Goal: Task Accomplishment & Management: Complete application form

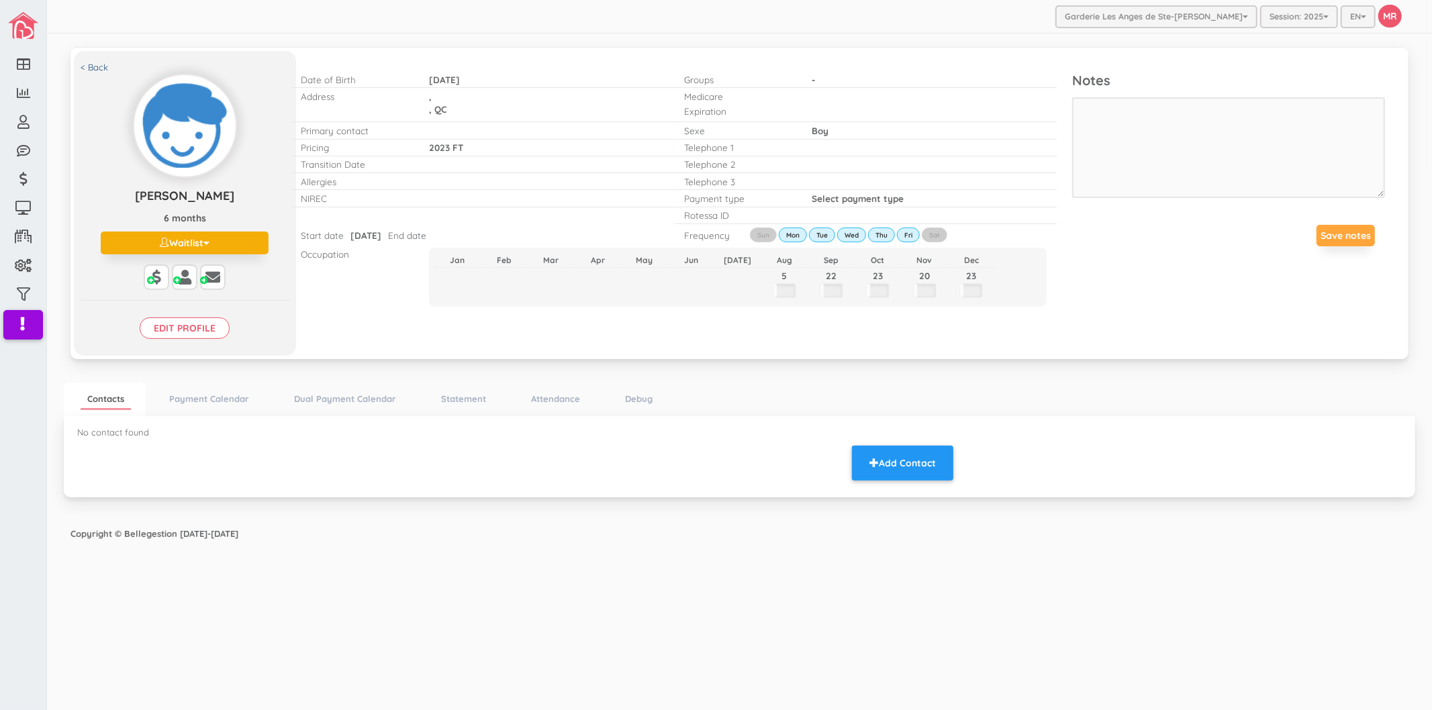
drag, startPoint x: 1106, startPoint y: 412, endPoint x: 95, endPoint y: 67, distance: 1067.5
click at [1106, 412] on ul "Contacts Payment Calendar Dual Payment Calendar Statement Attendance Debug" at bounding box center [739, 400] width 1351 height 34
click at [95, 67] on link "< Back" at bounding box center [95, 67] width 28 height 13
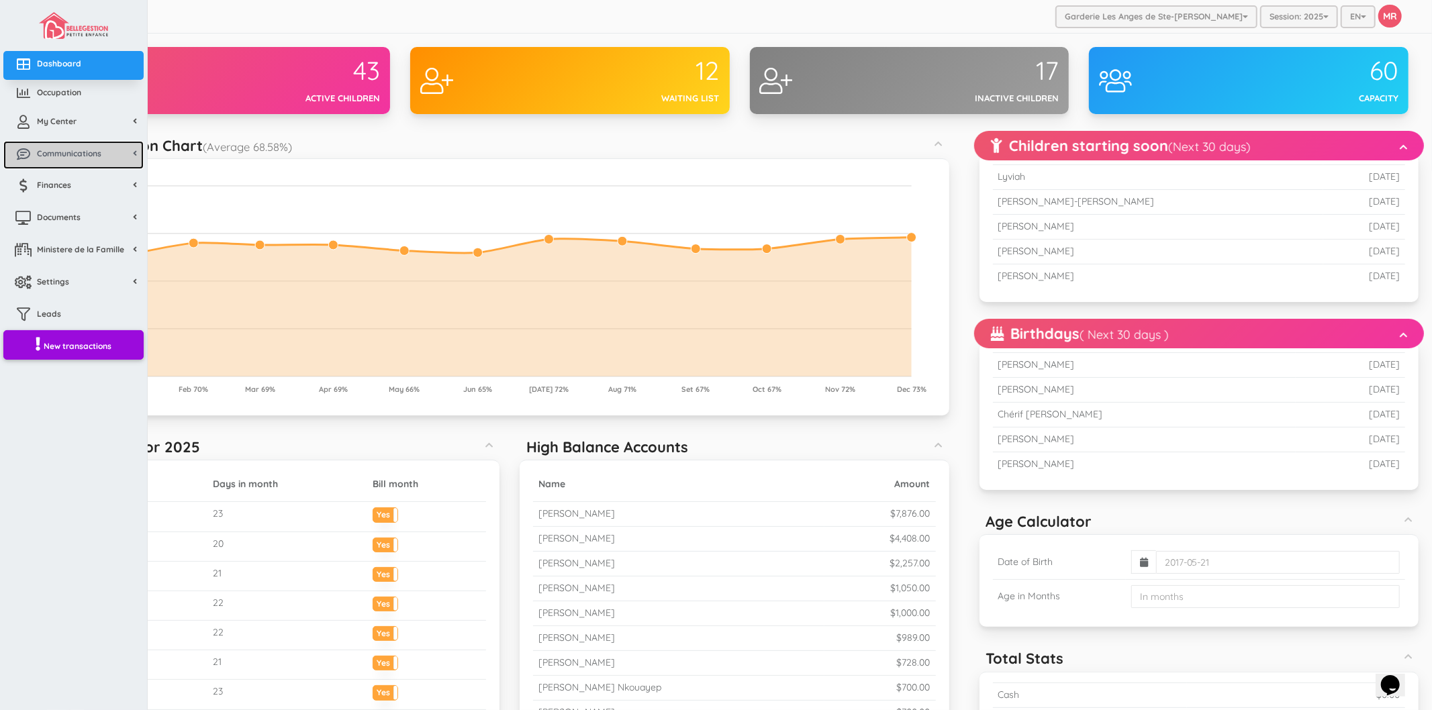
click at [67, 142] on link "Communications" at bounding box center [73, 155] width 140 height 29
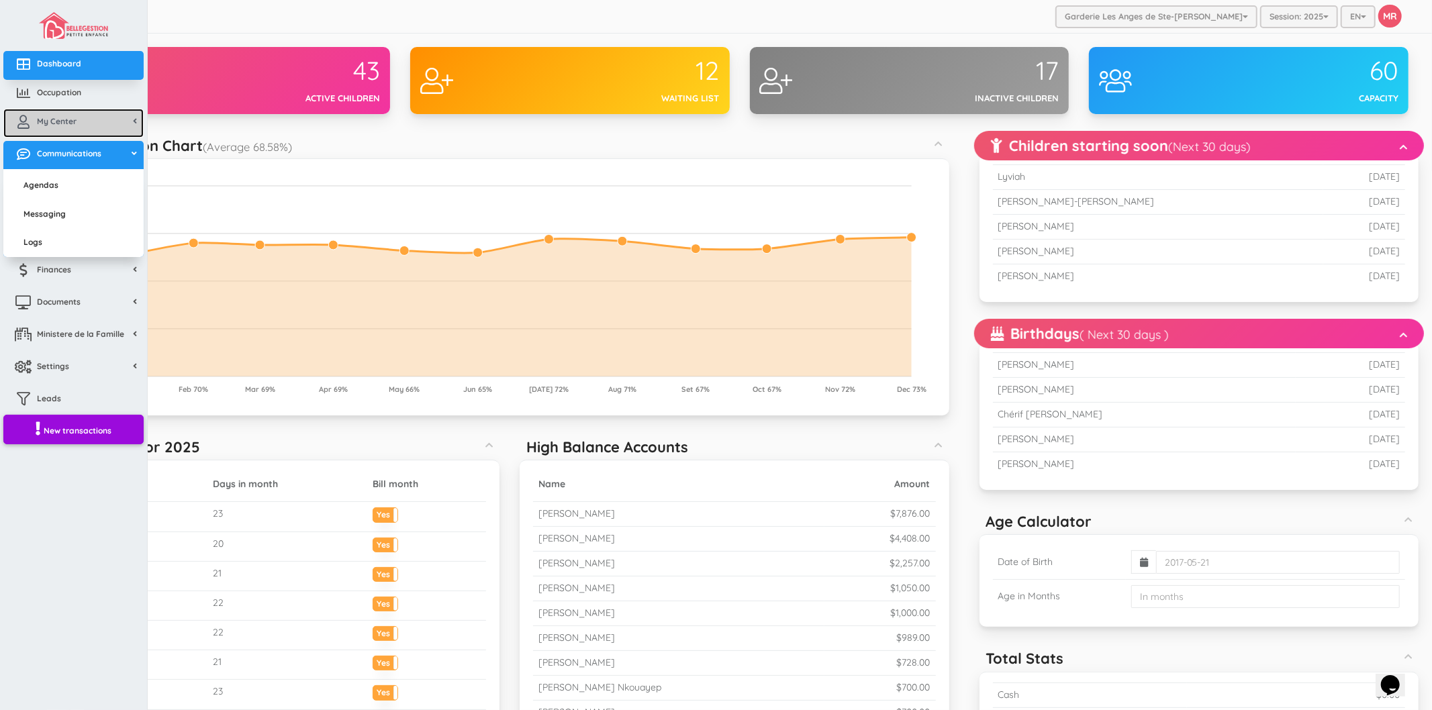
click at [68, 126] on link "My Center" at bounding box center [73, 123] width 140 height 29
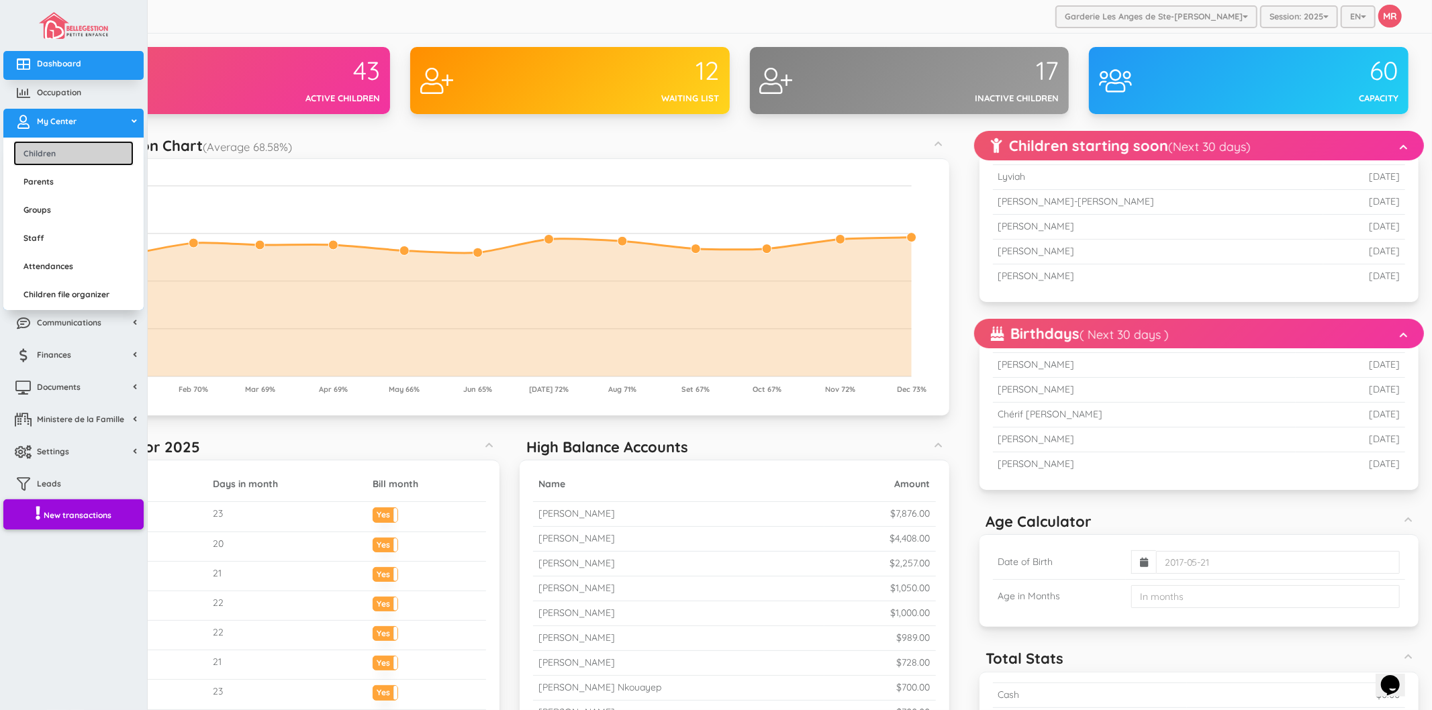
click at [65, 155] on link "Children" at bounding box center [73, 153] width 120 height 25
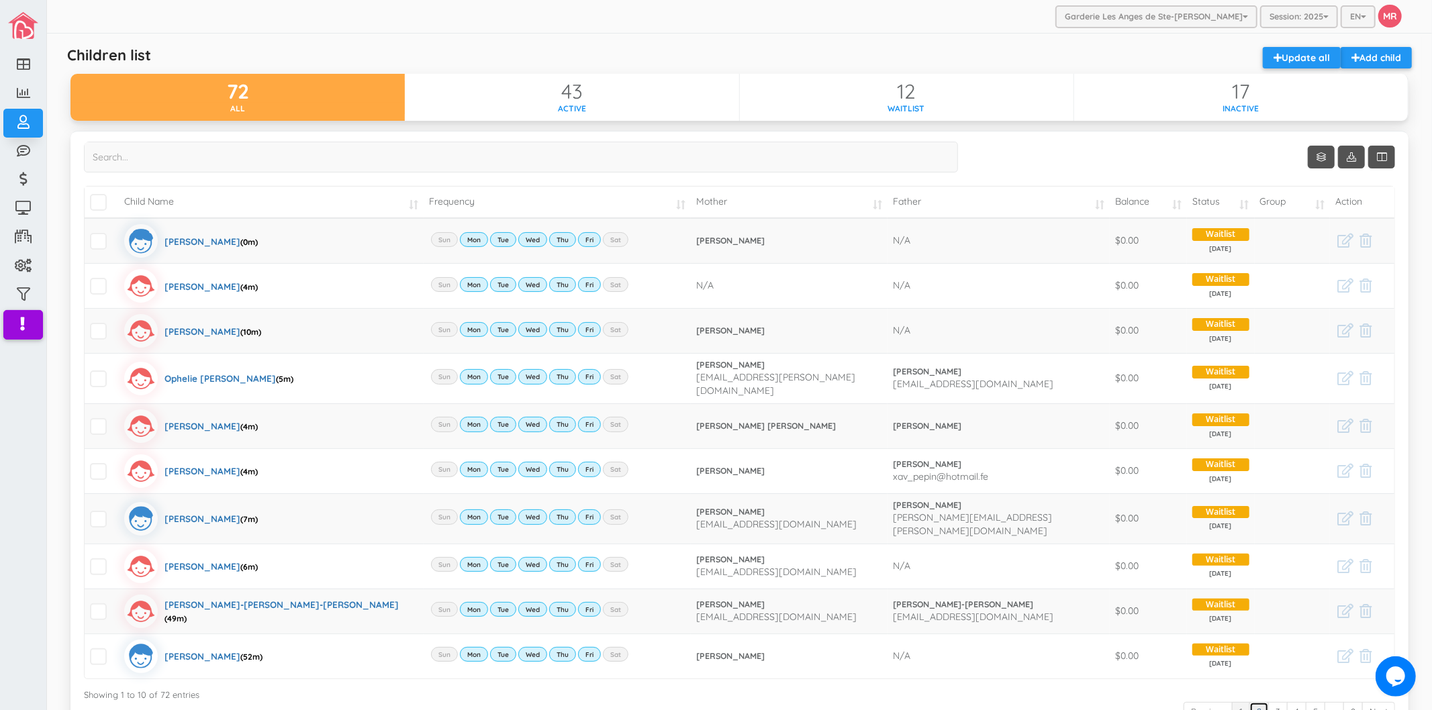
click at [1251, 705] on link "2" at bounding box center [1258, 711] width 19 height 19
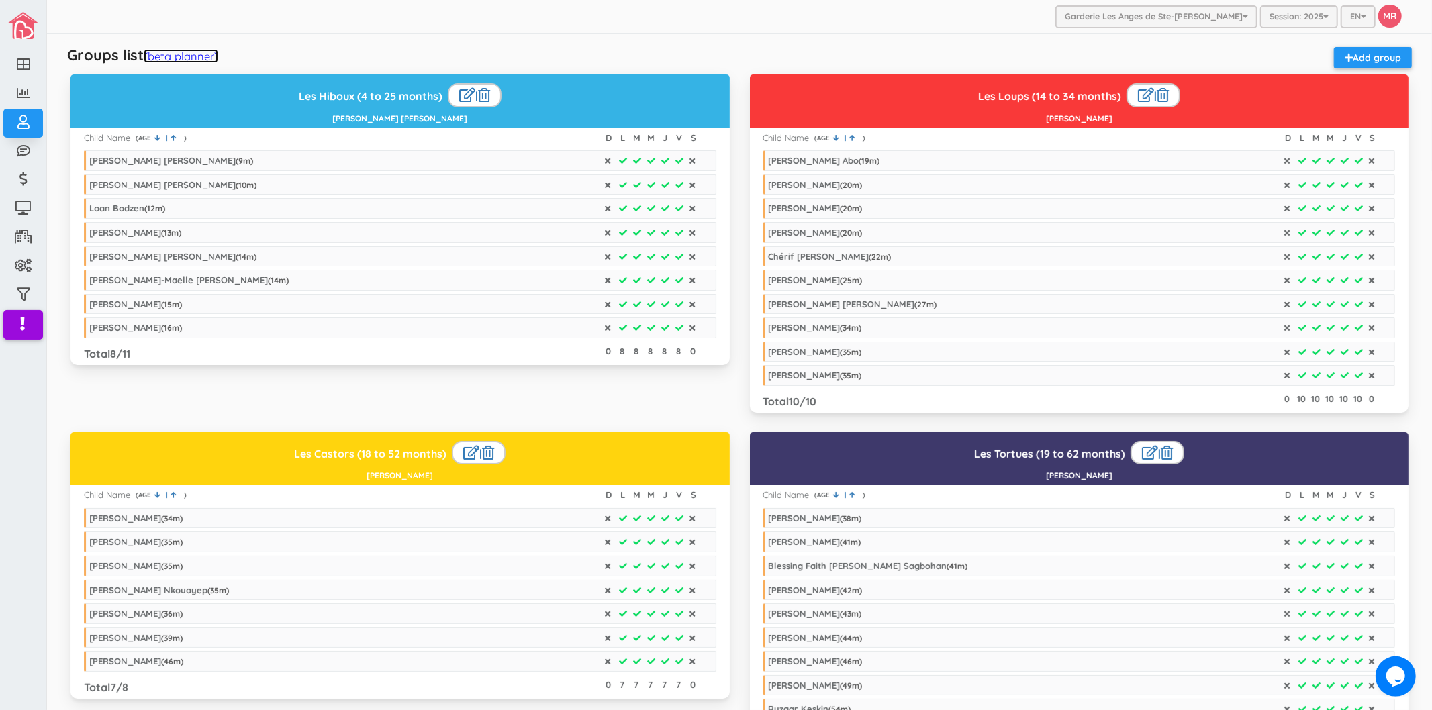
click at [188, 58] on link "(beta planner)" at bounding box center [181, 56] width 75 height 14
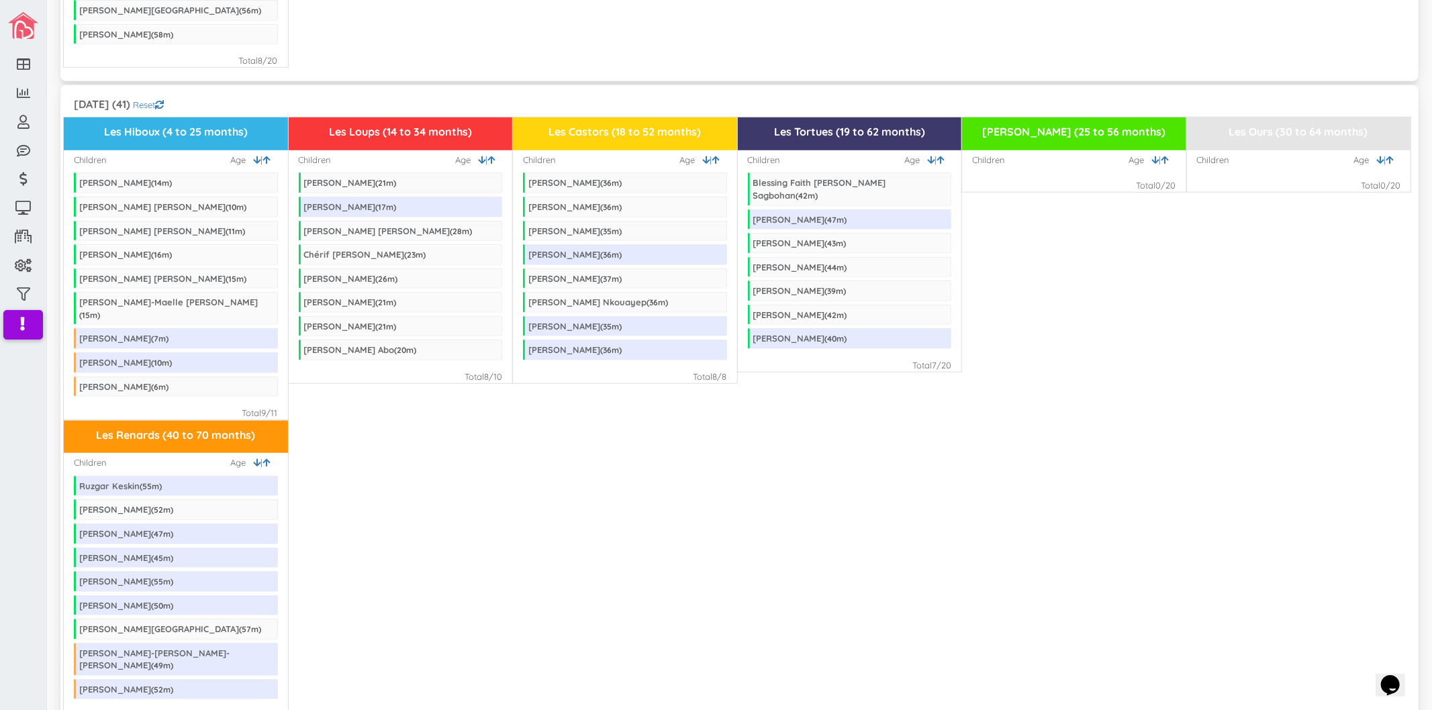
scroll to position [671, 0]
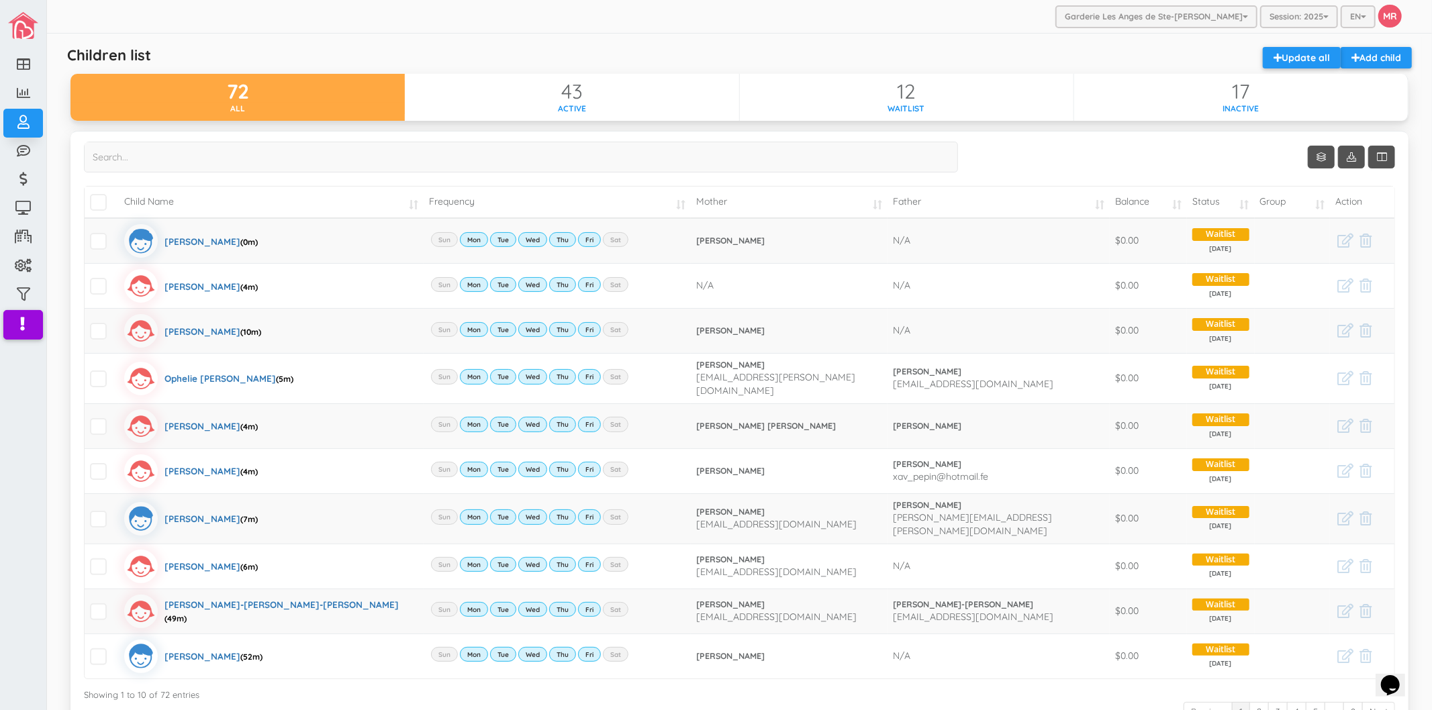
click at [1110, 52] on div "Children list Add child Update all" at bounding box center [739, 60] width 1358 height 27
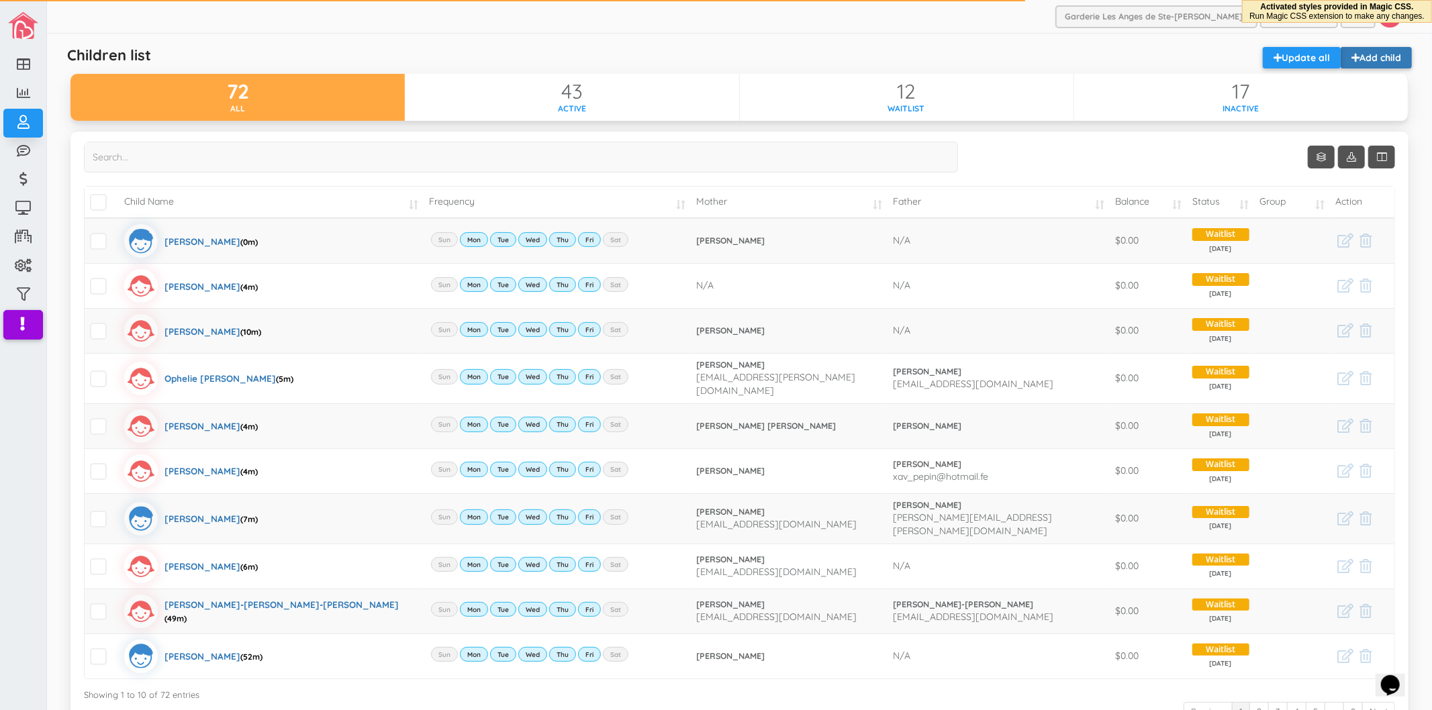
click at [1379, 59] on link "Add child" at bounding box center [1376, 57] width 71 height 21
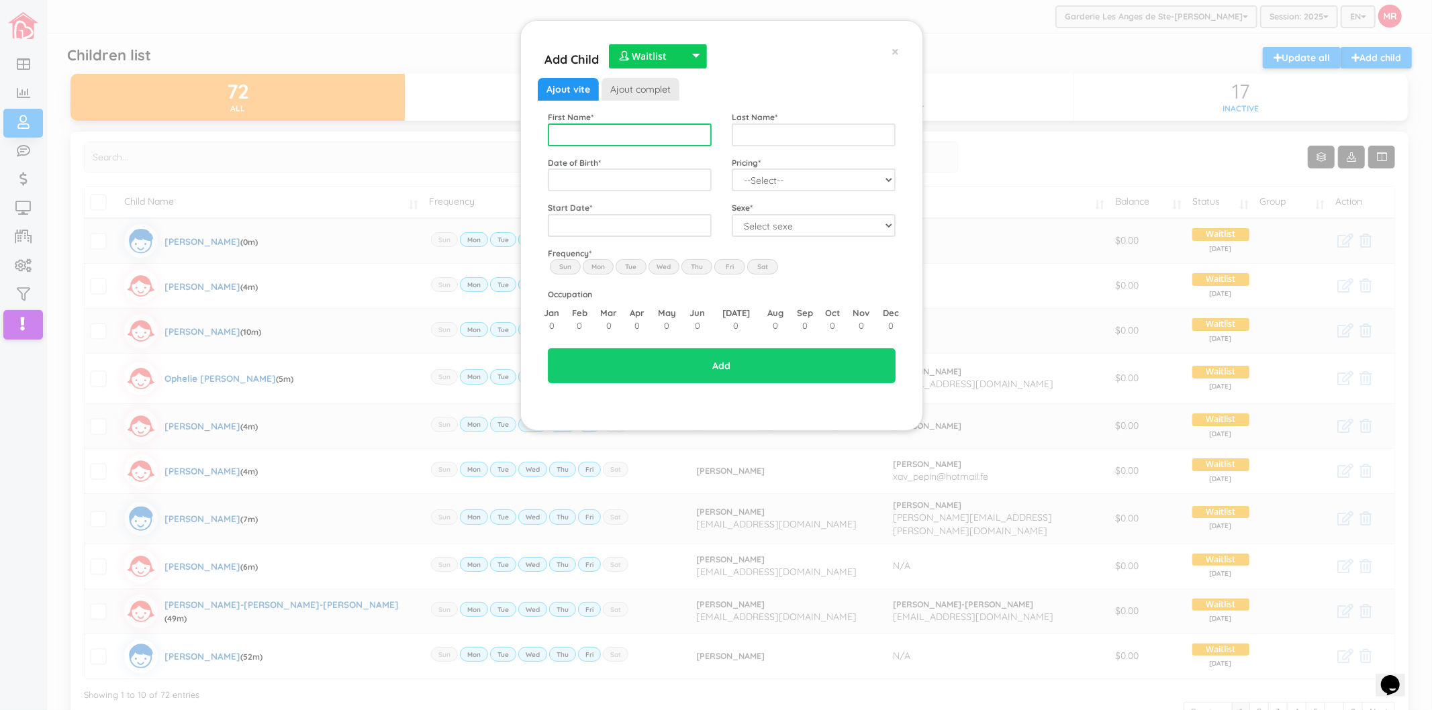
click at [639, 136] on input "text" at bounding box center [630, 135] width 164 height 23
type input "Milena Rheane Domwe"
type input "Noumoue"
click at [571, 276] on span "2023" at bounding box center [571, 277] width 30 height 36
click at [640, 316] on span "Nov" at bounding box center [637, 316] width 30 height 36
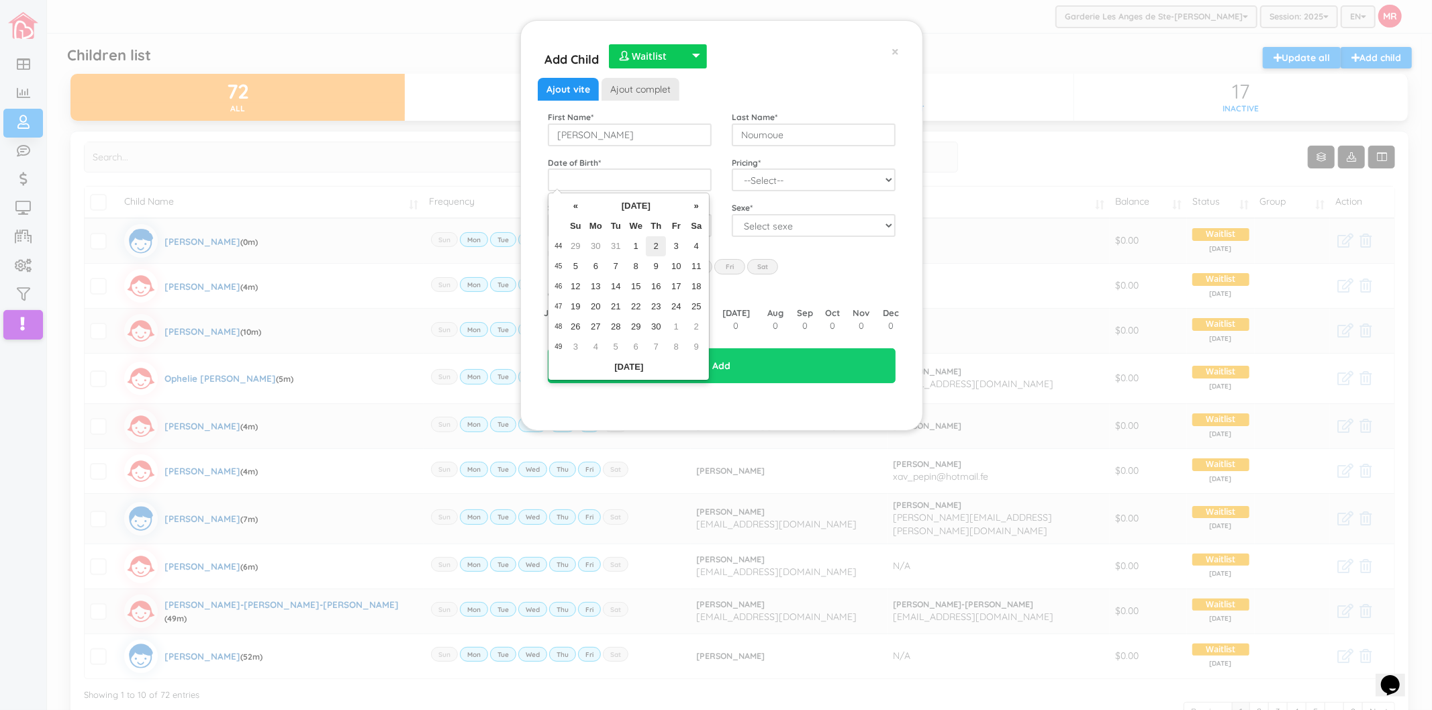
click at [650, 252] on td "2" at bounding box center [656, 246] width 20 height 20
type input "2023-11-02"
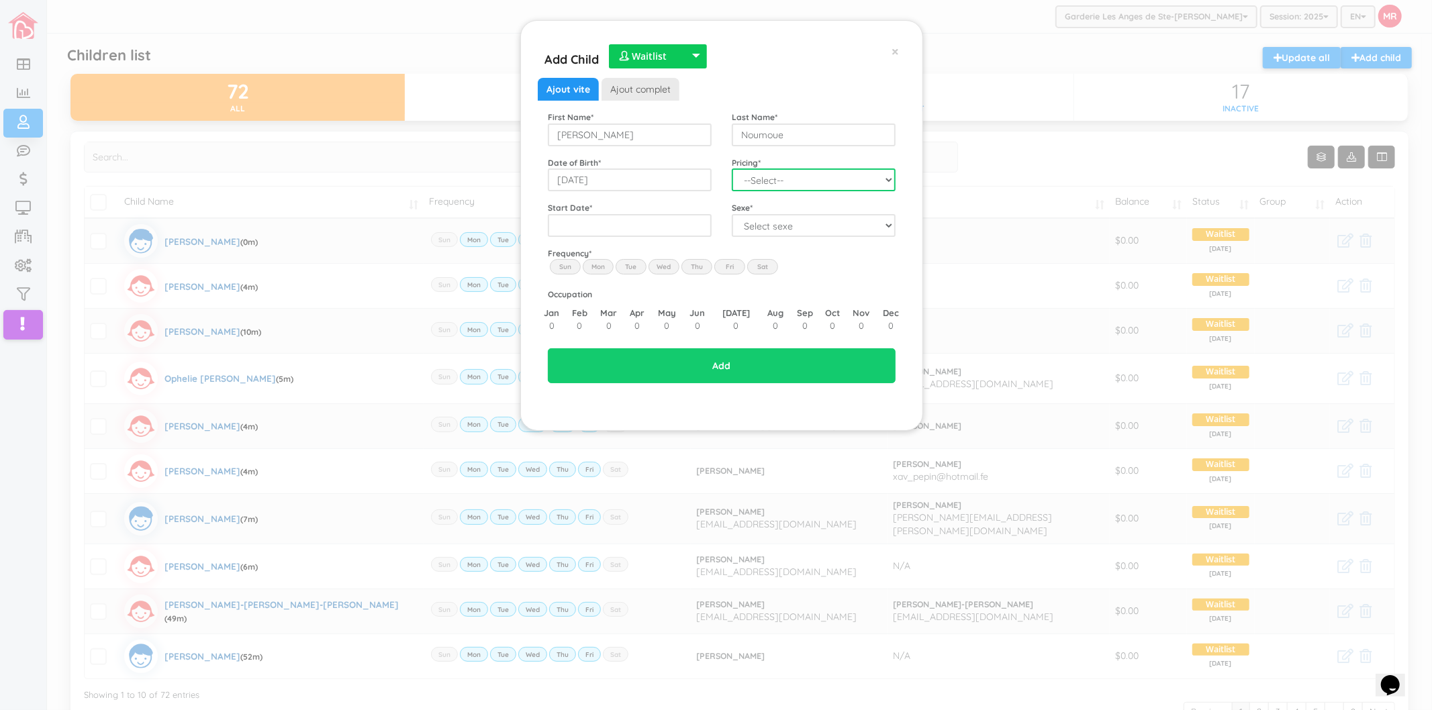
click at [753, 181] on select "--Select-- Twins special 2024-2025 2023 FT 2022 FT" at bounding box center [814, 179] width 164 height 23
select select "100"
click at [732, 168] on select "--Select-- Twins special 2024-2025 2023 FT 2022 FT" at bounding box center [814, 179] width 164 height 23
click at [627, 223] on input "text" at bounding box center [630, 225] width 164 height 23
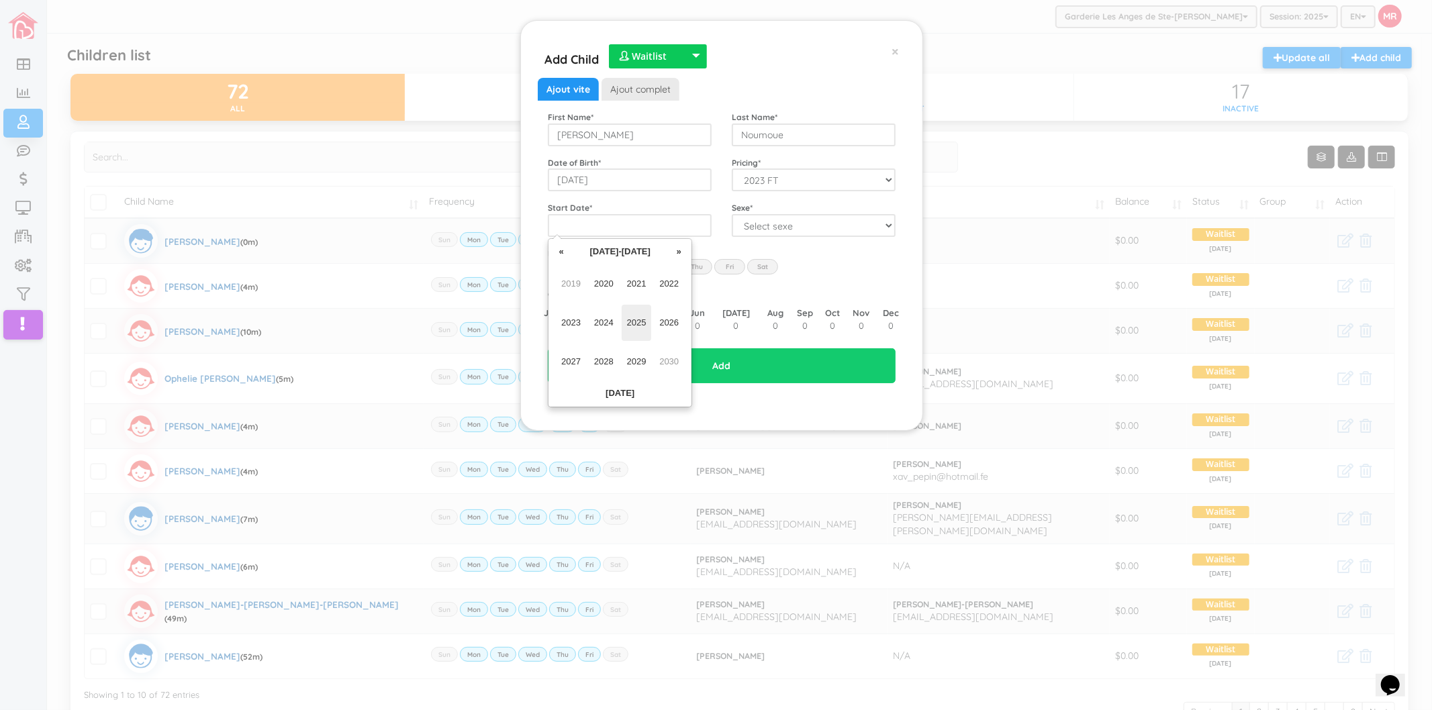
click at [638, 332] on span "2025" at bounding box center [637, 323] width 30 height 36
click at [577, 366] on span "Sep" at bounding box center [571, 362] width 30 height 36
click at [618, 296] on td "2" at bounding box center [615, 292] width 20 height 20
type input "[DATE]"
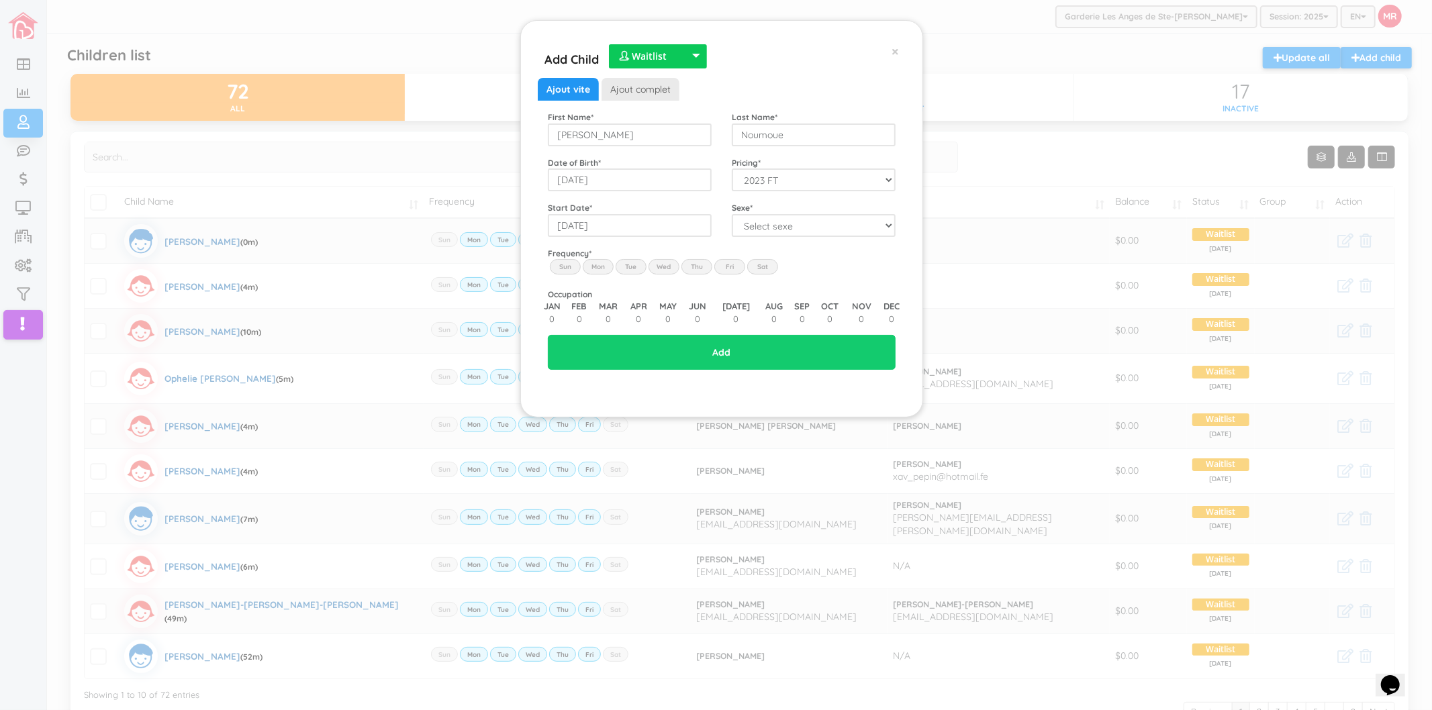
click at [599, 269] on label "Mon" at bounding box center [598, 266] width 31 height 15
click at [0, 0] on input "Mon" at bounding box center [0, 0] width 0 height 0
click at [638, 264] on label "Tue" at bounding box center [631, 266] width 31 height 15
click at [0, 0] on input "Tue" at bounding box center [0, 0] width 0 height 0
click at [665, 267] on label "Wed" at bounding box center [663, 266] width 31 height 15
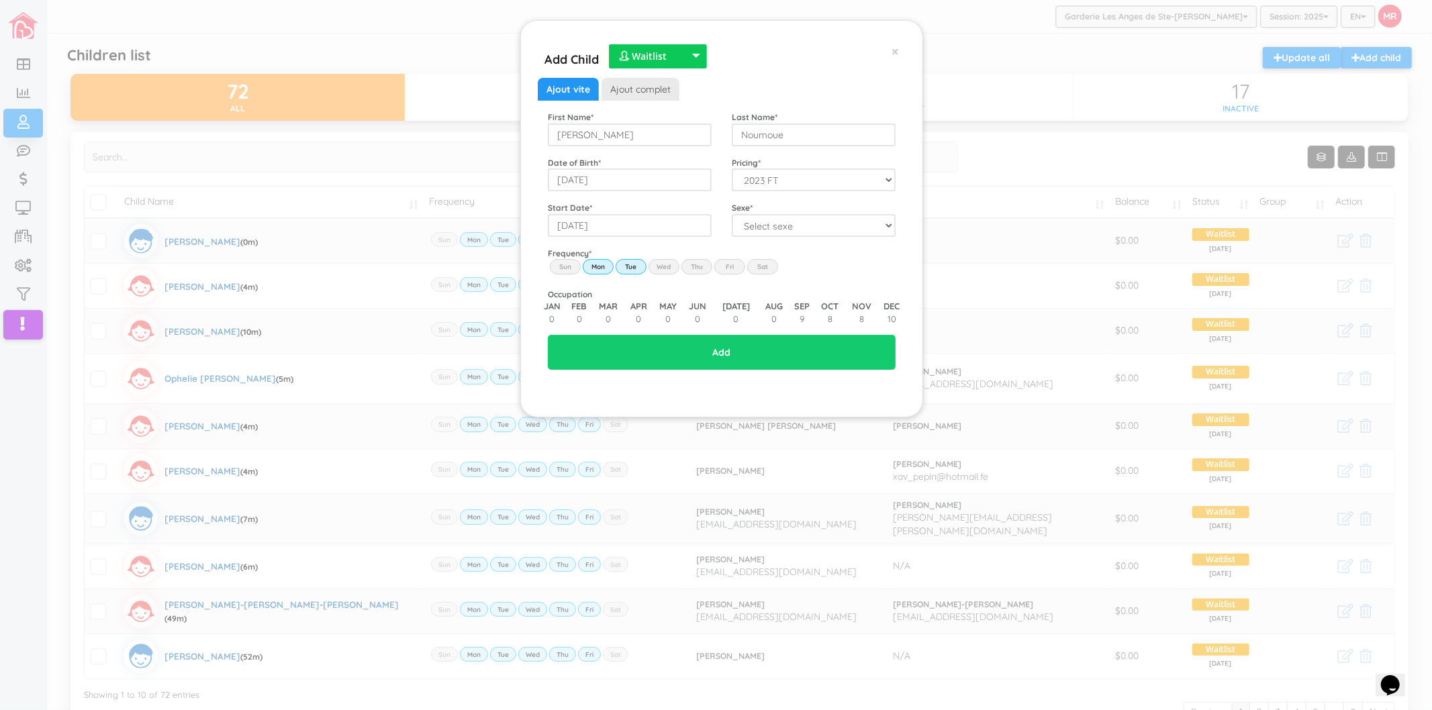
click at [0, 0] on input "Wed" at bounding box center [0, 0] width 0 height 0
click at [702, 266] on label "Thu" at bounding box center [696, 266] width 31 height 15
click at [0, 0] on input "Thu" at bounding box center [0, 0] width 0 height 0
click at [733, 267] on label "Fri" at bounding box center [729, 266] width 31 height 15
click at [0, 0] on input "Fri" at bounding box center [0, 0] width 0 height 0
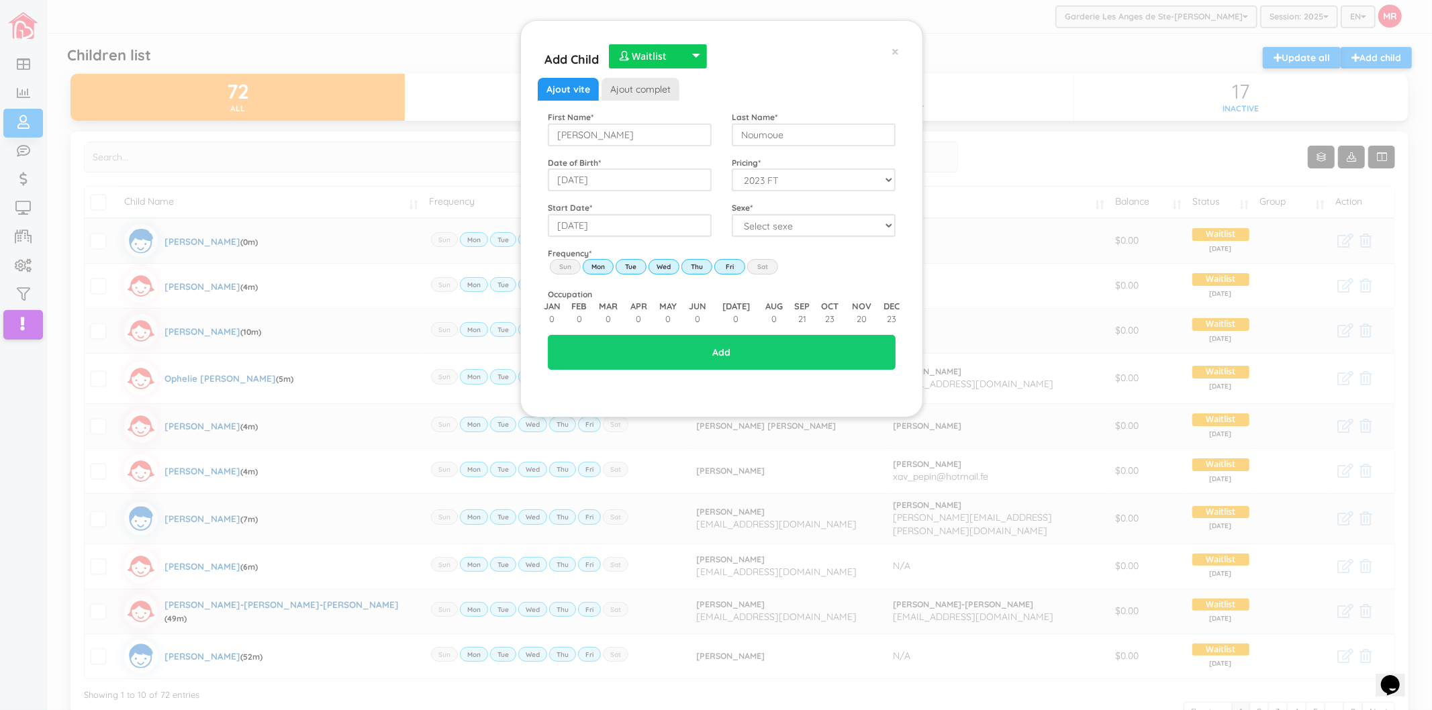
click at [371, 250] on div "Add Child  Active  Inactive  Waitlist  Waitlist  Active  Inactive  Waitl…" at bounding box center [716, 355] width 1432 height 710
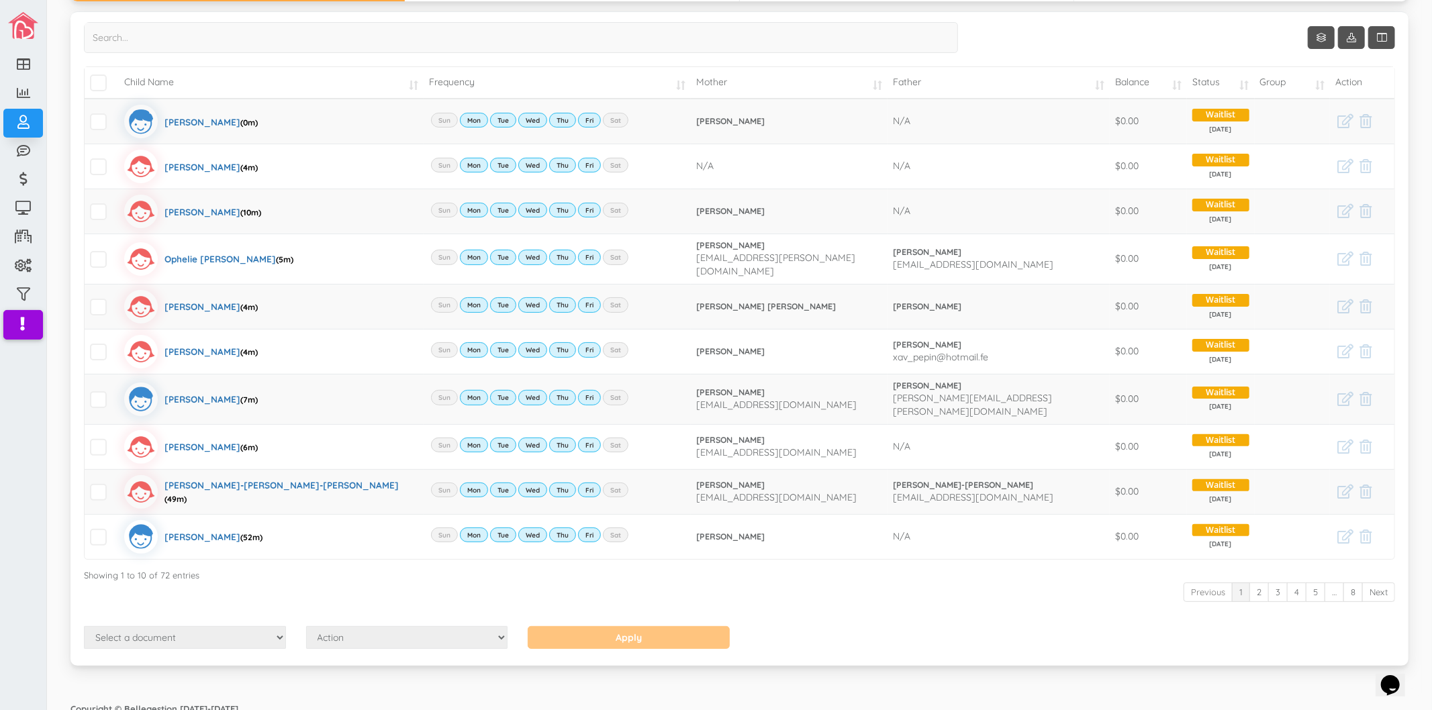
scroll to position [122, 0]
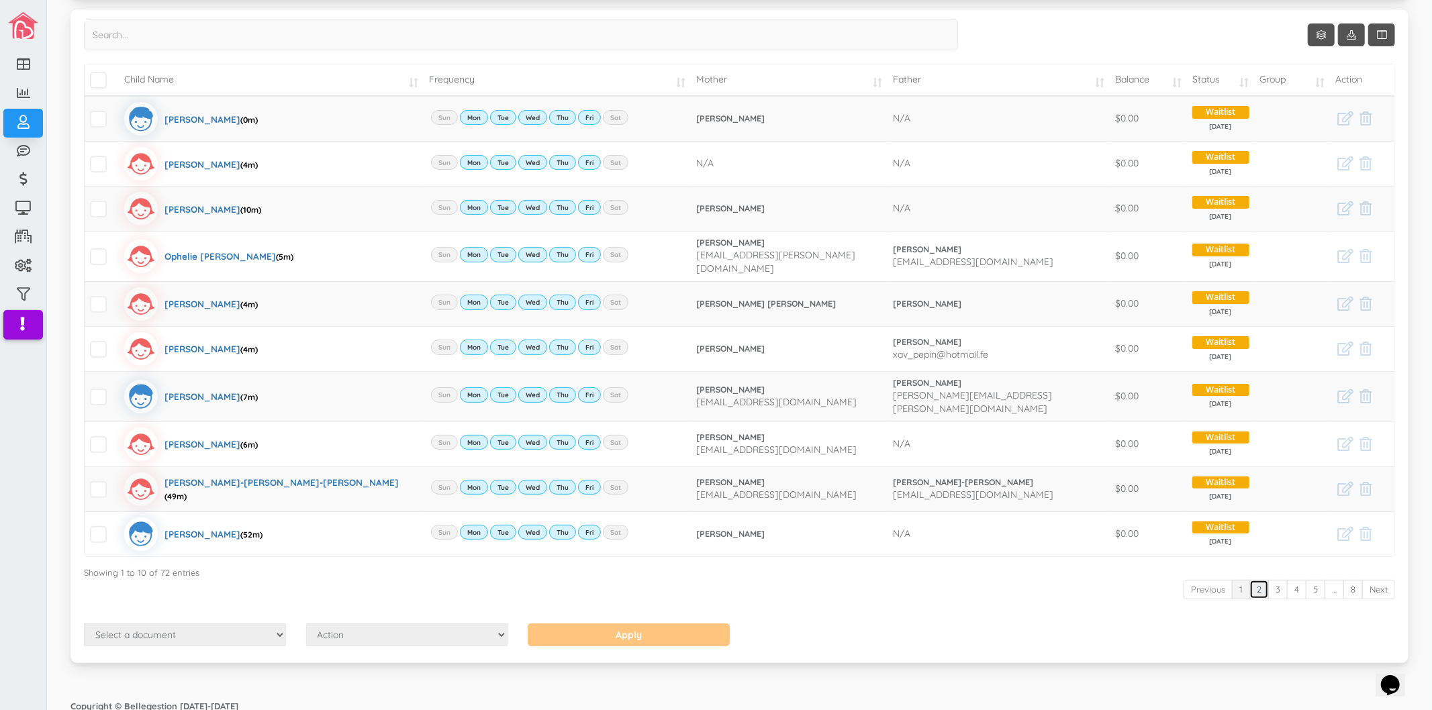
click at [1249, 580] on link "2" at bounding box center [1258, 589] width 19 height 19
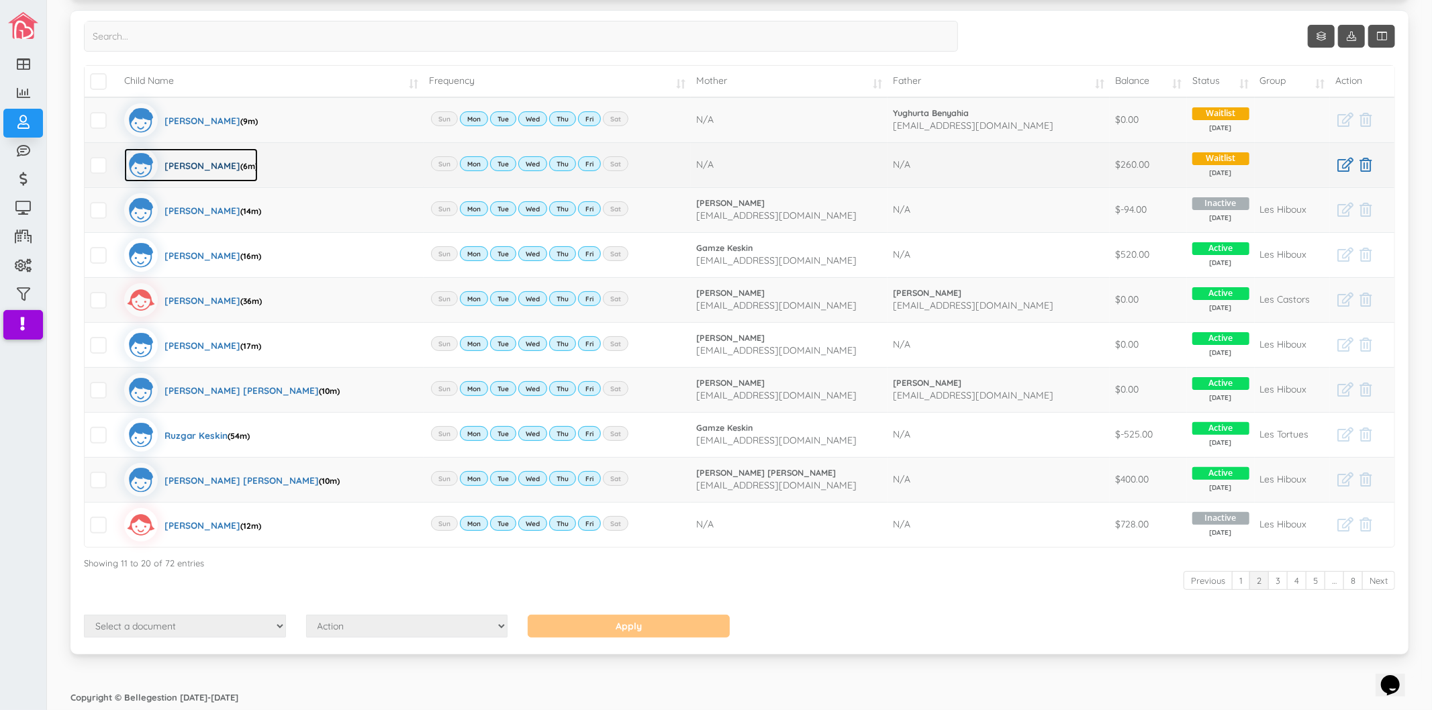
click at [209, 164] on div "Frédéric Maherizo Randrianarison (6m)" at bounding box center [210, 165] width 93 height 34
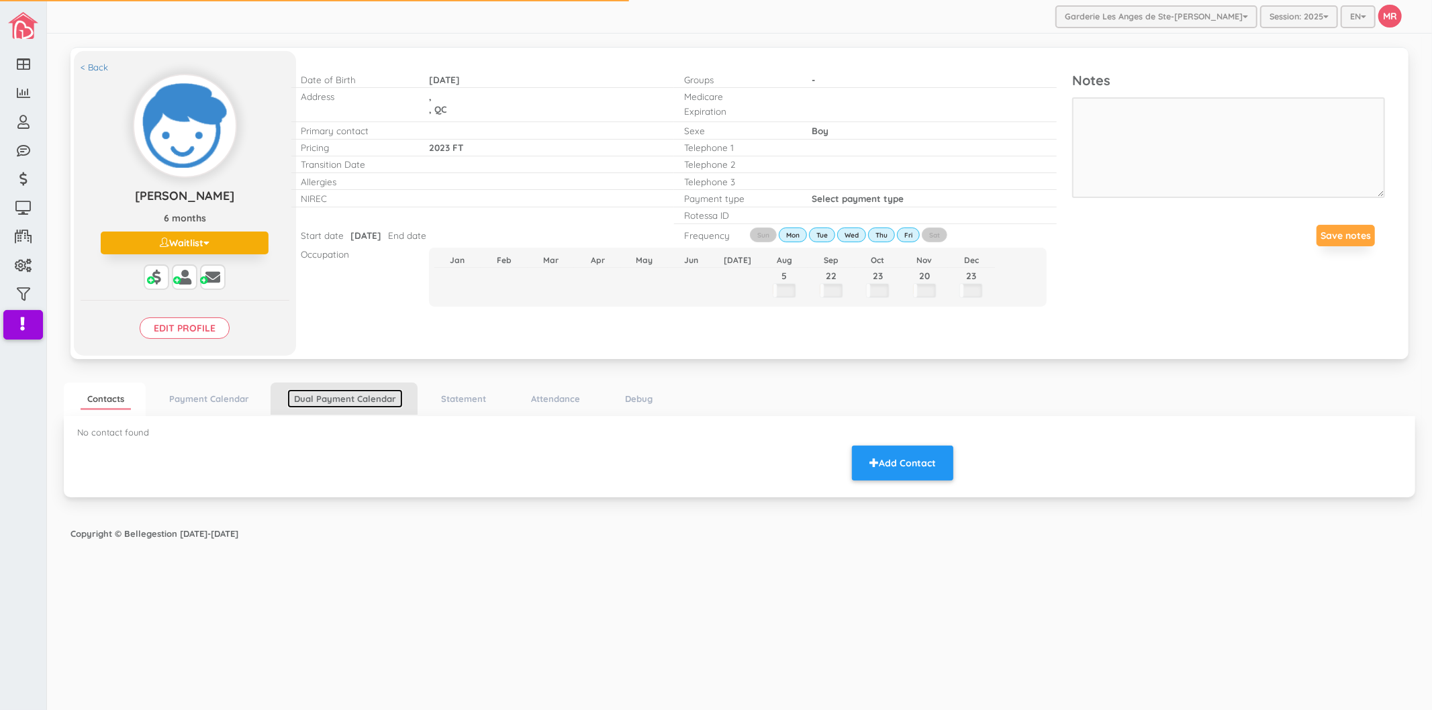
click at [325, 403] on link "Dual Payment Calendar" at bounding box center [344, 398] width 115 height 19
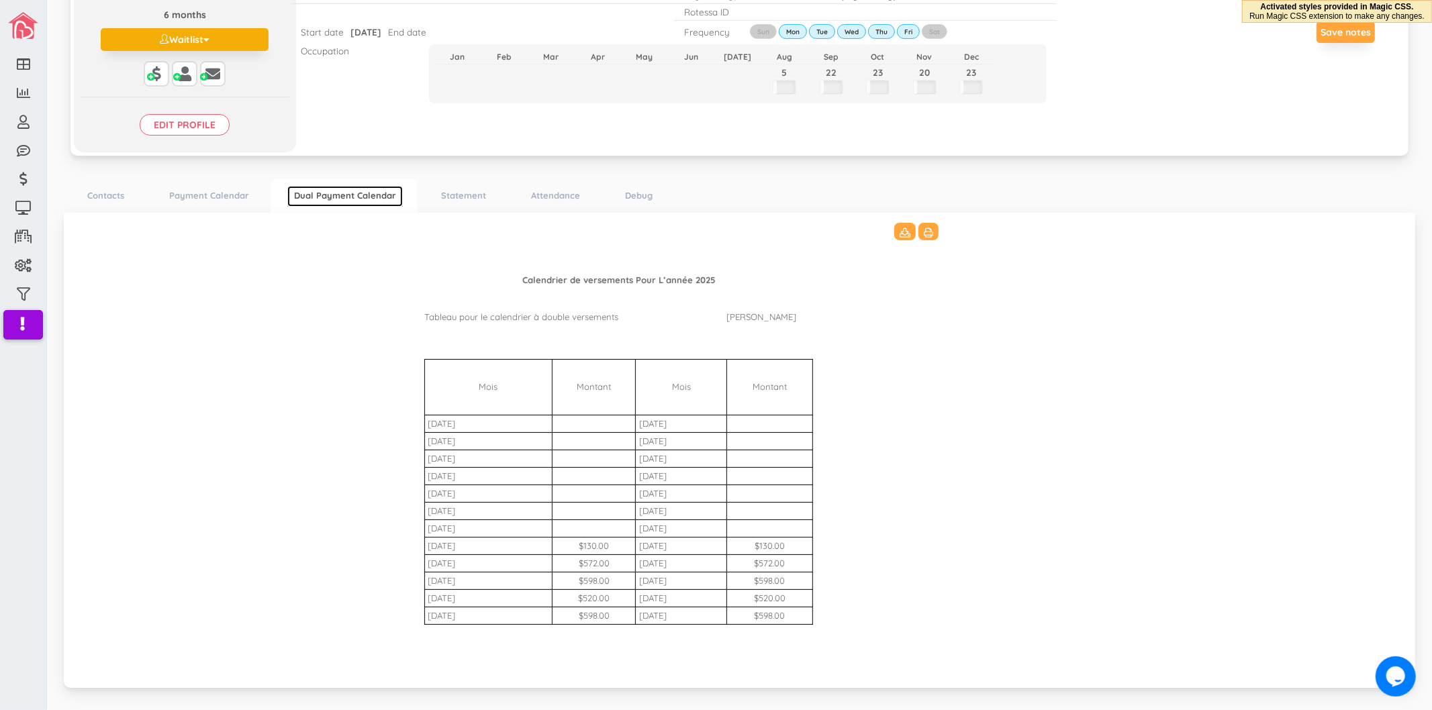
scroll to position [238, 0]
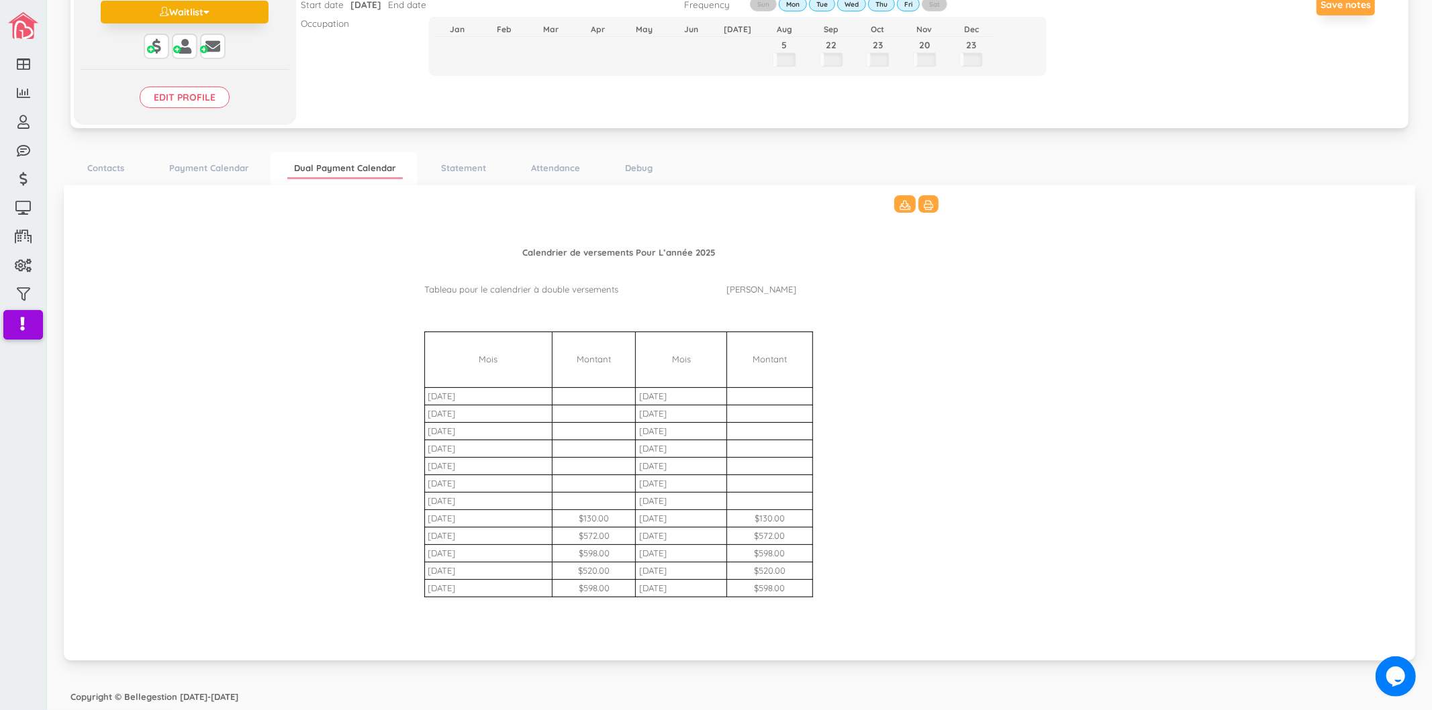
click at [337, 420] on Bharat\(2\)_3511 "Calendrier de versements Pour L’année 2025 Tableau pour le calendrier à double …" at bounding box center [739, 421] width 1324 height 452
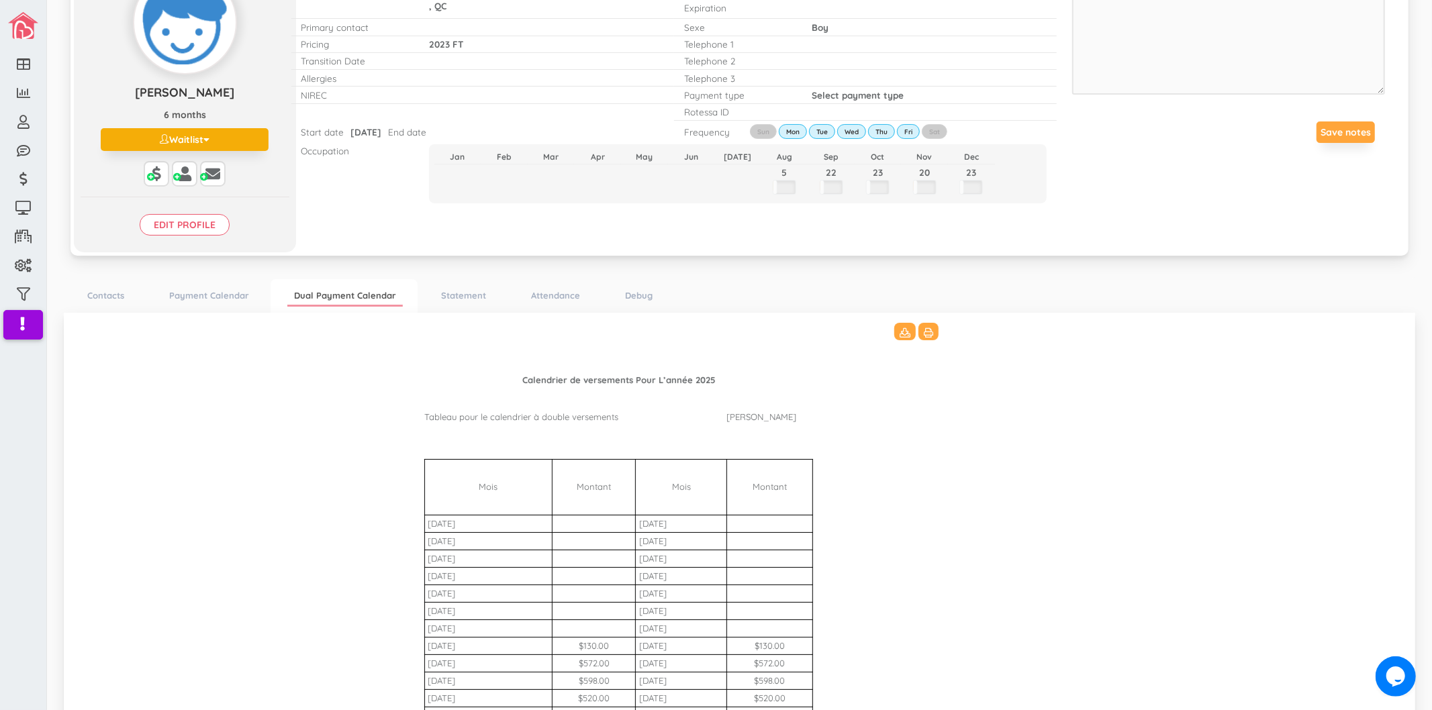
scroll to position [0, 0]
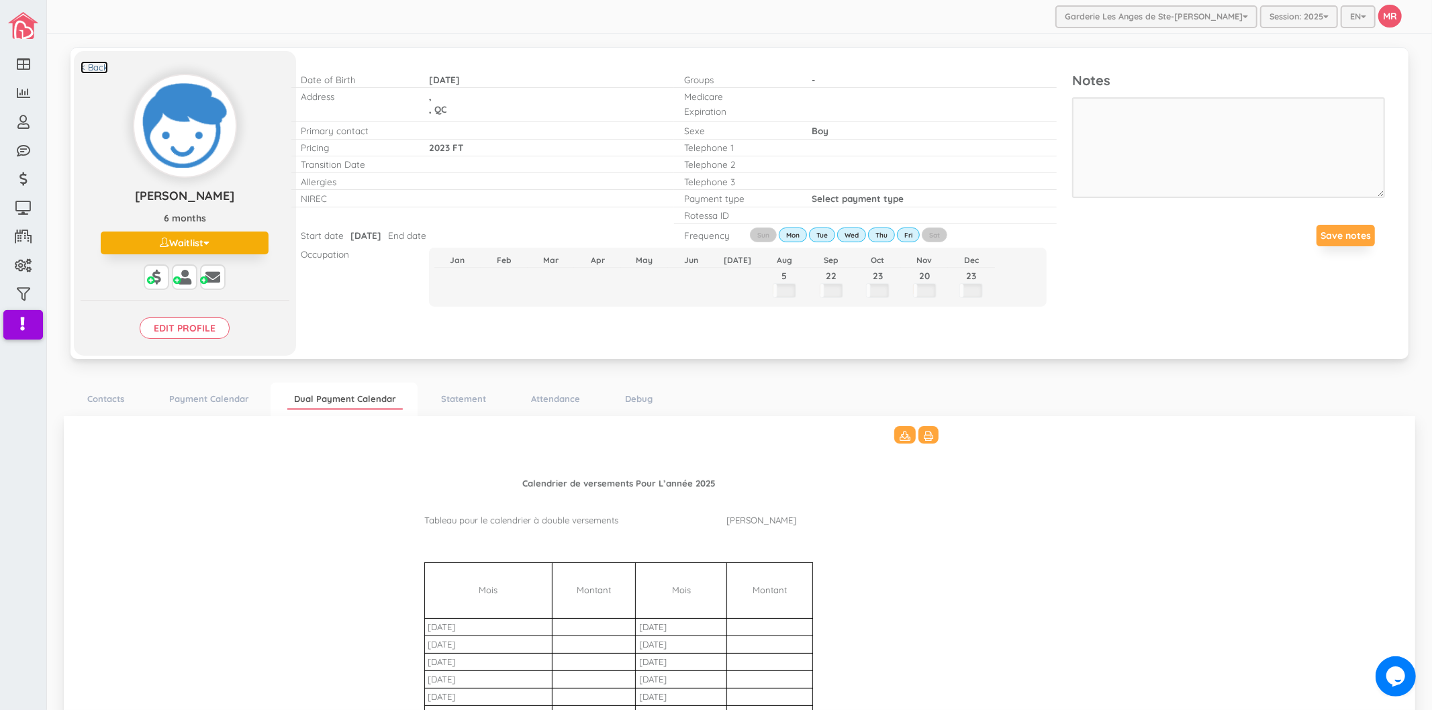
click at [103, 65] on link "< Back" at bounding box center [95, 67] width 28 height 13
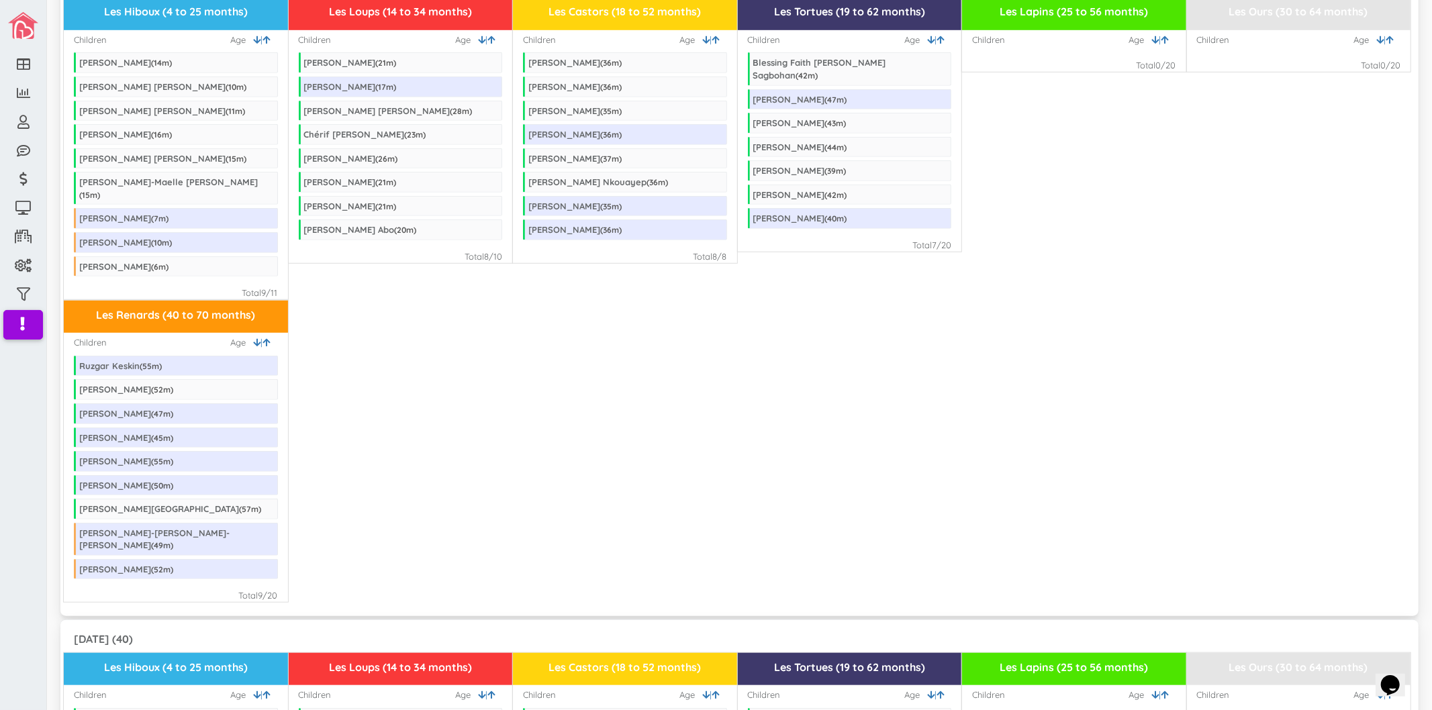
scroll to position [522, 0]
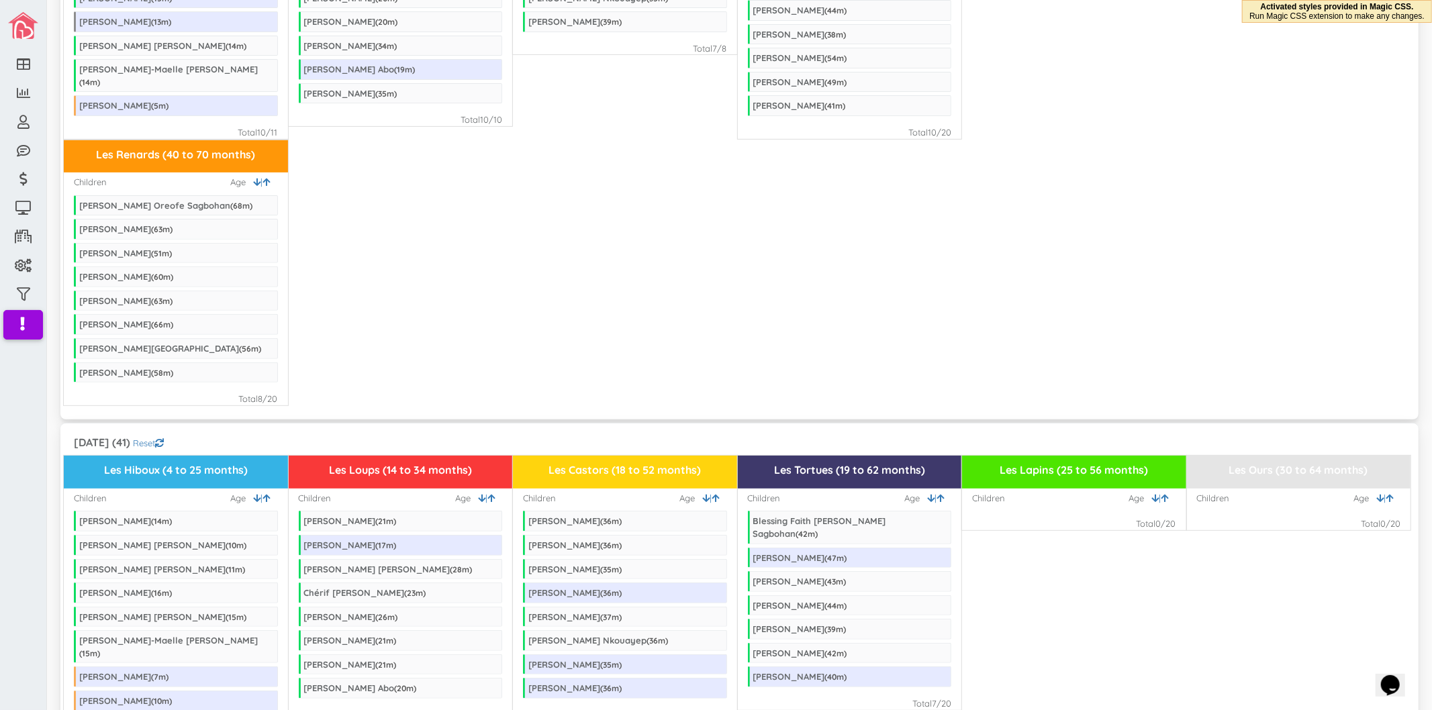
scroll to position [447, 0]
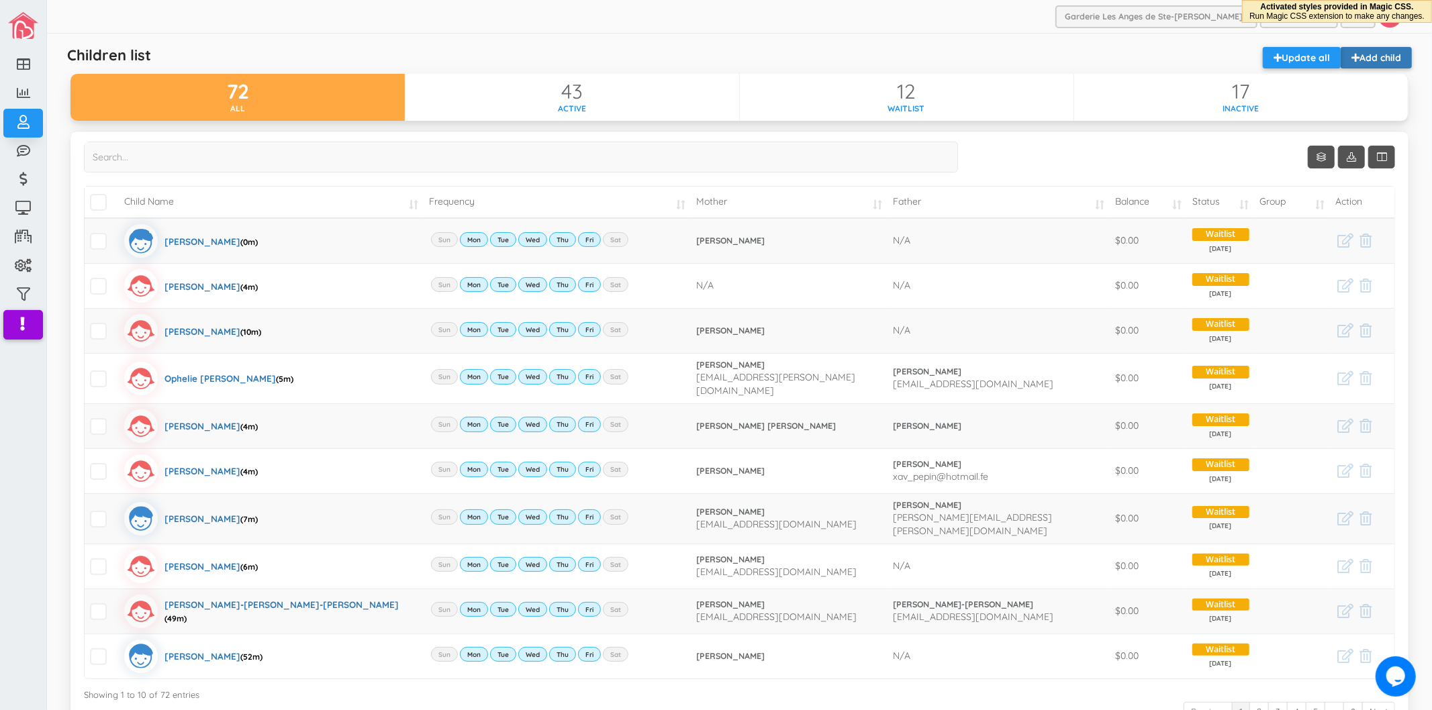
click at [1394, 54] on link "Add child" at bounding box center [1376, 57] width 71 height 21
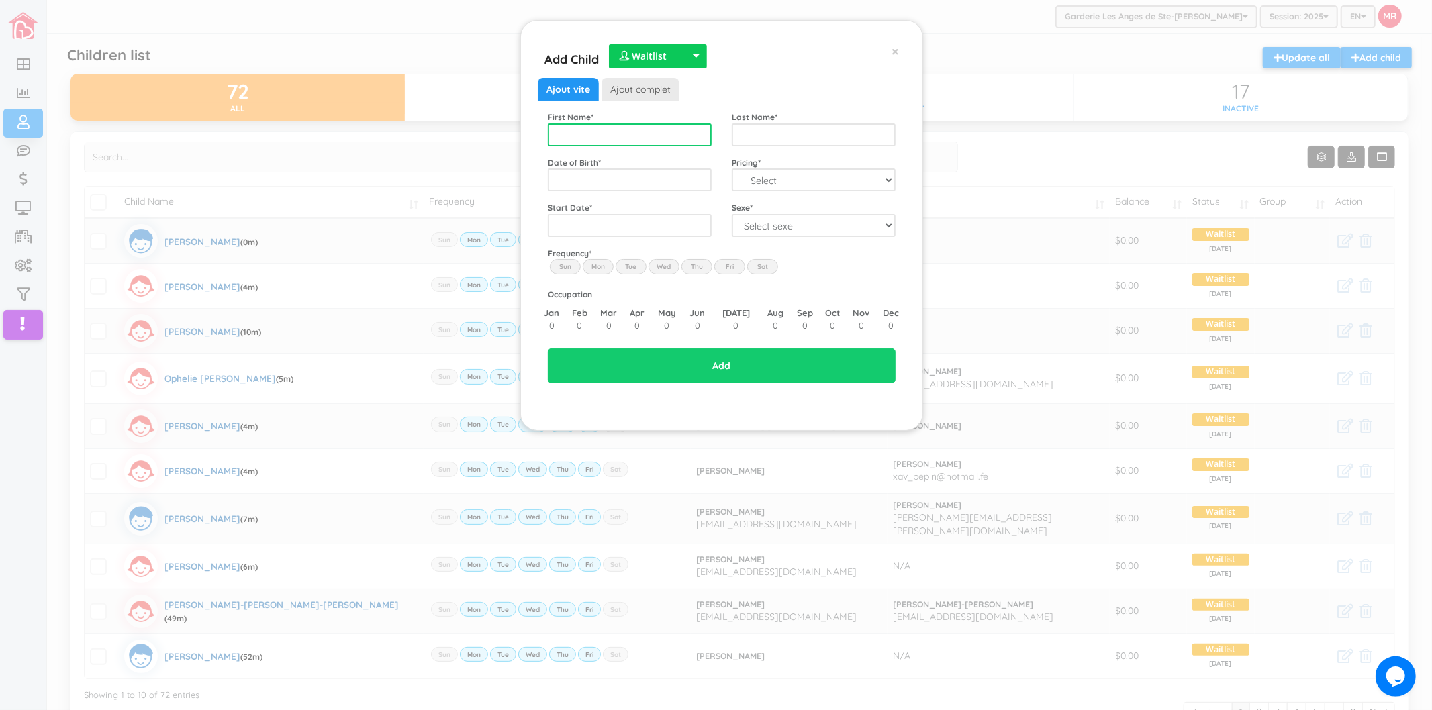
click at [629, 132] on input "text" at bounding box center [630, 135] width 164 height 23
type input "Milena Rheane Domwe"
type input "Noumoue"
click at [574, 275] on span "2023" at bounding box center [571, 277] width 30 height 36
click at [628, 315] on span "Nov" at bounding box center [637, 316] width 30 height 36
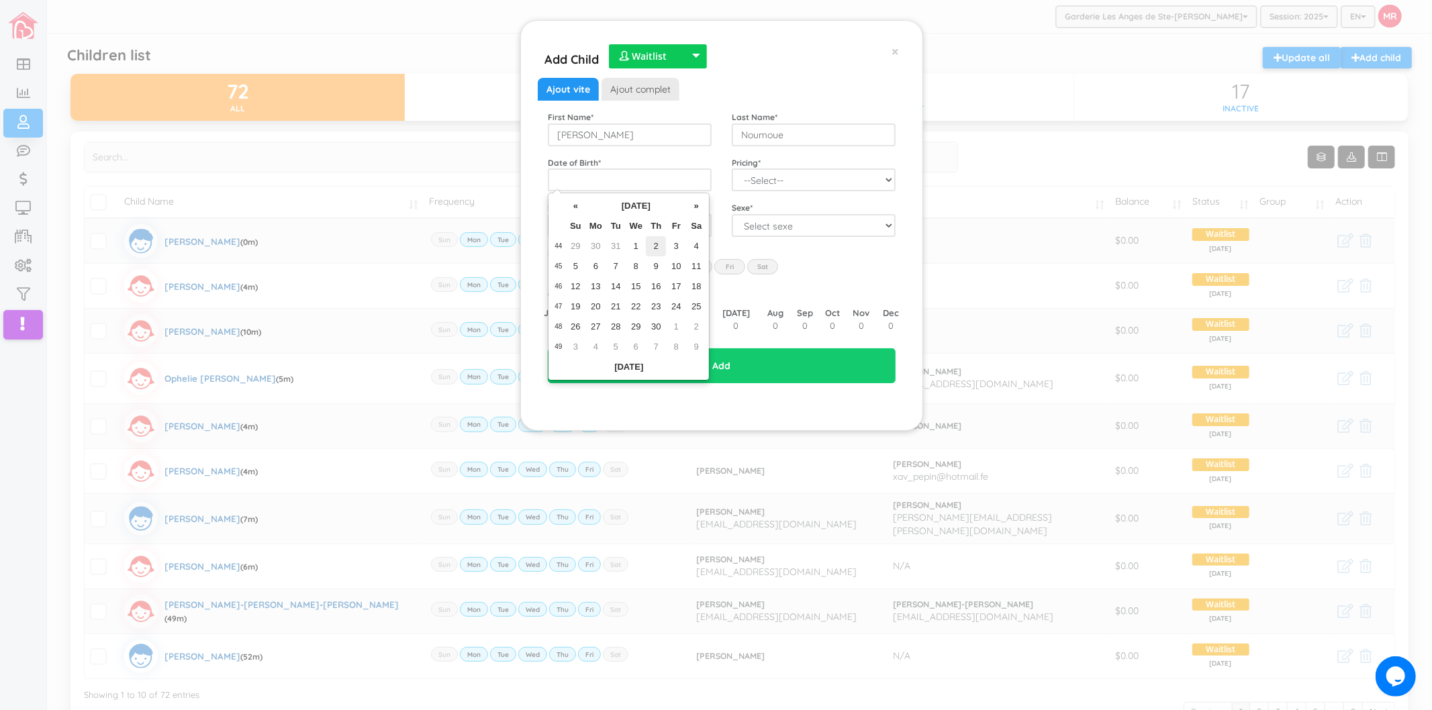
click at [654, 244] on td "2" at bounding box center [656, 246] width 20 height 20
type input "[DATE]"
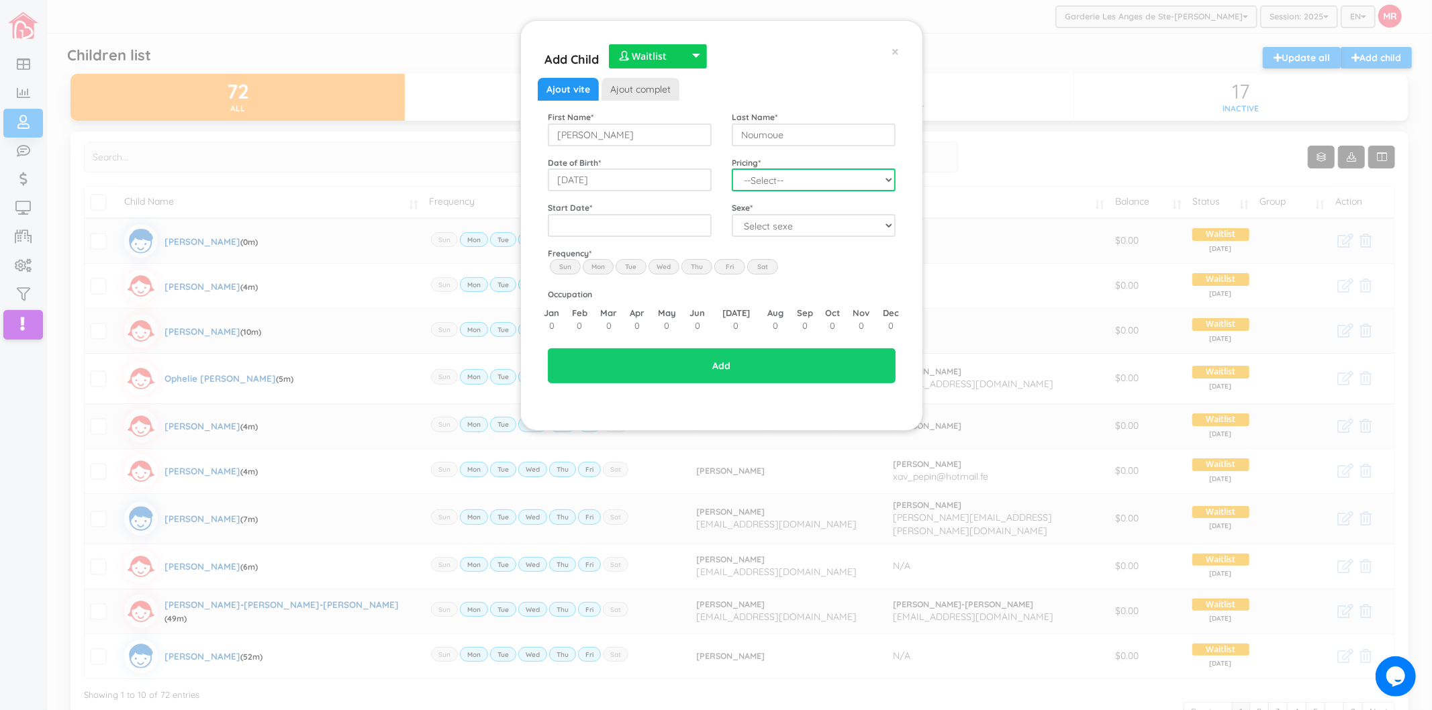
click at [765, 177] on select "--Select-- Twins special 2024-2025 2023 FT 2022 FT" at bounding box center [814, 179] width 164 height 23
select select "100"
click at [732, 168] on select "--Select-- Twins special 2024-2025 2023 FT 2022 FT" at bounding box center [814, 179] width 164 height 23
click at [640, 230] on input "text" at bounding box center [630, 225] width 164 height 23
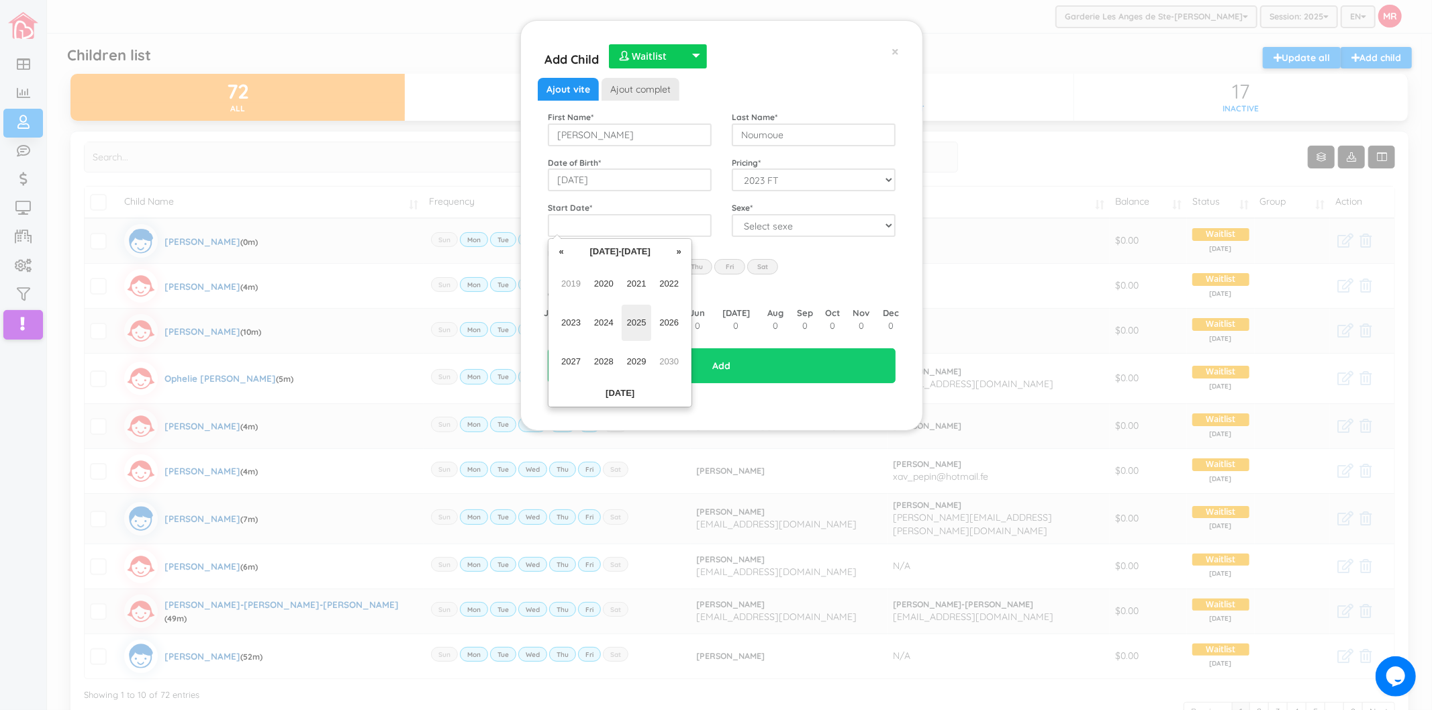
click at [638, 326] on span "2025" at bounding box center [637, 323] width 30 height 36
click at [572, 365] on span "Sep" at bounding box center [571, 362] width 30 height 36
click at [611, 294] on td "2" at bounding box center [615, 292] width 20 height 20
type input "[DATE]"
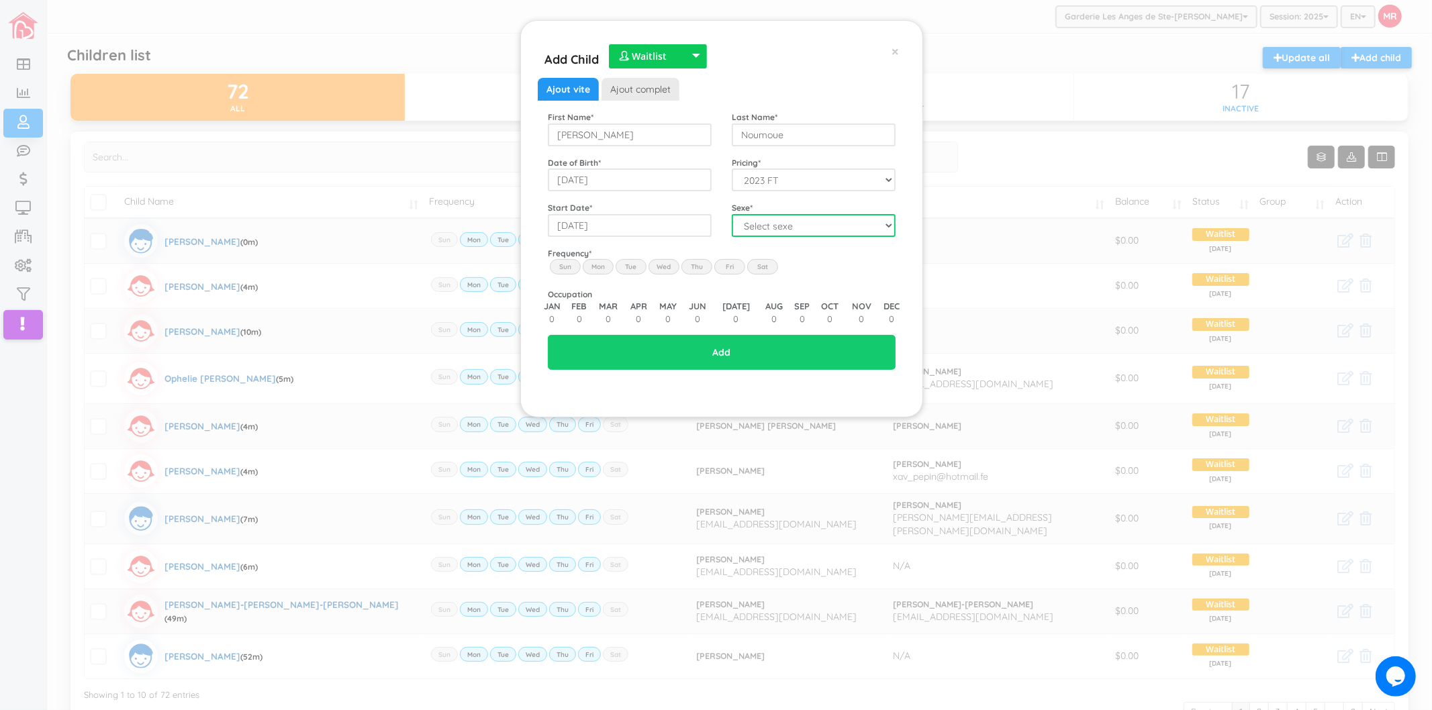
click at [752, 222] on select "Select sexe Boy Girl" at bounding box center [814, 225] width 164 height 23
select select "2"
click at [732, 214] on select "Select sexe Boy Girl" at bounding box center [814, 225] width 164 height 23
click at [591, 264] on label "Mon" at bounding box center [598, 266] width 31 height 15
click at [0, 0] on input "Mon" at bounding box center [0, 0] width 0 height 0
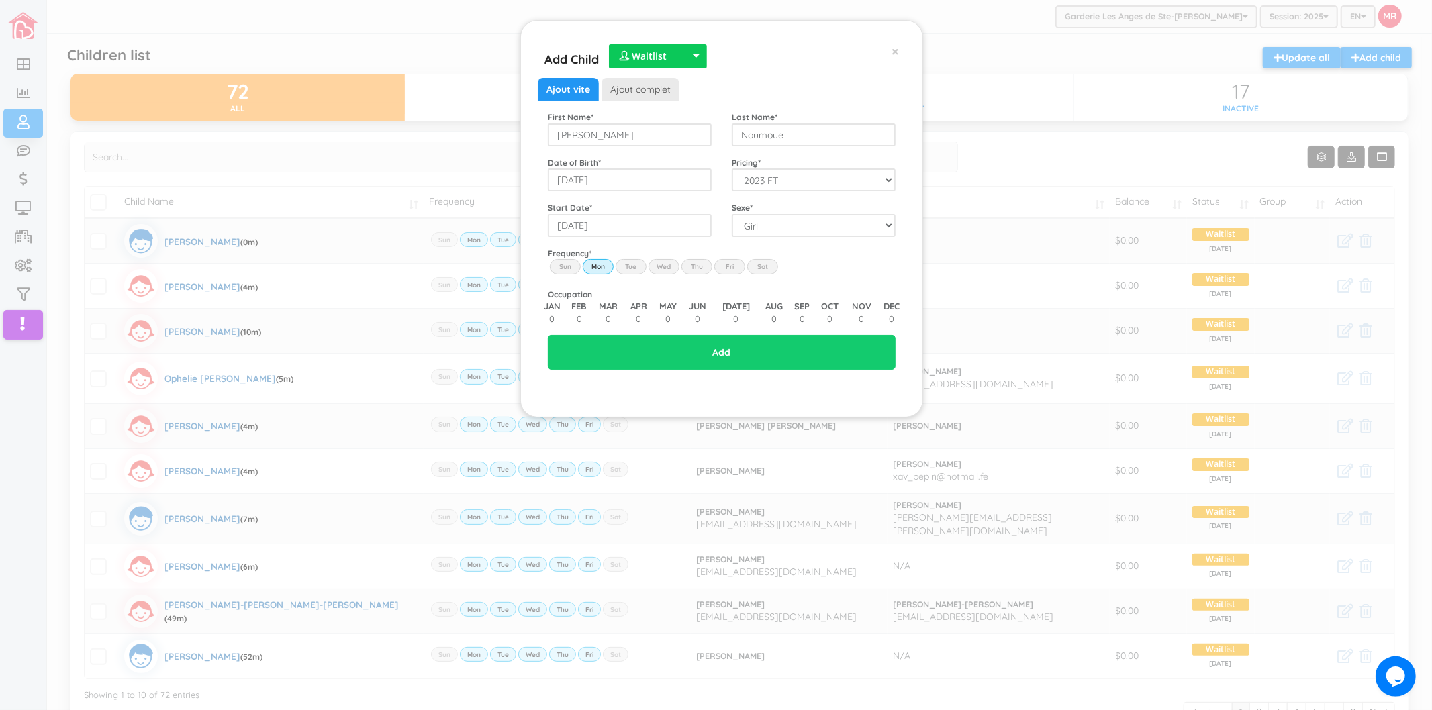
click at [628, 263] on label "Tue" at bounding box center [631, 266] width 31 height 15
click at [0, 0] on input "Tue" at bounding box center [0, 0] width 0 height 0
click at [670, 271] on label "Wed" at bounding box center [663, 266] width 31 height 15
click at [0, 0] on input "Wed" at bounding box center [0, 0] width 0 height 0
click at [703, 264] on label "Thu" at bounding box center [696, 266] width 31 height 15
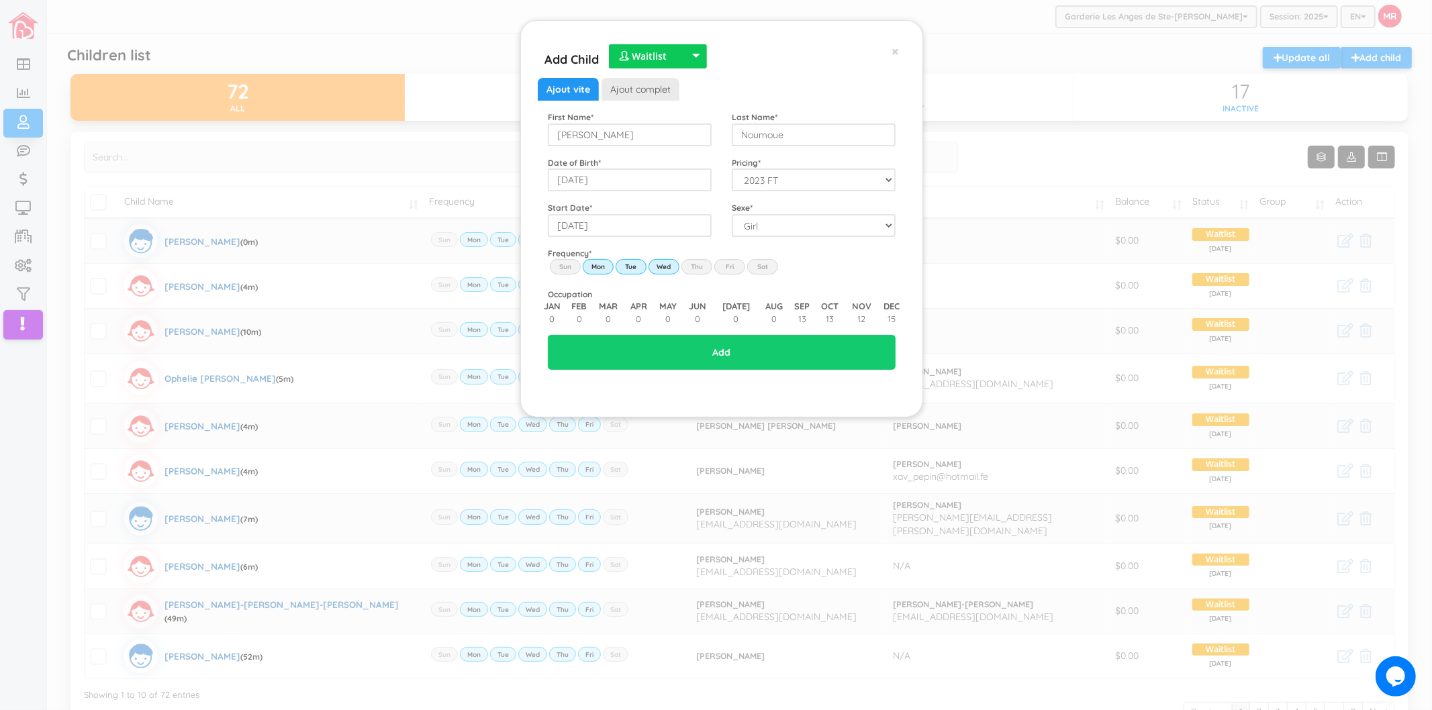
click at [0, 0] on input "Thu" at bounding box center [0, 0] width 0 height 0
click at [732, 273] on label "Fri" at bounding box center [729, 266] width 31 height 15
click at [0, 0] on input "Fri" at bounding box center [0, 0] width 0 height 0
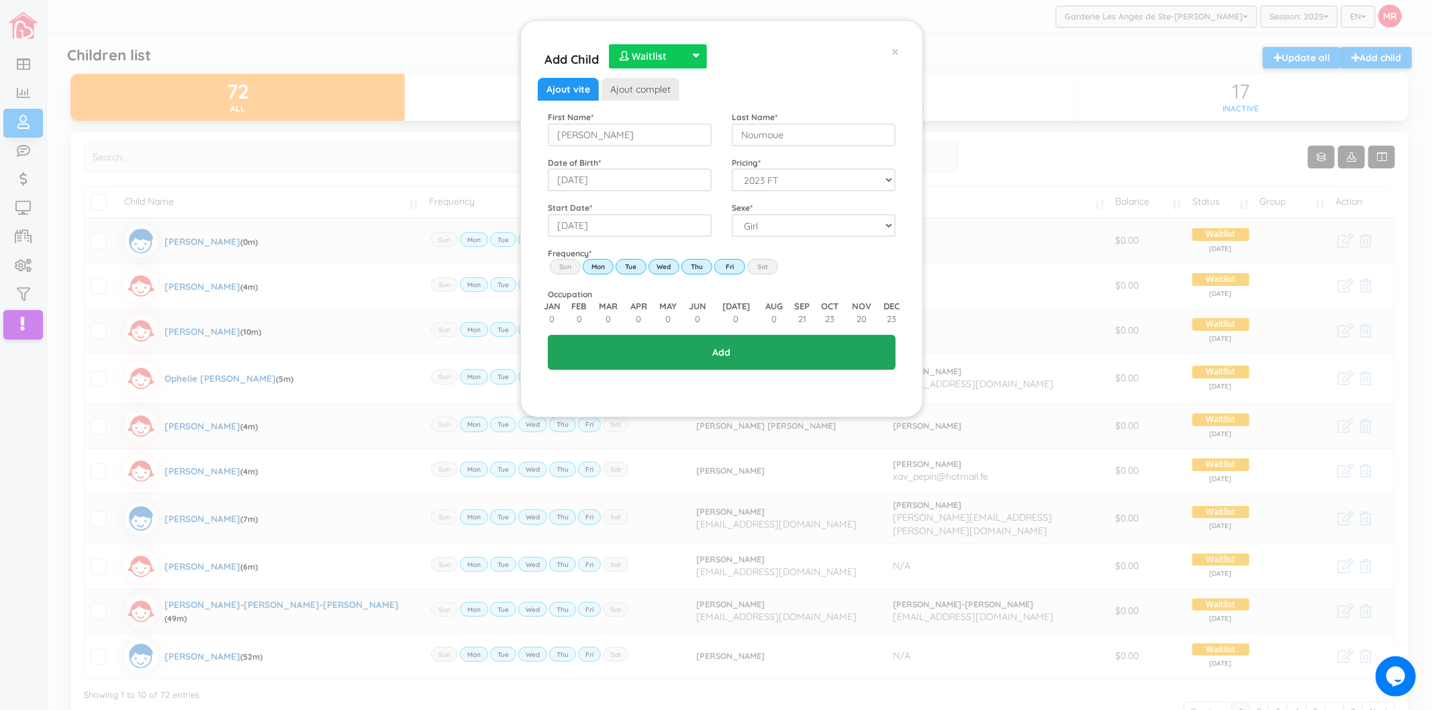
click at [728, 358] on input "Add" at bounding box center [722, 352] width 348 height 35
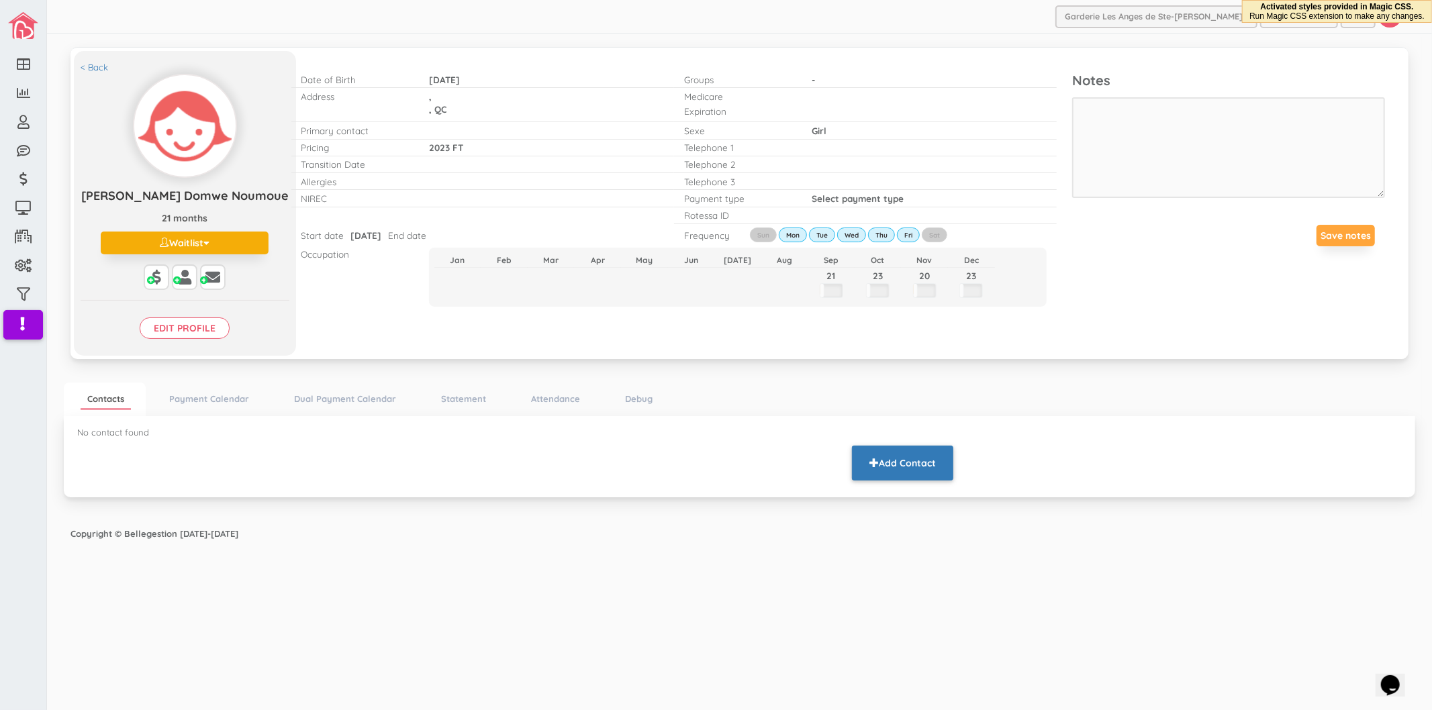
click at [870, 463] on span "button" at bounding box center [873, 462] width 9 height 9
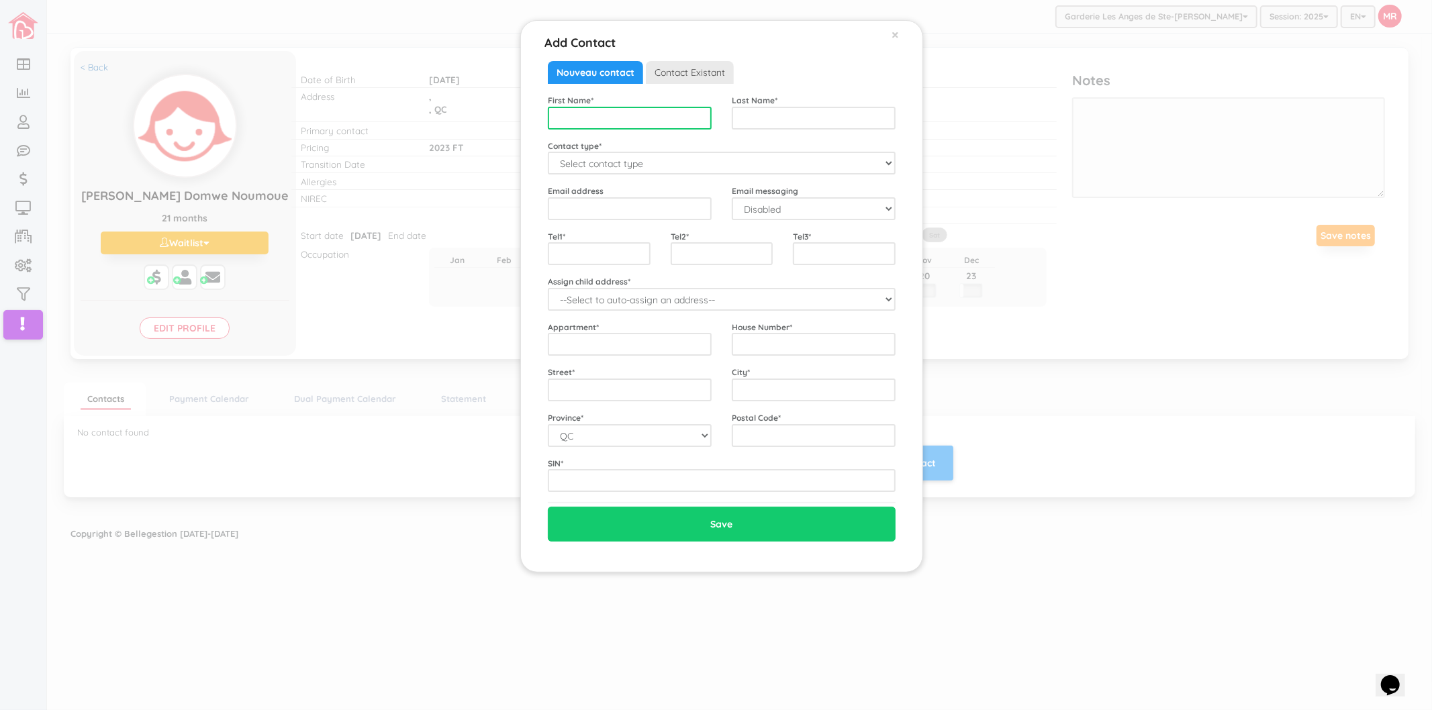
click at [669, 116] on input "text" at bounding box center [630, 118] width 164 height 23
type input "[PERSON_NAME]"
type input "Manegaing Sduop"
select select "Mother"
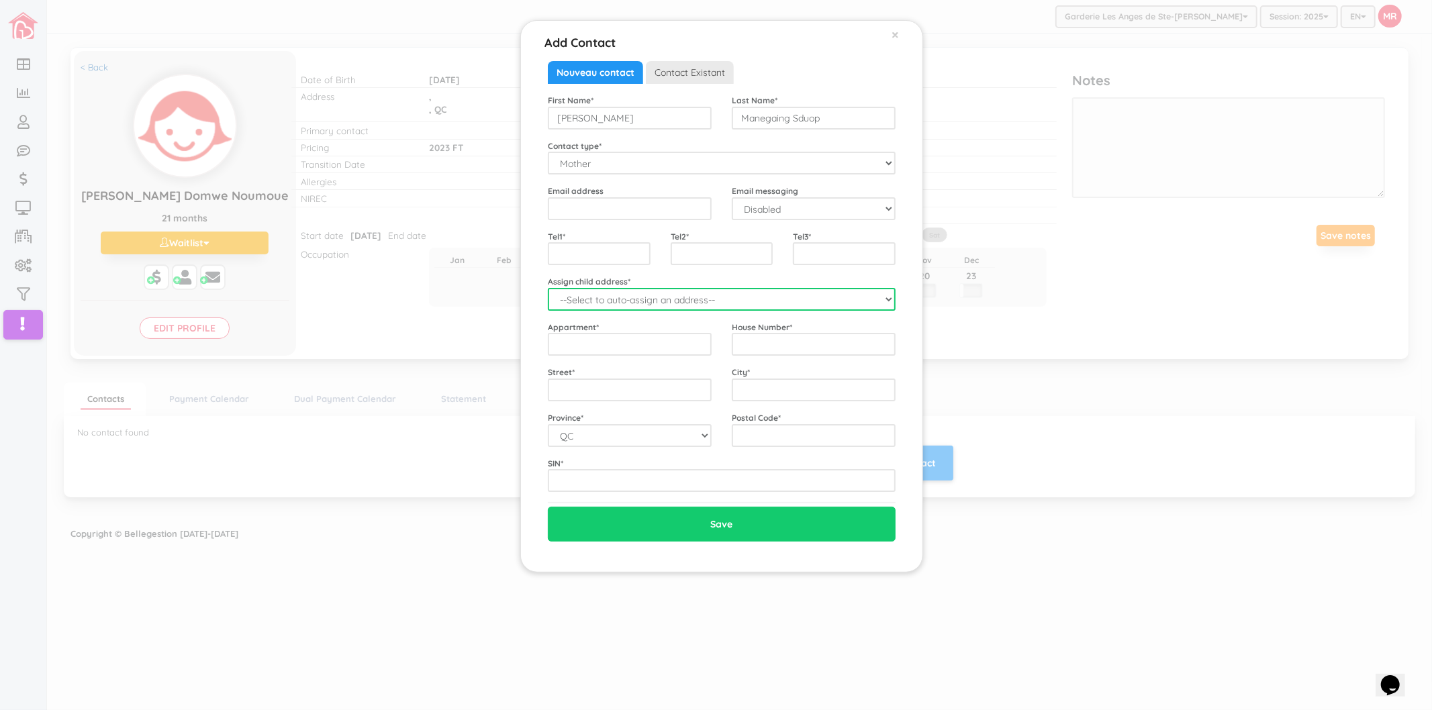
click at [591, 307] on select "--Select to auto-assign an address-- [GEOGRAPHIC_DATA] ([GEOGRAPHIC_DATA],)" at bounding box center [722, 299] width 348 height 23
select select "2243"
click at [548, 288] on select "--Select to auto-assign an address-- [GEOGRAPHIC_DATA] ([GEOGRAPHIC_DATA],)" at bounding box center [722, 299] width 348 height 23
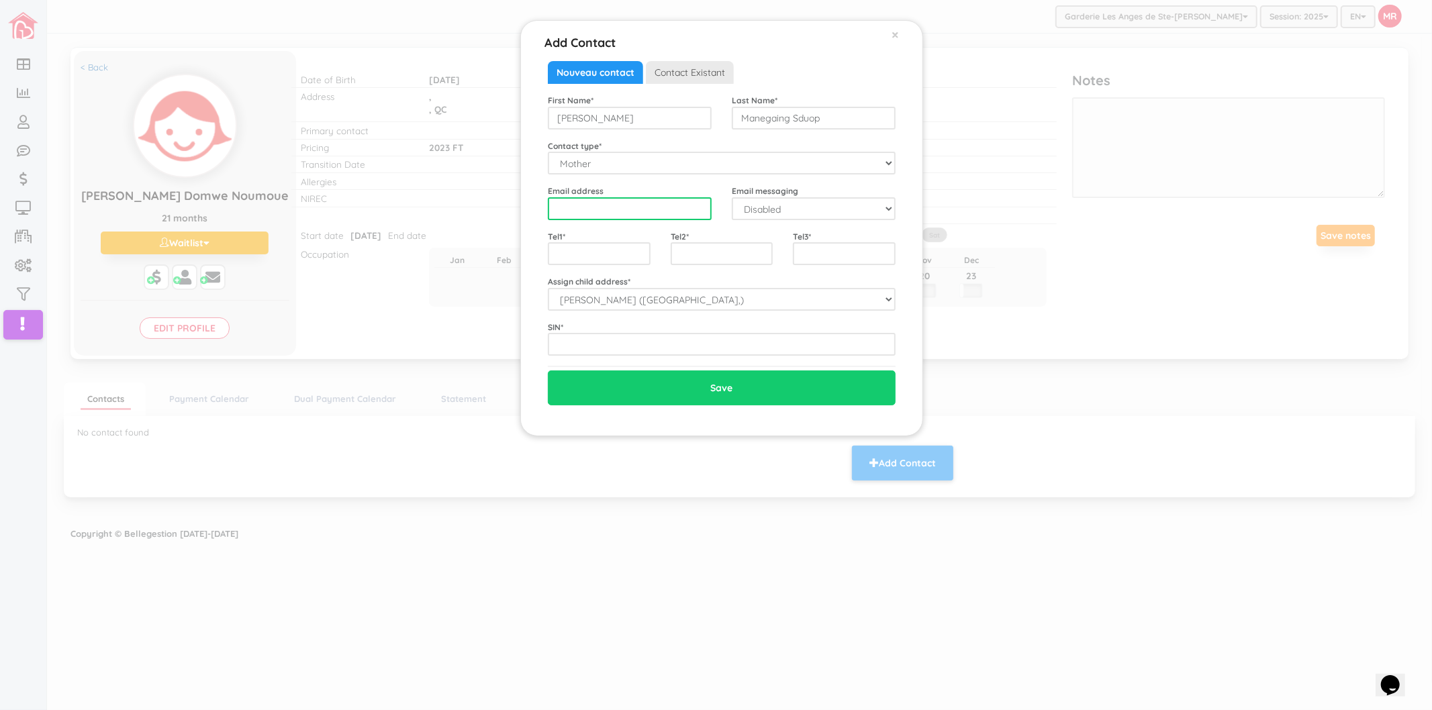
click at [601, 205] on input "email" at bounding box center [630, 208] width 164 height 23
type input "[EMAIL_ADDRESS][DOMAIN_NAME]"
select select "1"
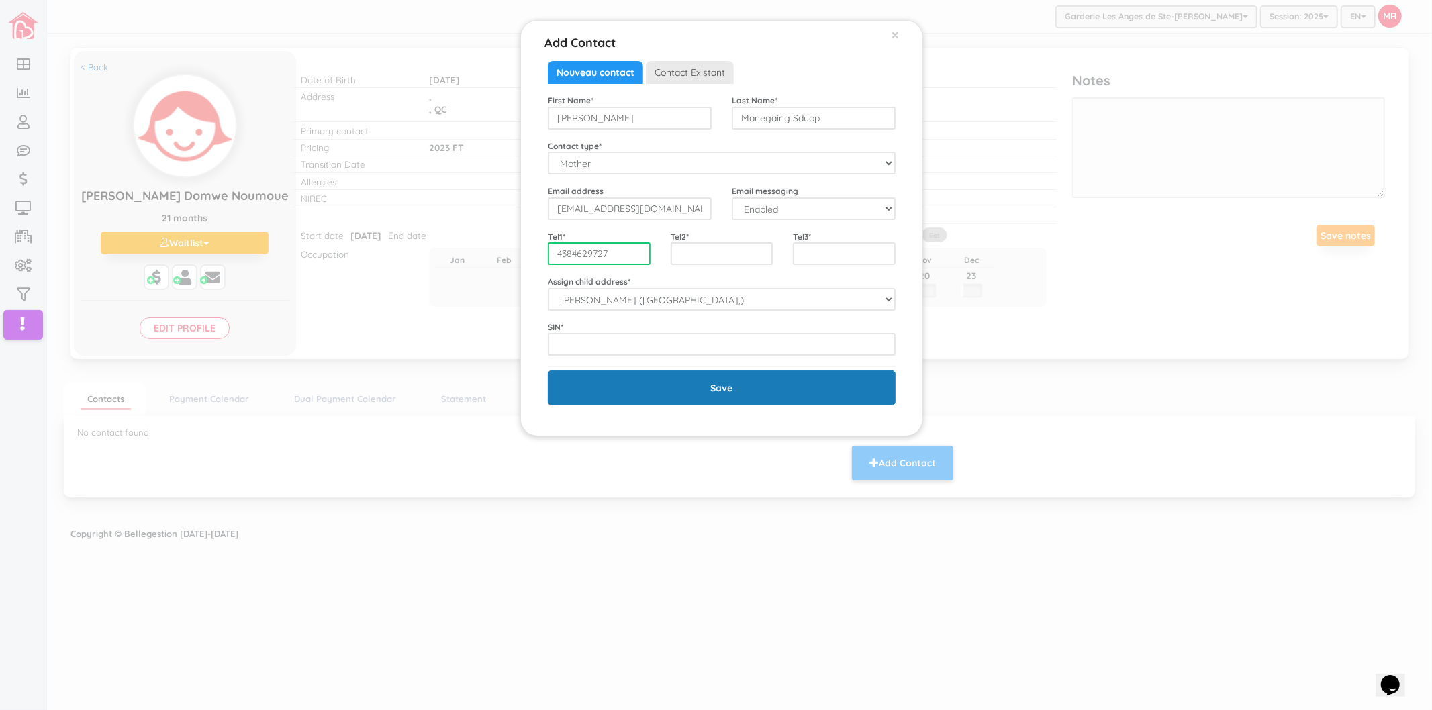
type input "4384629727"
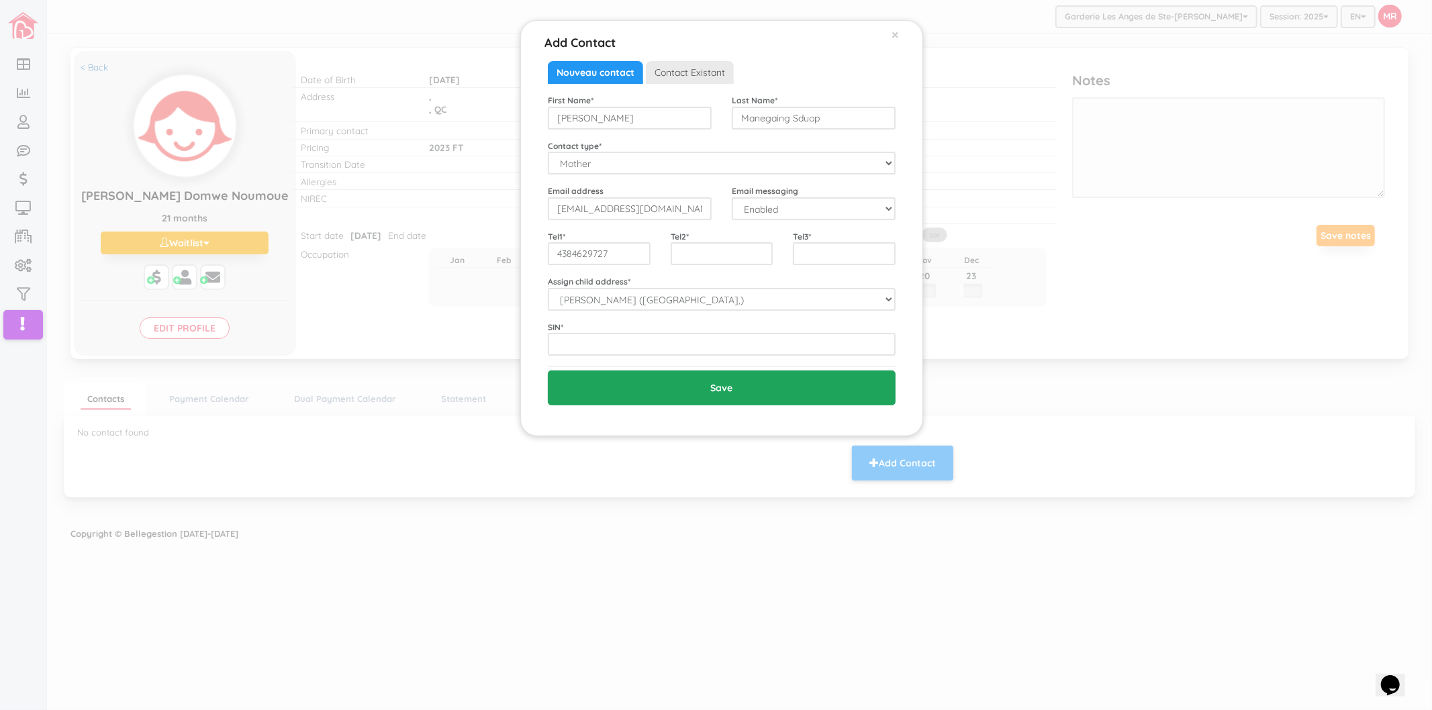
click at [717, 394] on input "Save" at bounding box center [722, 388] width 348 height 35
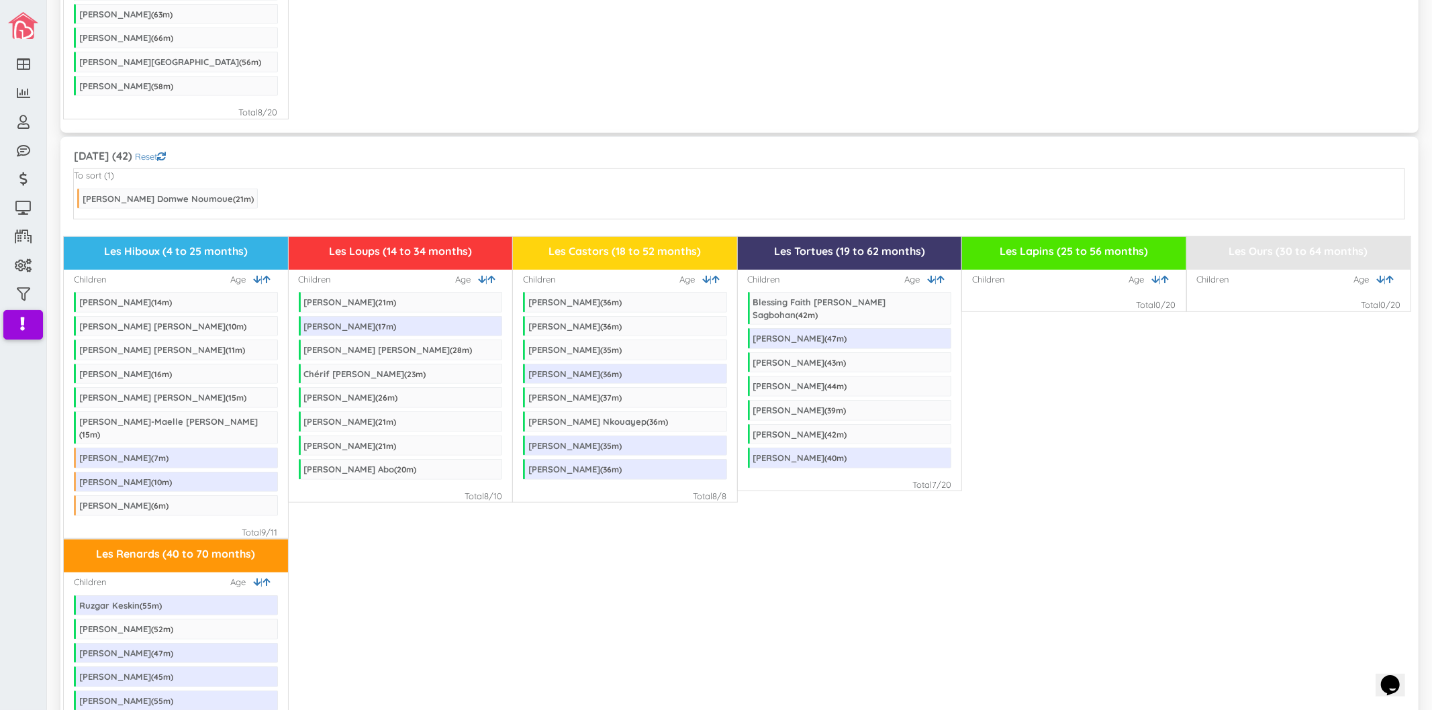
scroll to position [746, 0]
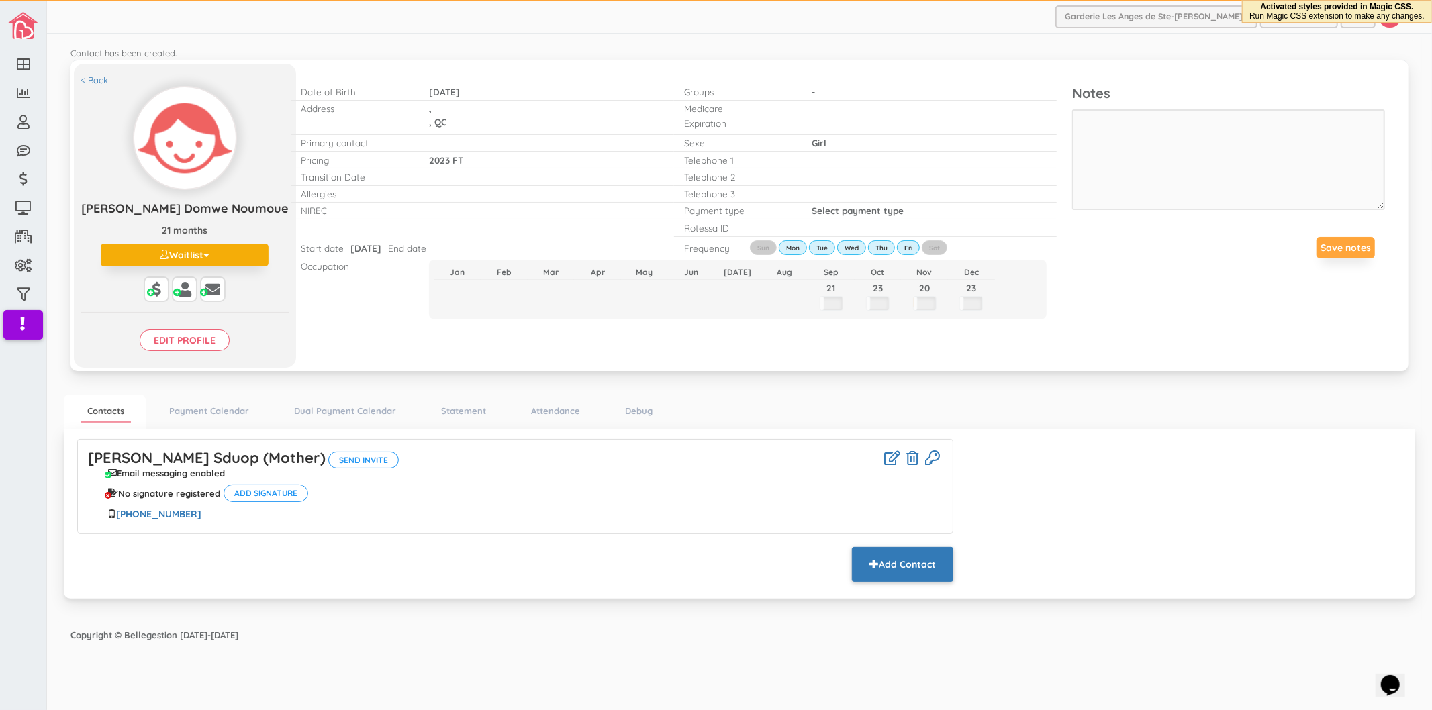
click at [890, 565] on button "Add Contact" at bounding box center [902, 564] width 101 height 35
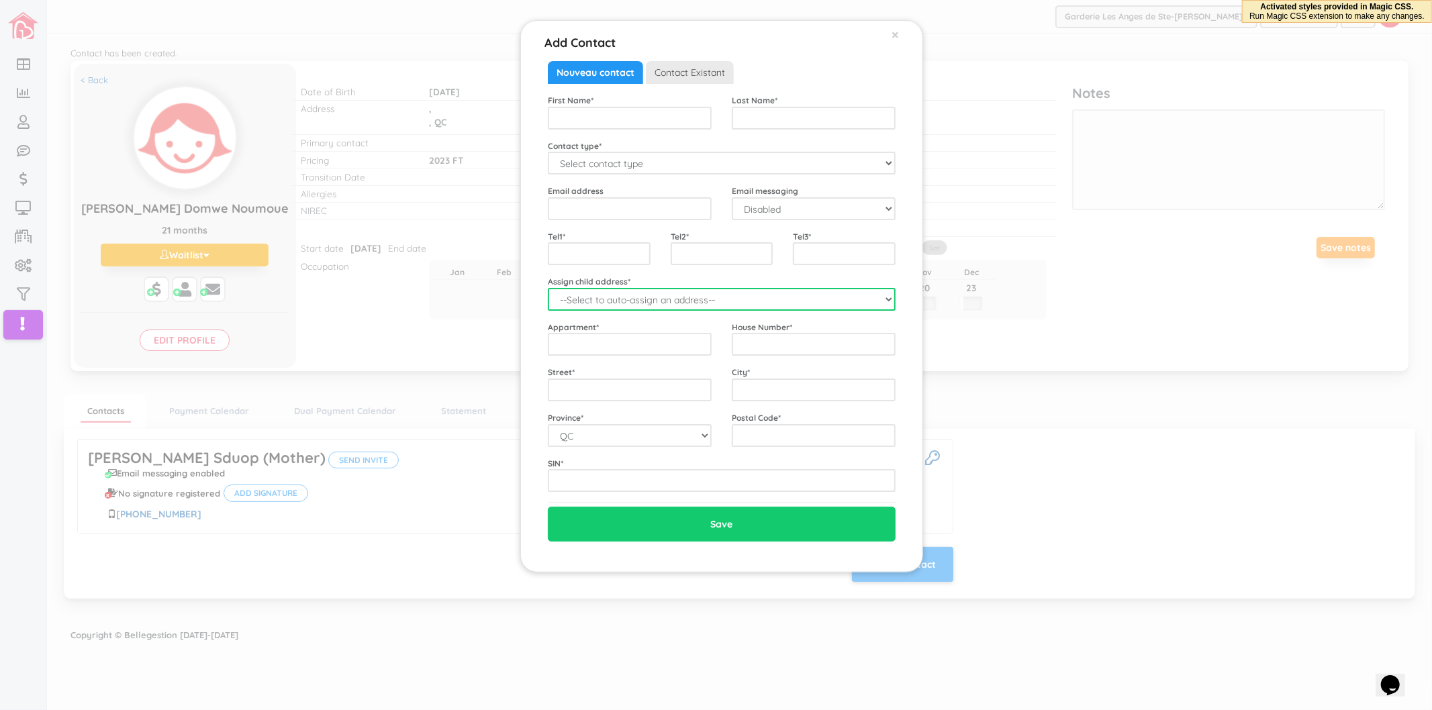
click at [599, 292] on select "--Select to auto-assign an address-- Milena Rheane Domwe (QC,)" at bounding box center [722, 299] width 348 height 23
select select "2243"
click at [548, 288] on select "--Select to auto-assign an address-- Milena Rheane Domwe (QC,)" at bounding box center [722, 299] width 348 height 23
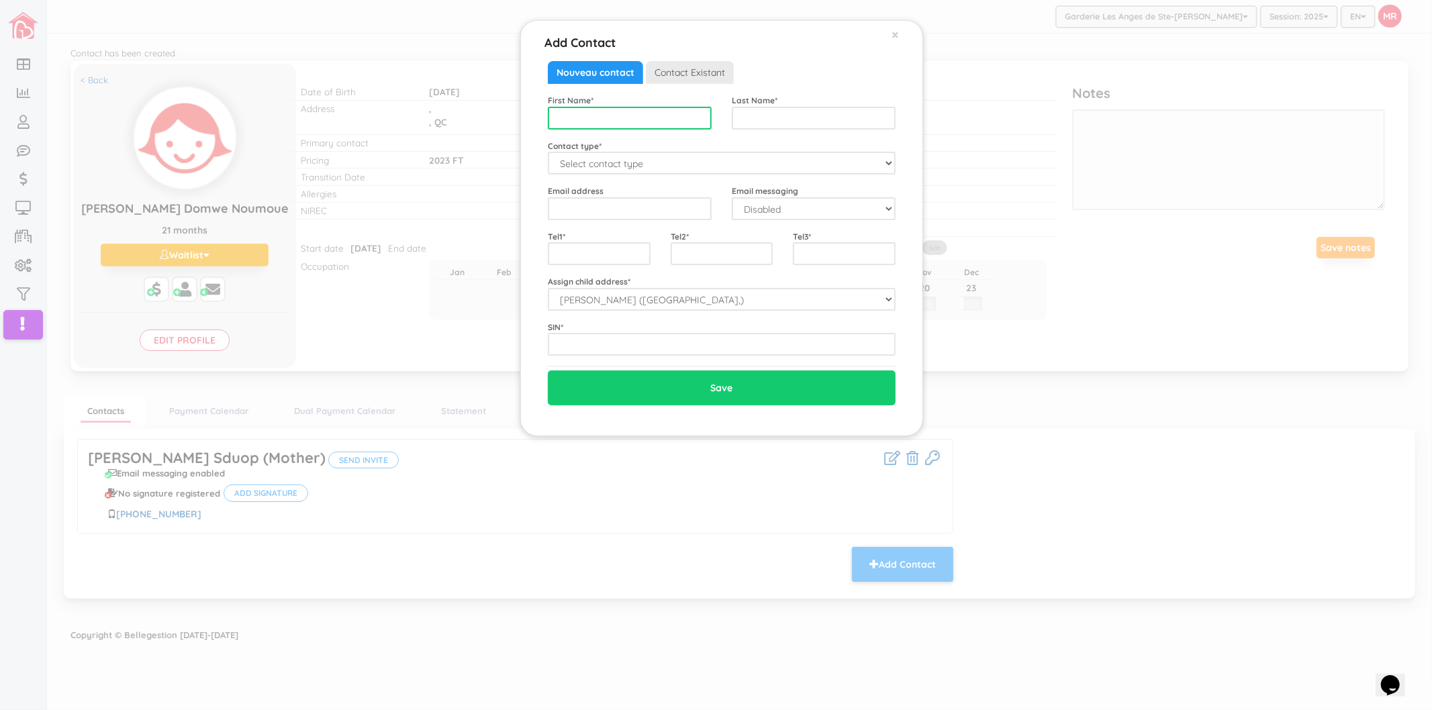
click at [643, 124] on input "text" at bounding box center [630, 118] width 164 height 23
type input "Francois"
type input "Noumoue"
select select "Father"
select select "1"
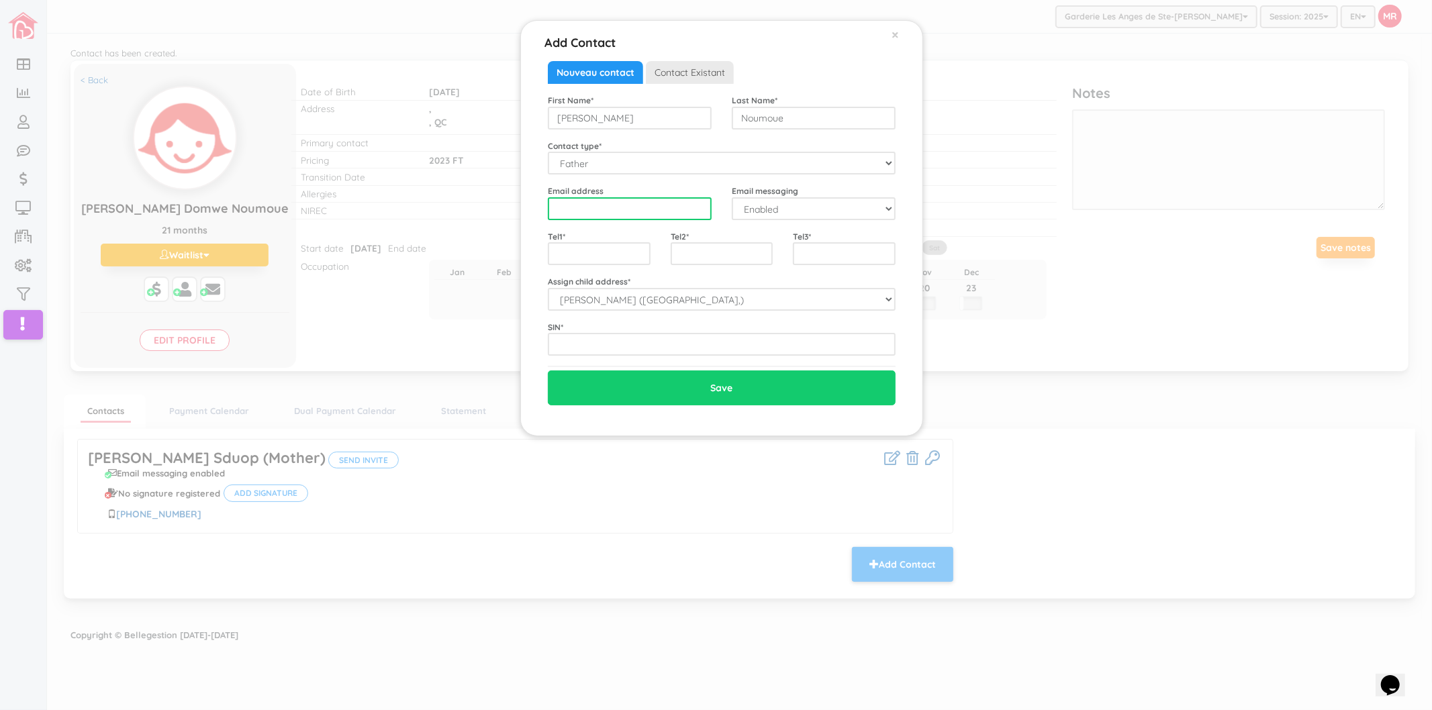
click at [643, 206] on input "email" at bounding box center [630, 208] width 164 height 23
type input "francois.noumoue@gmail.com"
type input "5147035820"
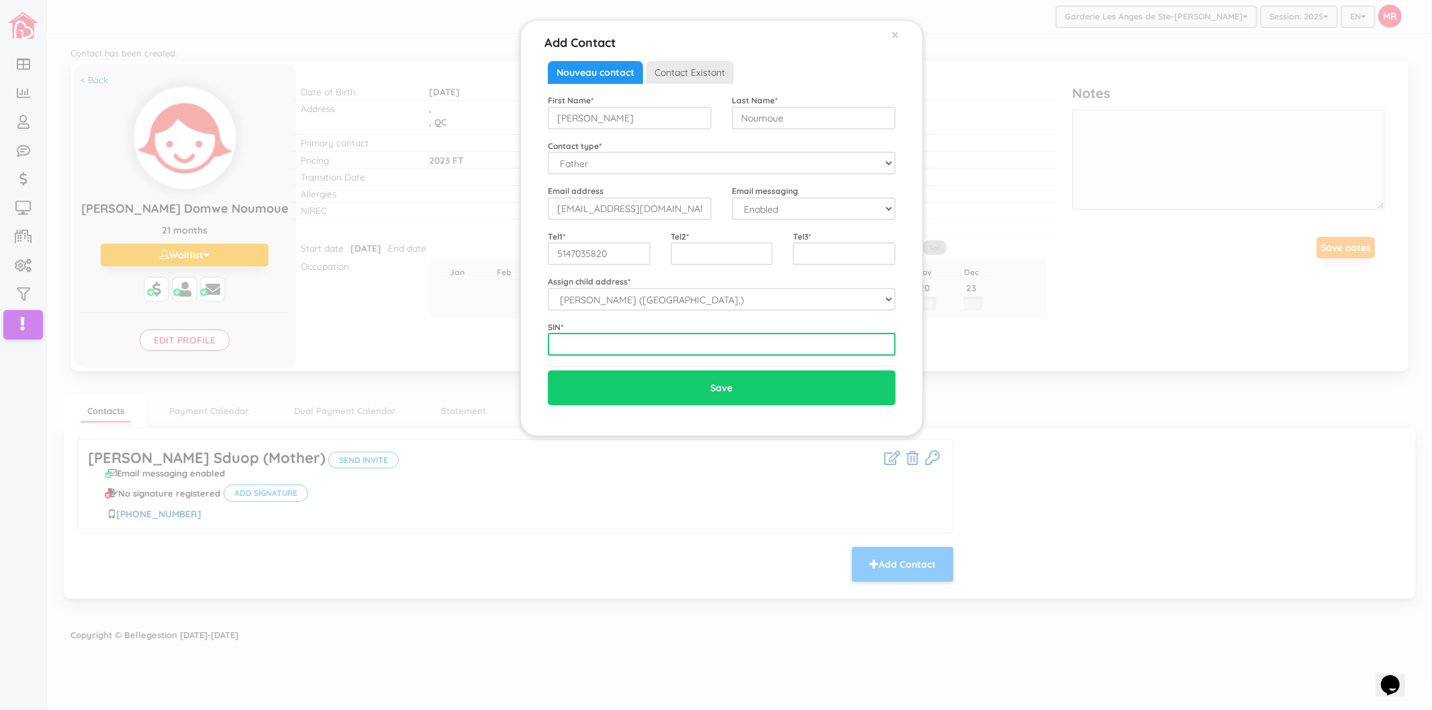
click at [575, 344] on input "text" at bounding box center [722, 344] width 348 height 23
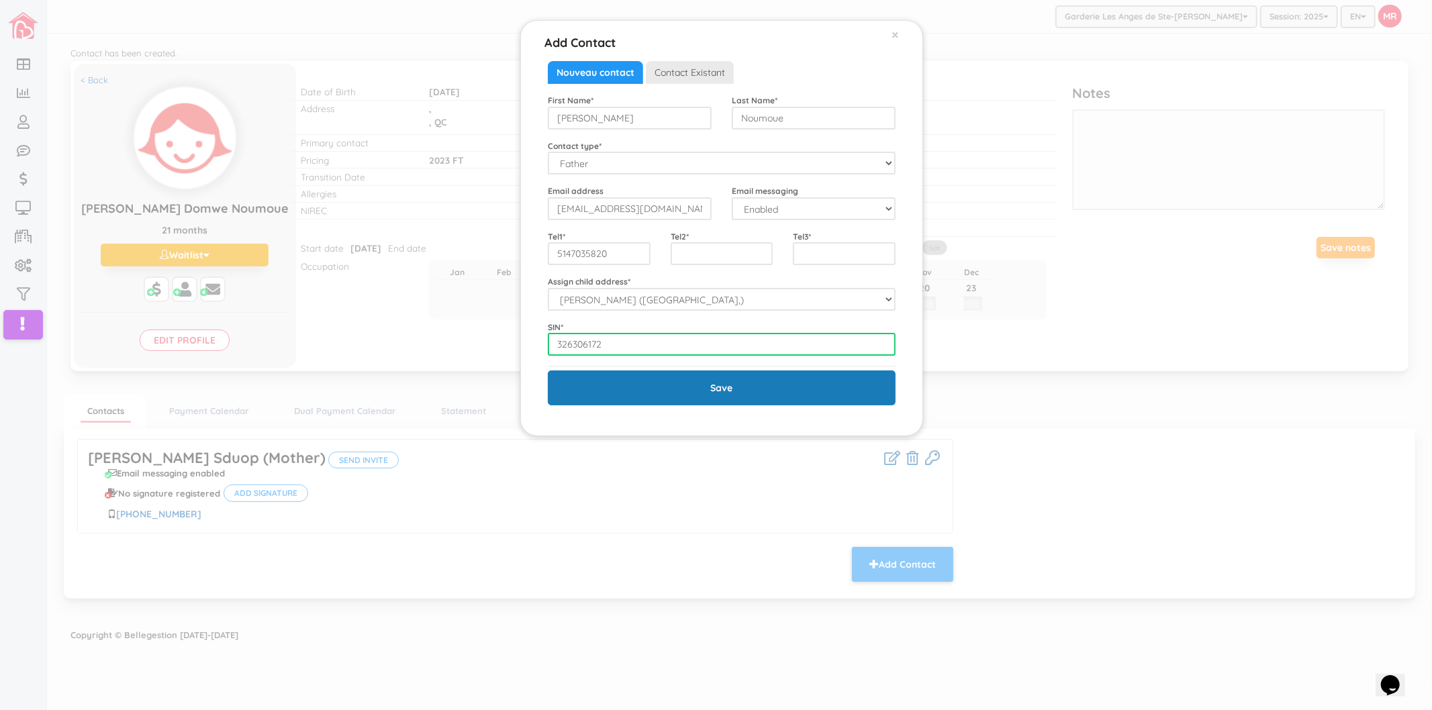
type input "326306172"
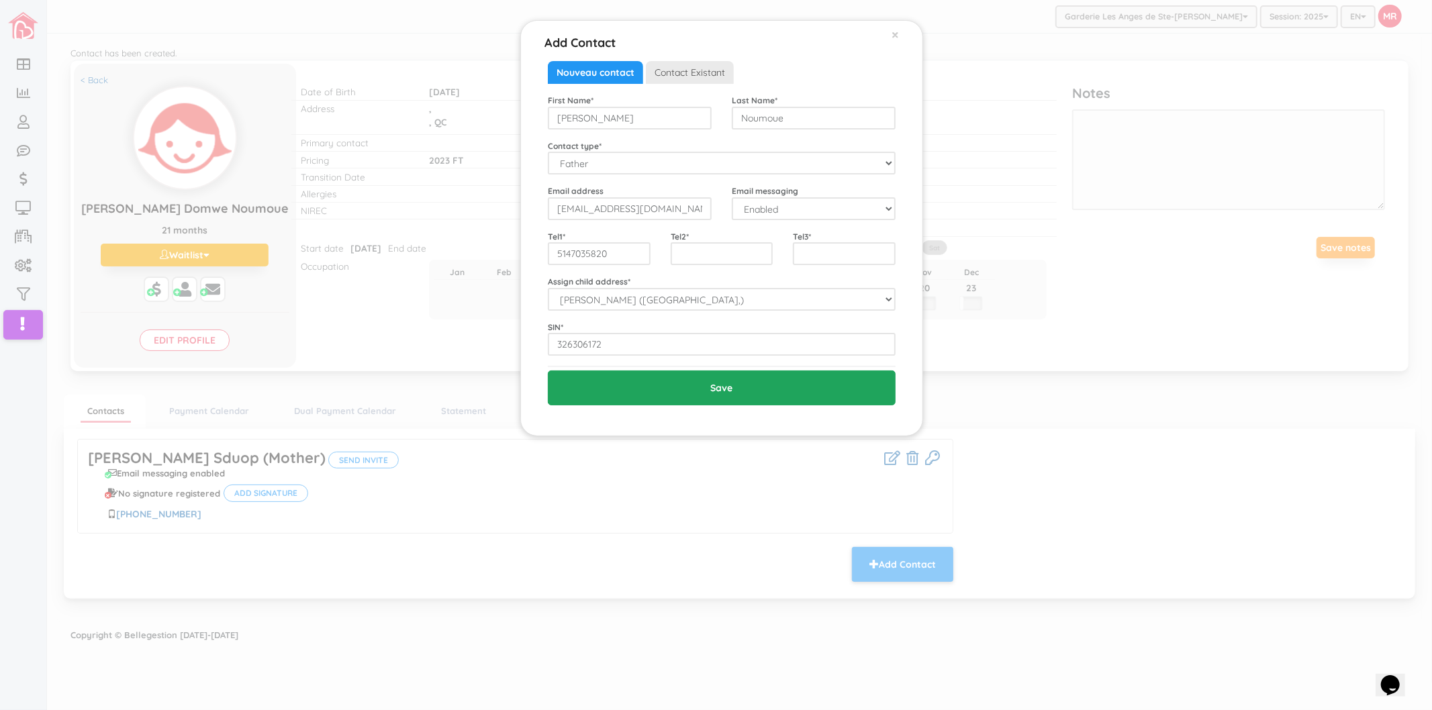
click at [613, 391] on input "Save" at bounding box center [722, 388] width 348 height 35
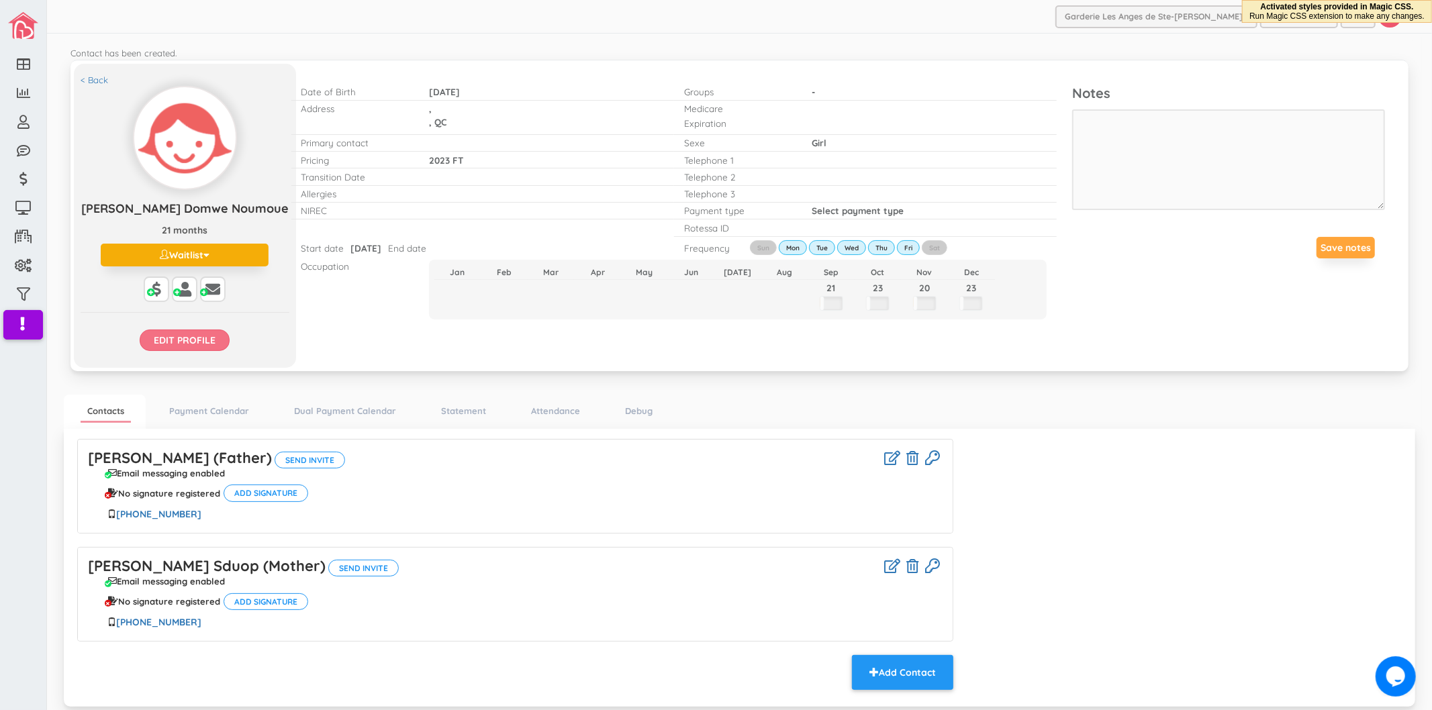
click at [211, 344] on input "Edit profile" at bounding box center [185, 340] width 90 height 21
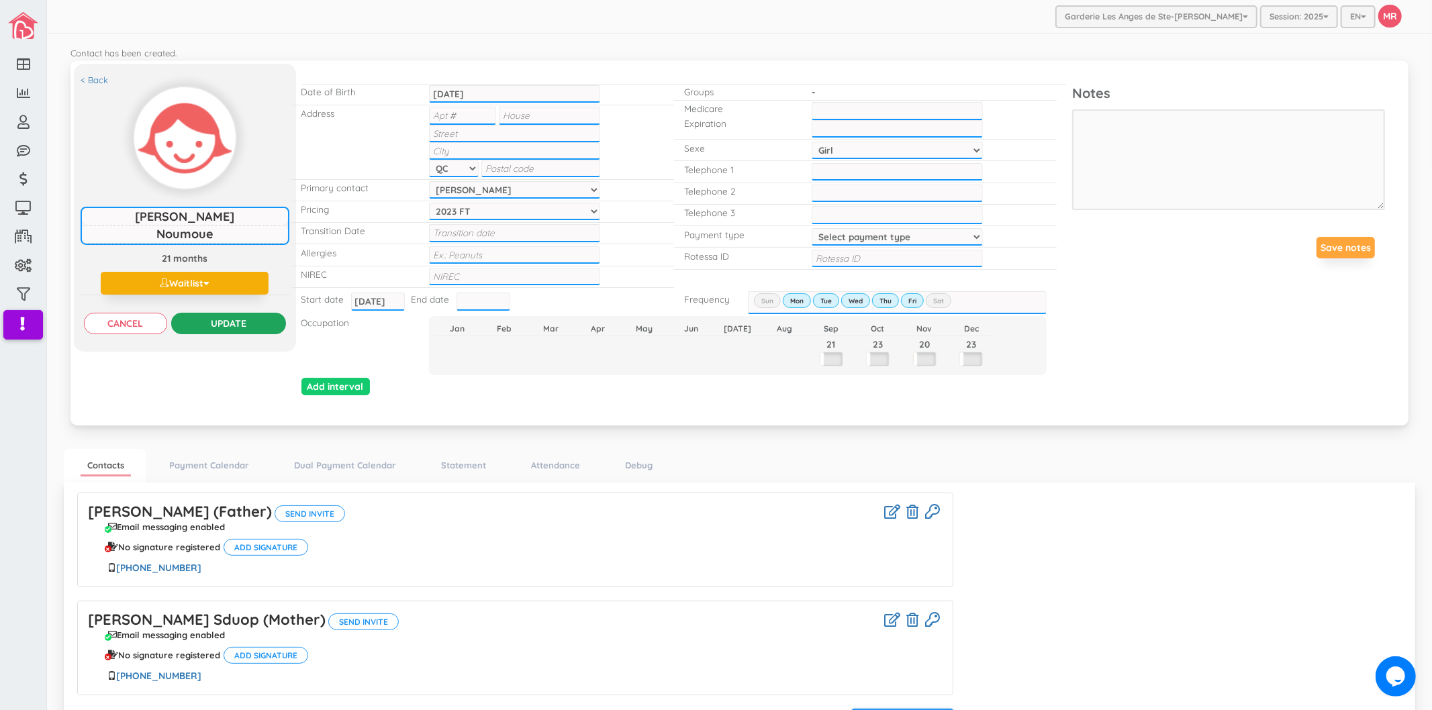
click at [242, 320] on input "Update" at bounding box center [228, 323] width 115 height 21
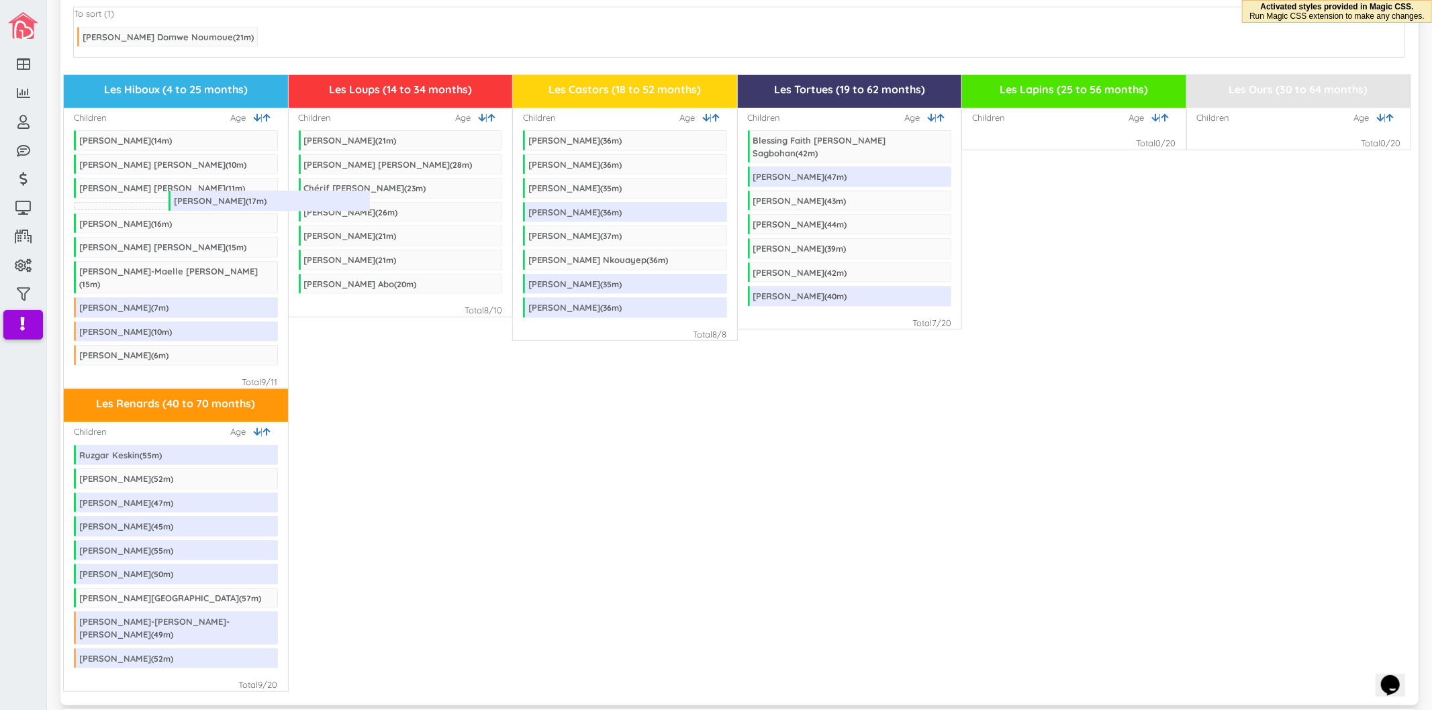
drag, startPoint x: 343, startPoint y: 154, endPoint x: 213, endPoint y: 191, distance: 135.2
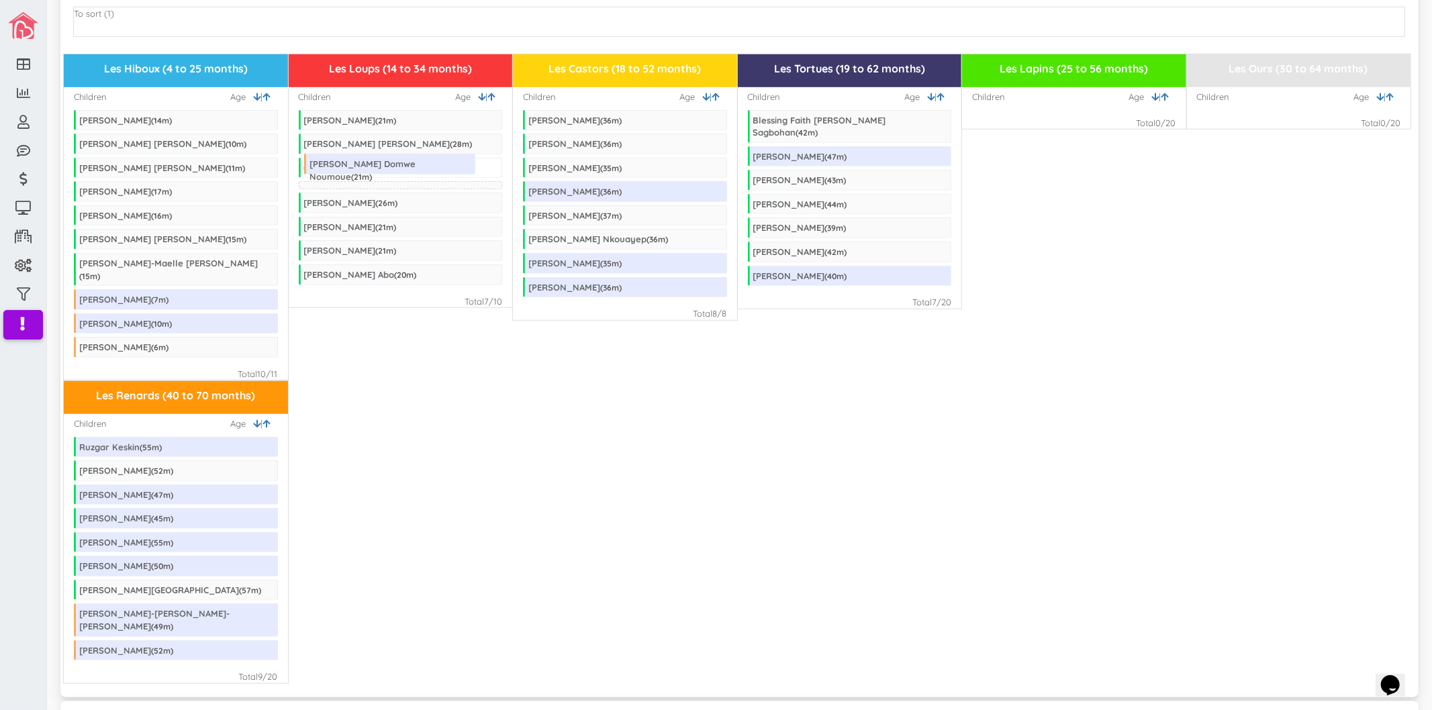
drag, startPoint x: 121, startPoint y: 23, endPoint x: 348, endPoint y: 160, distance: 264.7
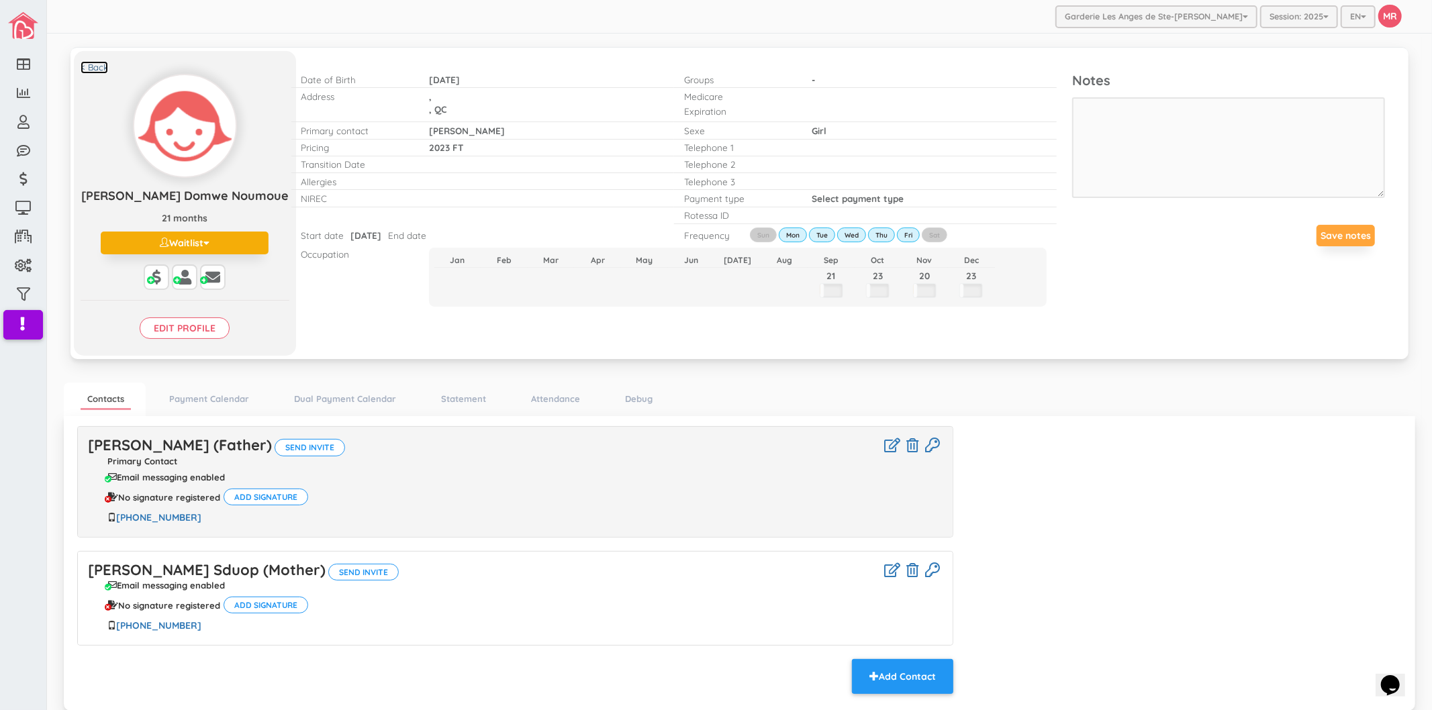
click at [97, 67] on link "< Back" at bounding box center [95, 67] width 28 height 13
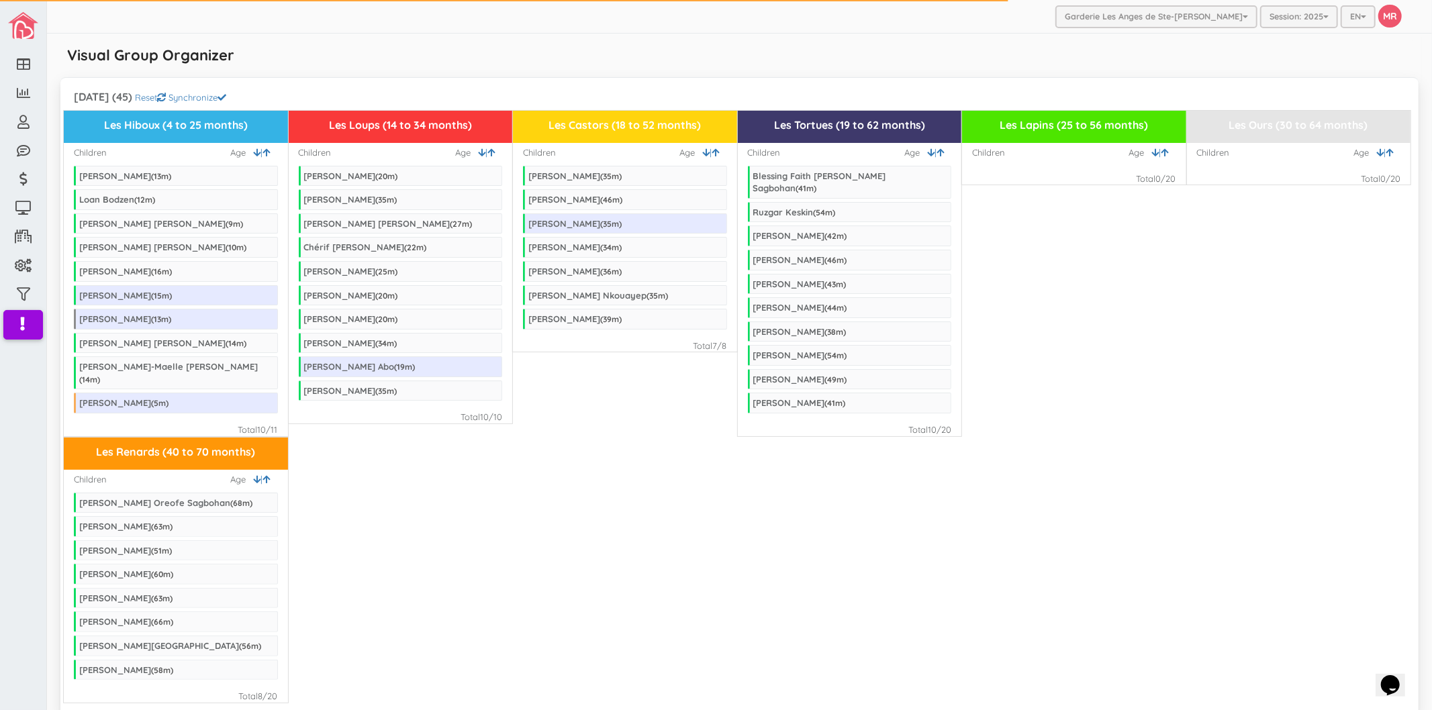
click at [571, 490] on div "Les Renards (40 to 70 months) Children | Age Eliakim Nahum Oreofe Sagbohan ( 68…" at bounding box center [739, 570] width 1351 height 266
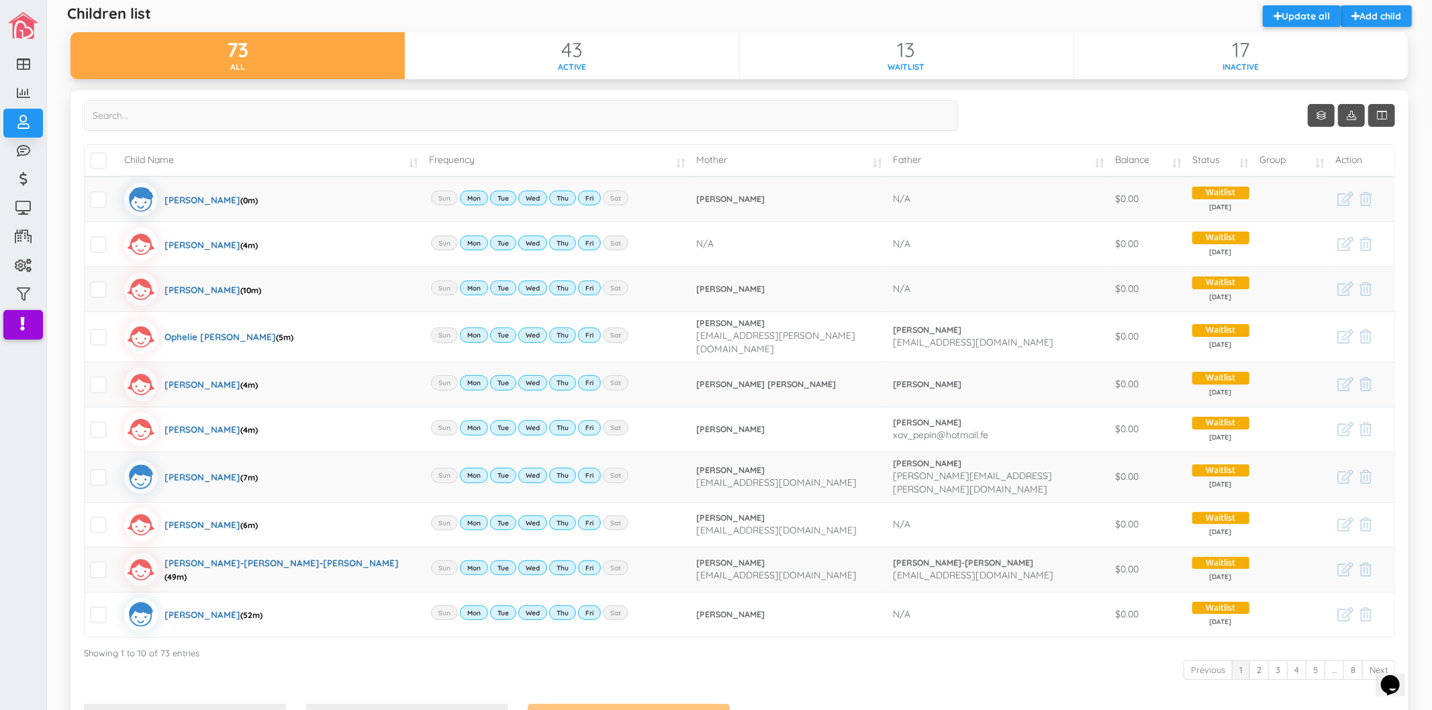
scroll to position [75, 0]
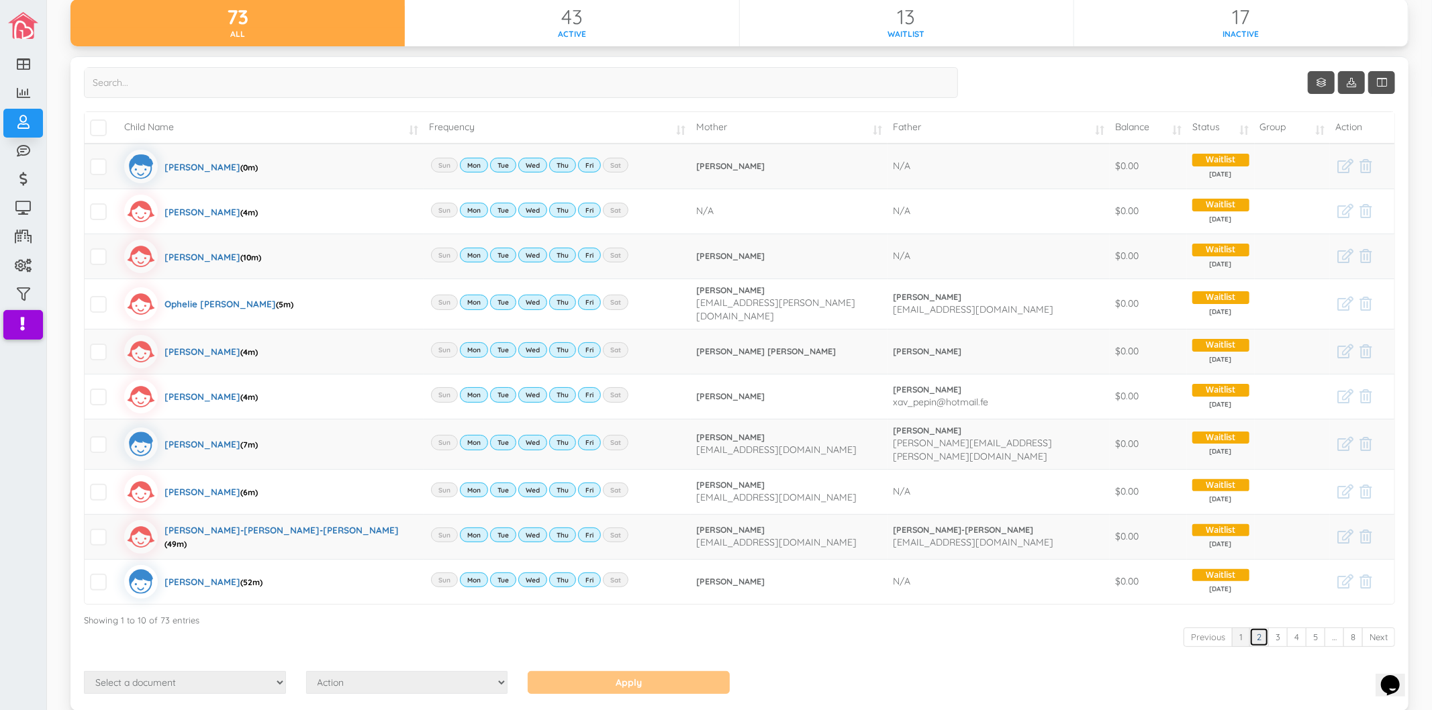
click at [1250, 631] on link "2" at bounding box center [1258, 637] width 19 height 19
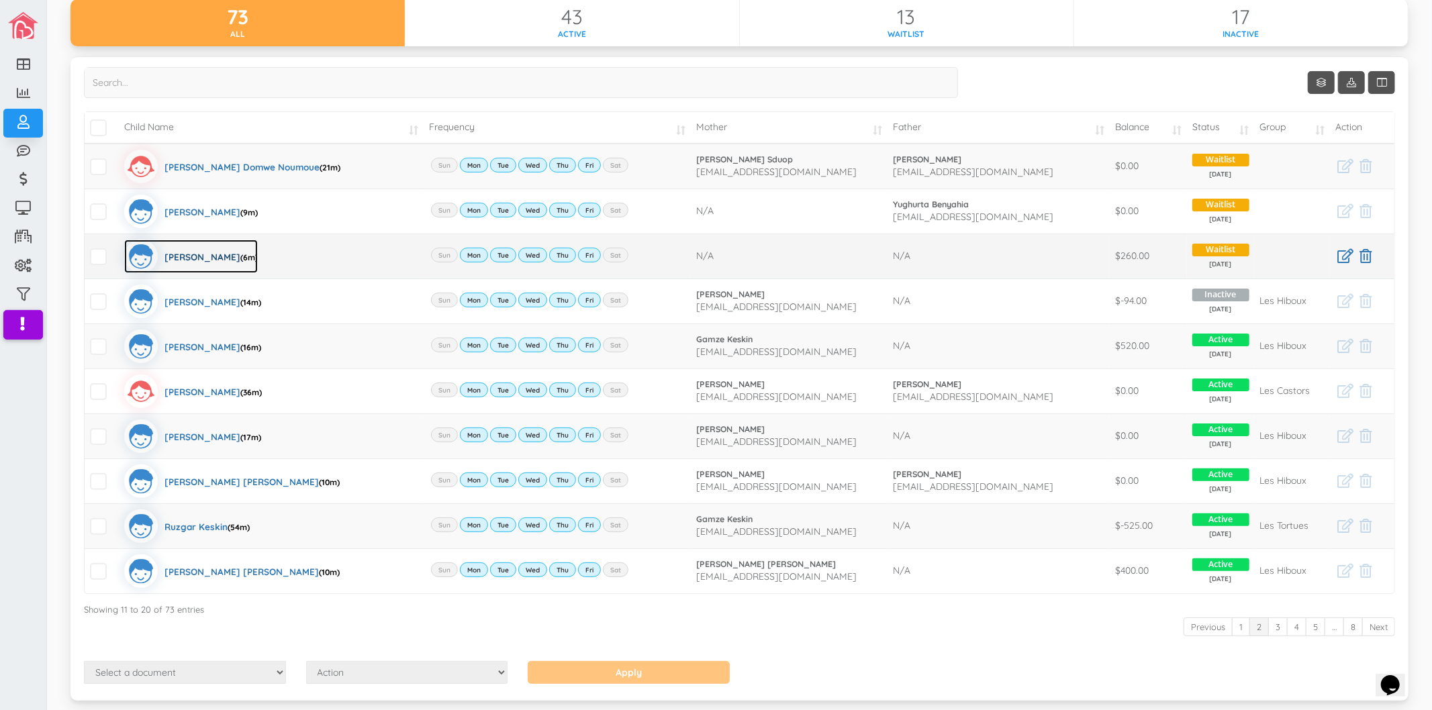
click at [226, 254] on div "Frédéric Maherizo Randrianarison (6m)" at bounding box center [210, 257] width 93 height 34
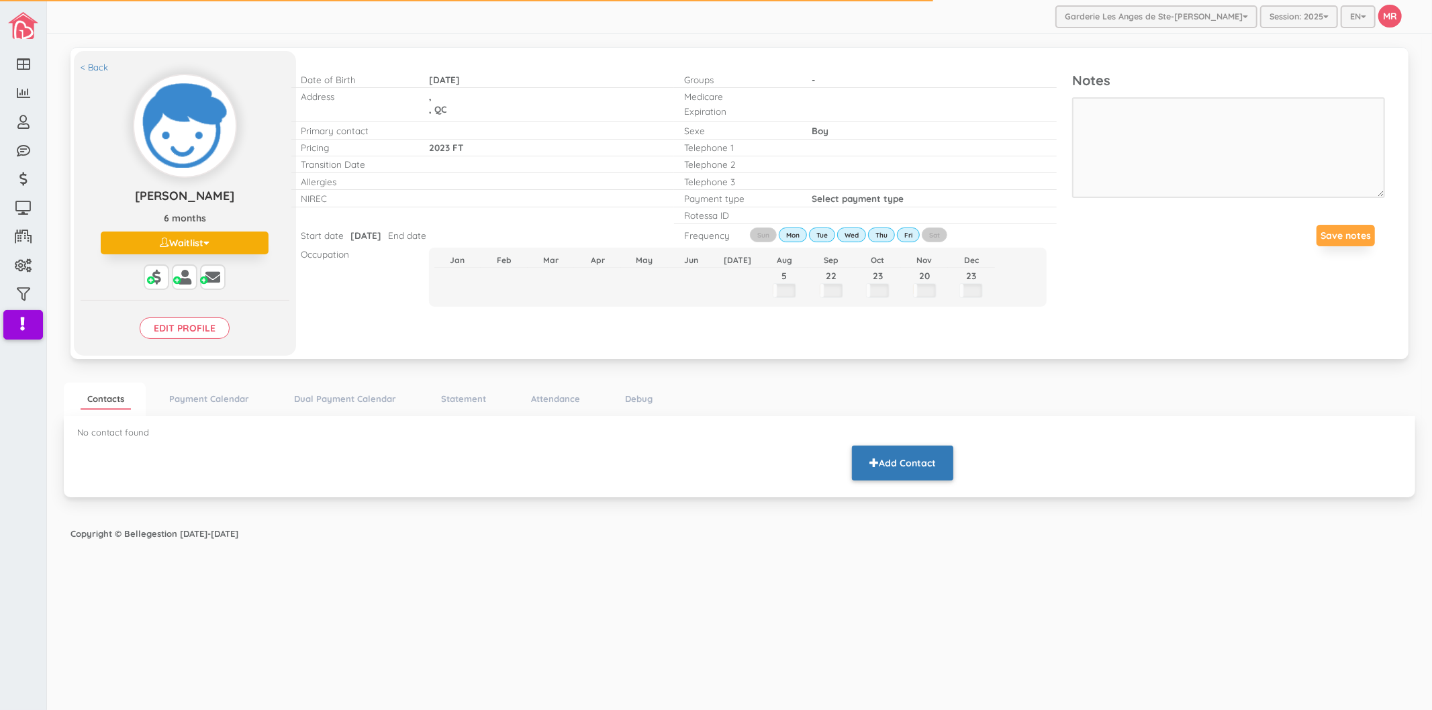
click at [875, 464] on span "button" at bounding box center [873, 462] width 9 height 9
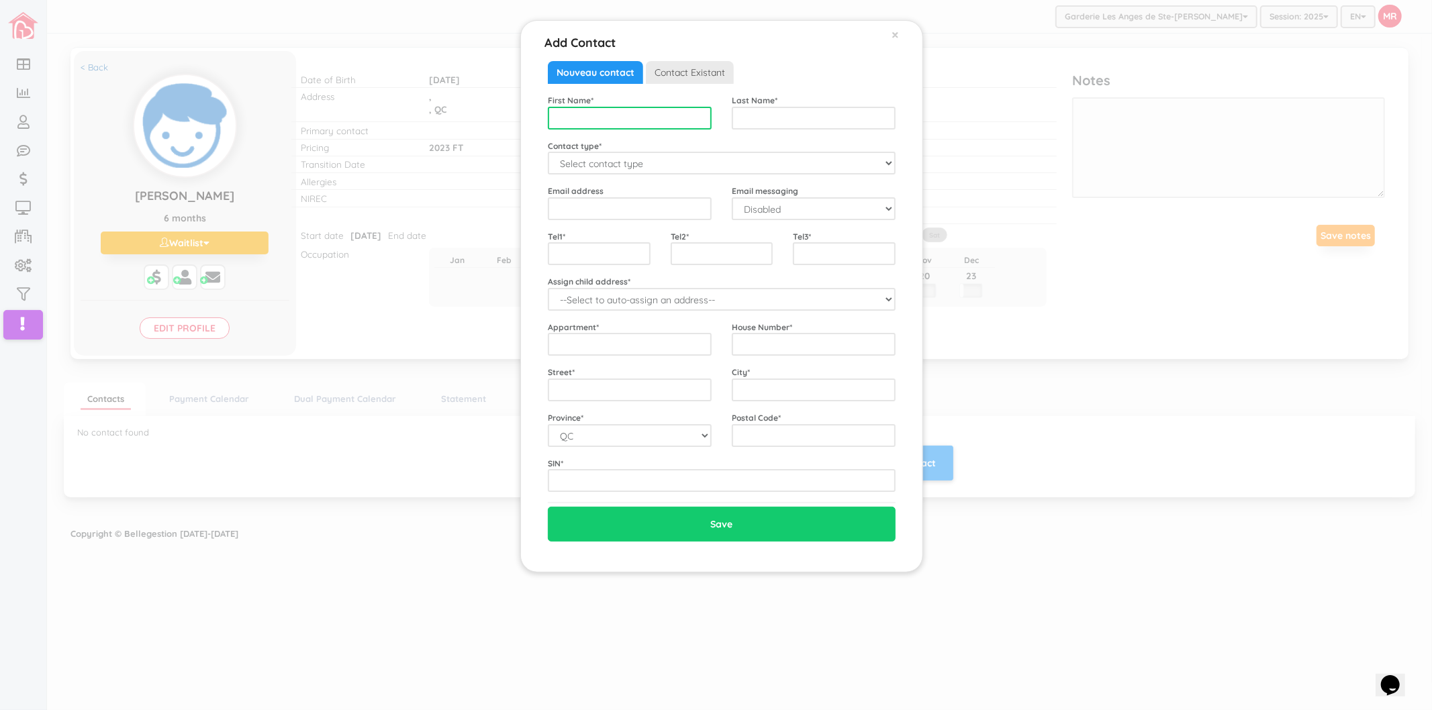
click at [616, 115] on input "text" at bounding box center [630, 118] width 164 height 23
type input "Tiantsoa"
paste input "RANDRIANARISON"
type input "RANDRIANARISON"
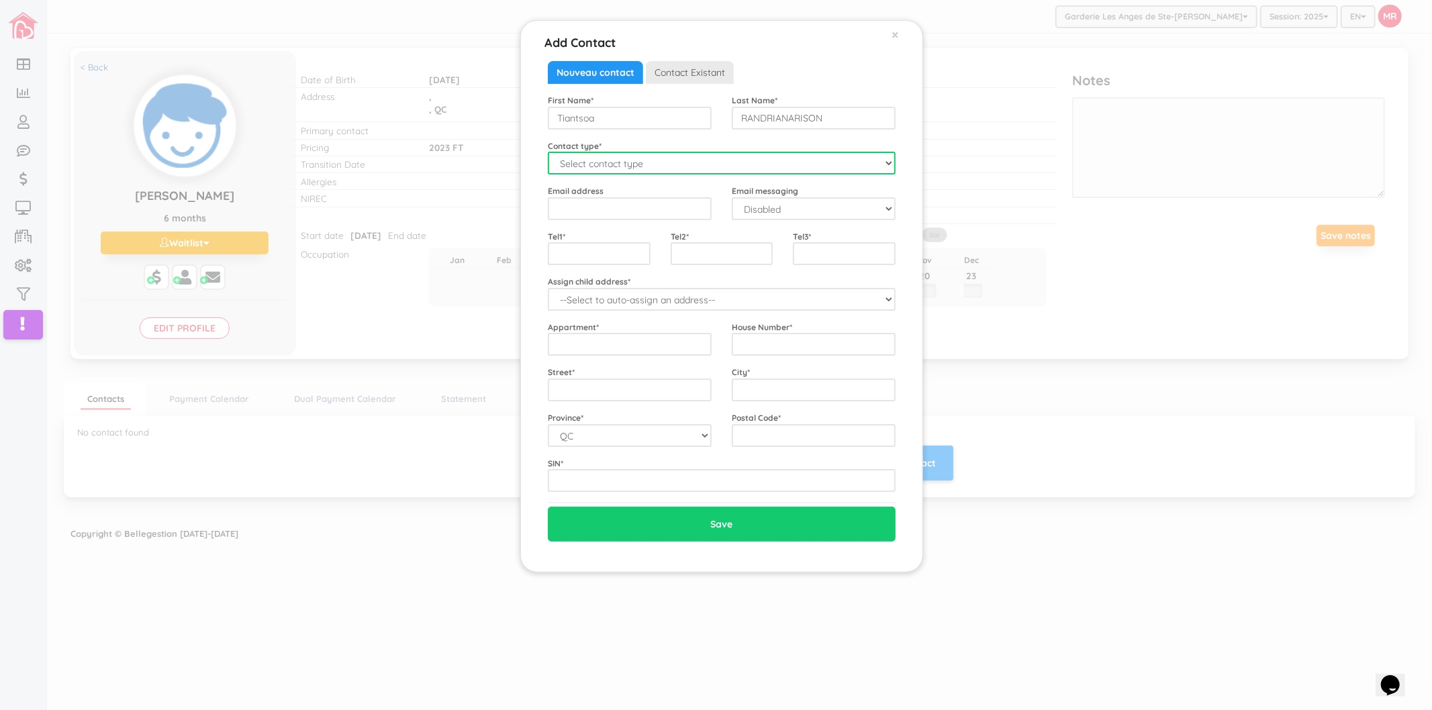
select select "Father"
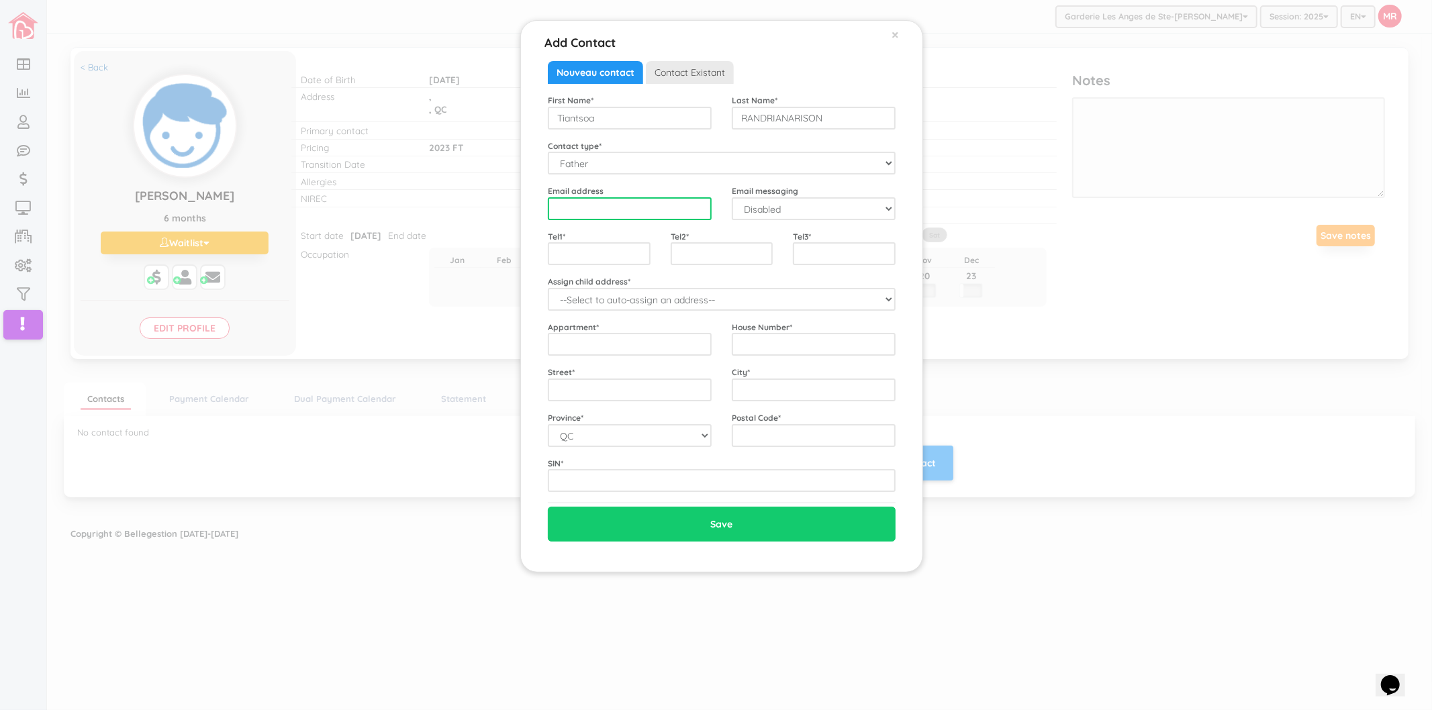
click at [596, 209] on input "email" at bounding box center [630, 208] width 164 height 23
paste input "[EMAIL_ADDRESS][DOMAIN_NAME]"
type input "[EMAIL_ADDRESS][DOMAIN_NAME]"
select select "1"
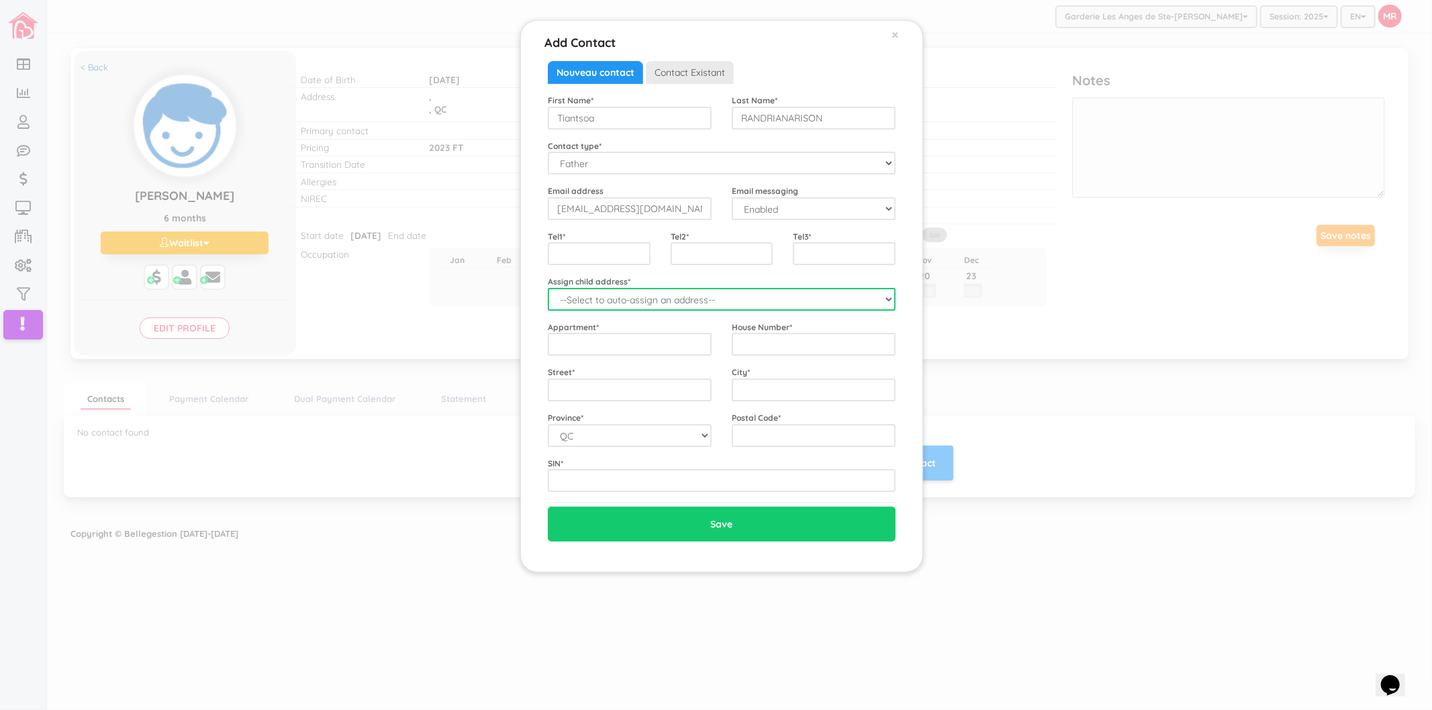
click at [635, 294] on select "--Select to auto-assign an address-- [PERSON_NAME] ([GEOGRAPHIC_DATA],)" at bounding box center [722, 299] width 348 height 23
select select "2241"
click at [548, 288] on select "--Select to auto-assign an address-- [PERSON_NAME] ([GEOGRAPHIC_DATA],)" at bounding box center [722, 299] width 348 height 23
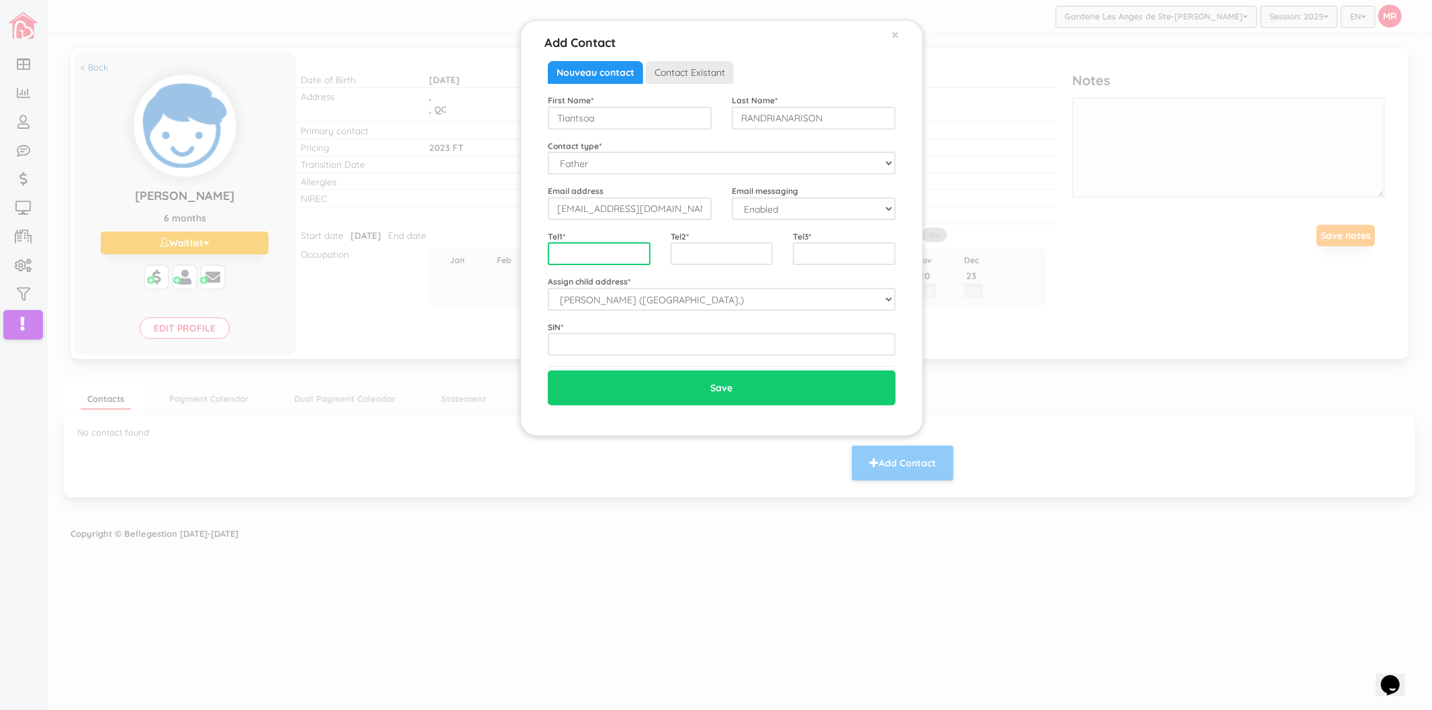
click at [607, 258] on input "text" at bounding box center [599, 253] width 103 height 23
paste input "4384679972"
type input "4384679972"
click at [676, 248] on input "text" at bounding box center [722, 253] width 103 height 23
paste input "5149914664"
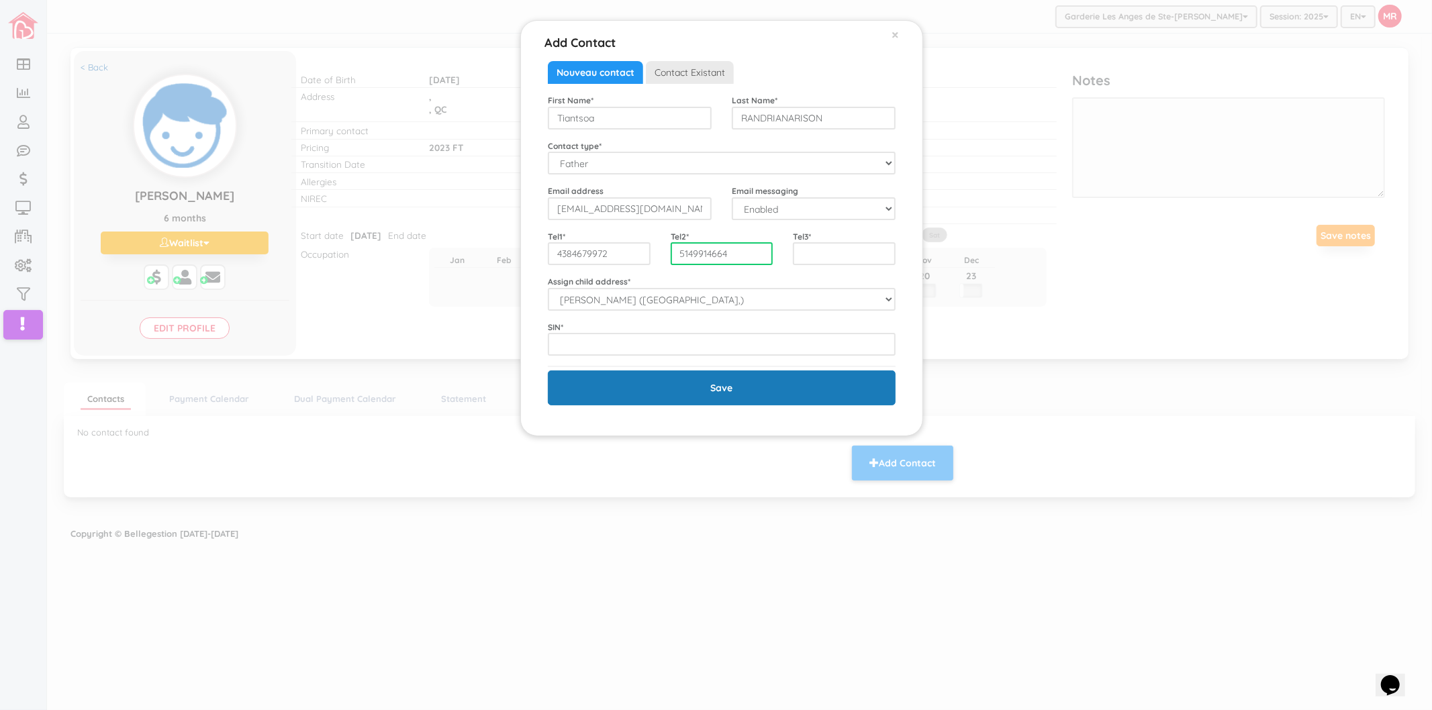
type input "5149914664"
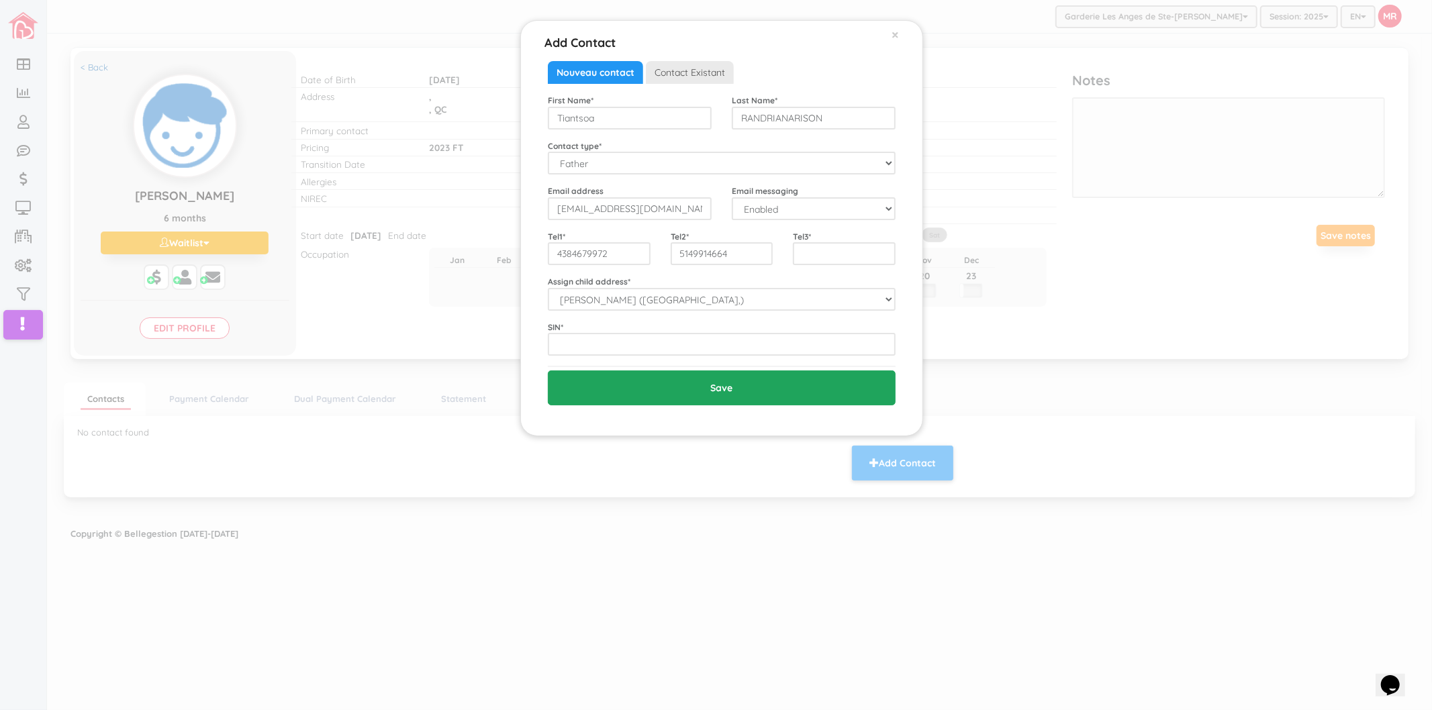
click at [699, 383] on input "Save" at bounding box center [722, 388] width 348 height 35
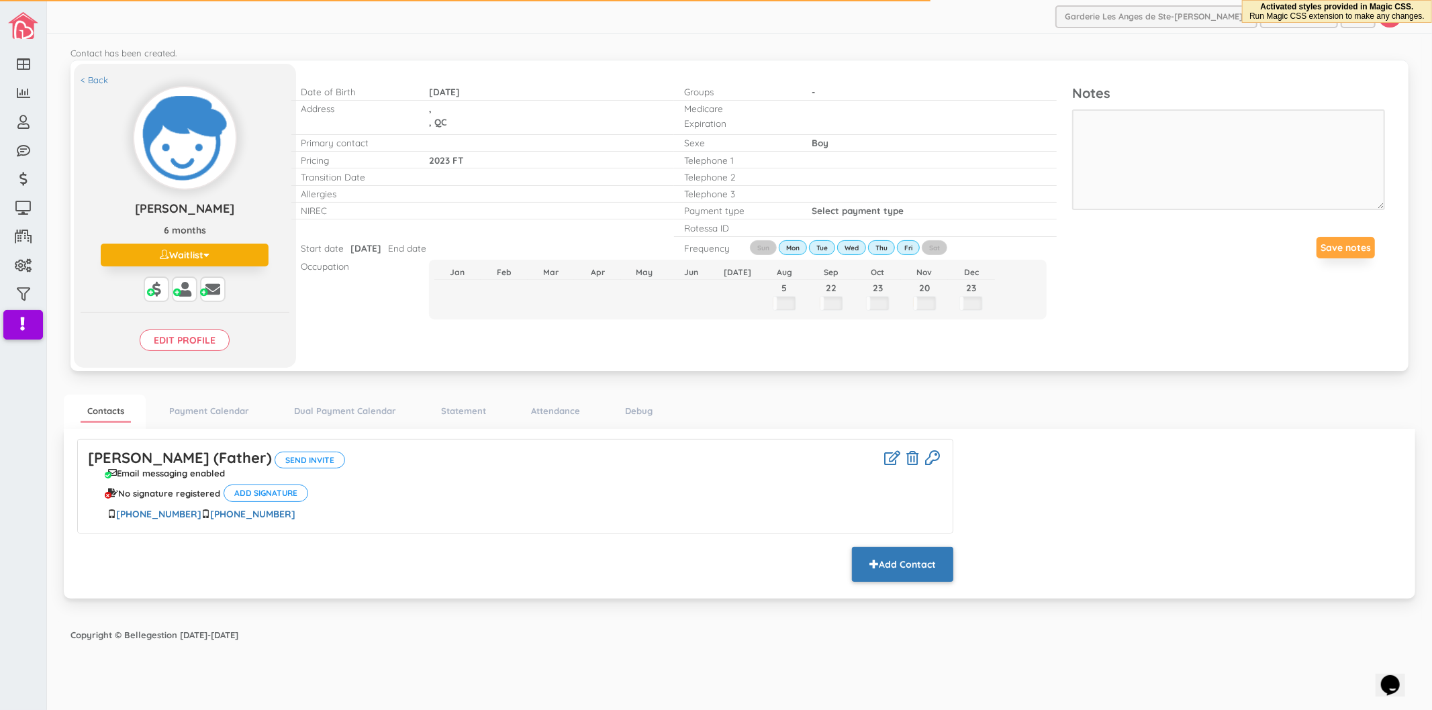
click at [889, 566] on button "Add Contact" at bounding box center [902, 564] width 101 height 35
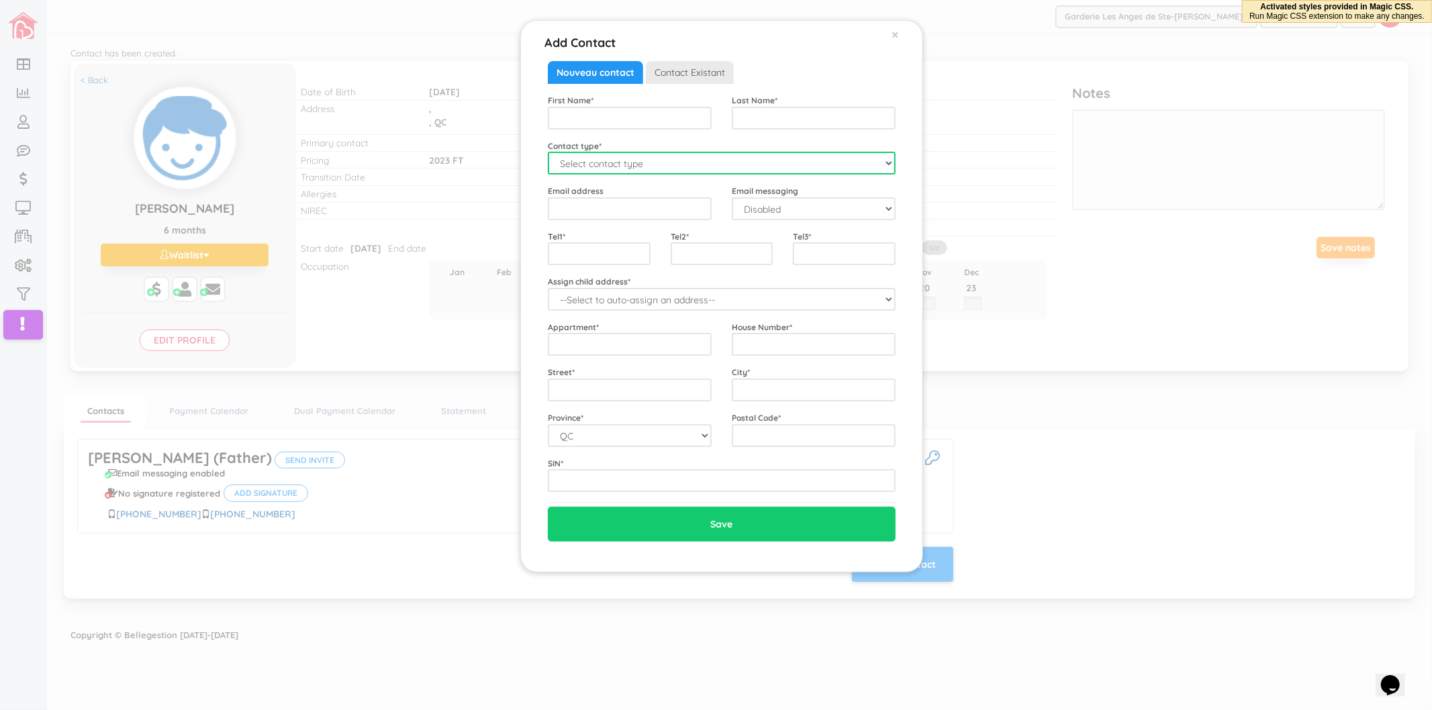
click at [638, 160] on select "Select contact type Mother Father Emergency" at bounding box center [722, 163] width 348 height 23
select select "Mother"
click at [548, 152] on select "Select contact type Mother Father Emergency" at bounding box center [722, 163] width 348 height 23
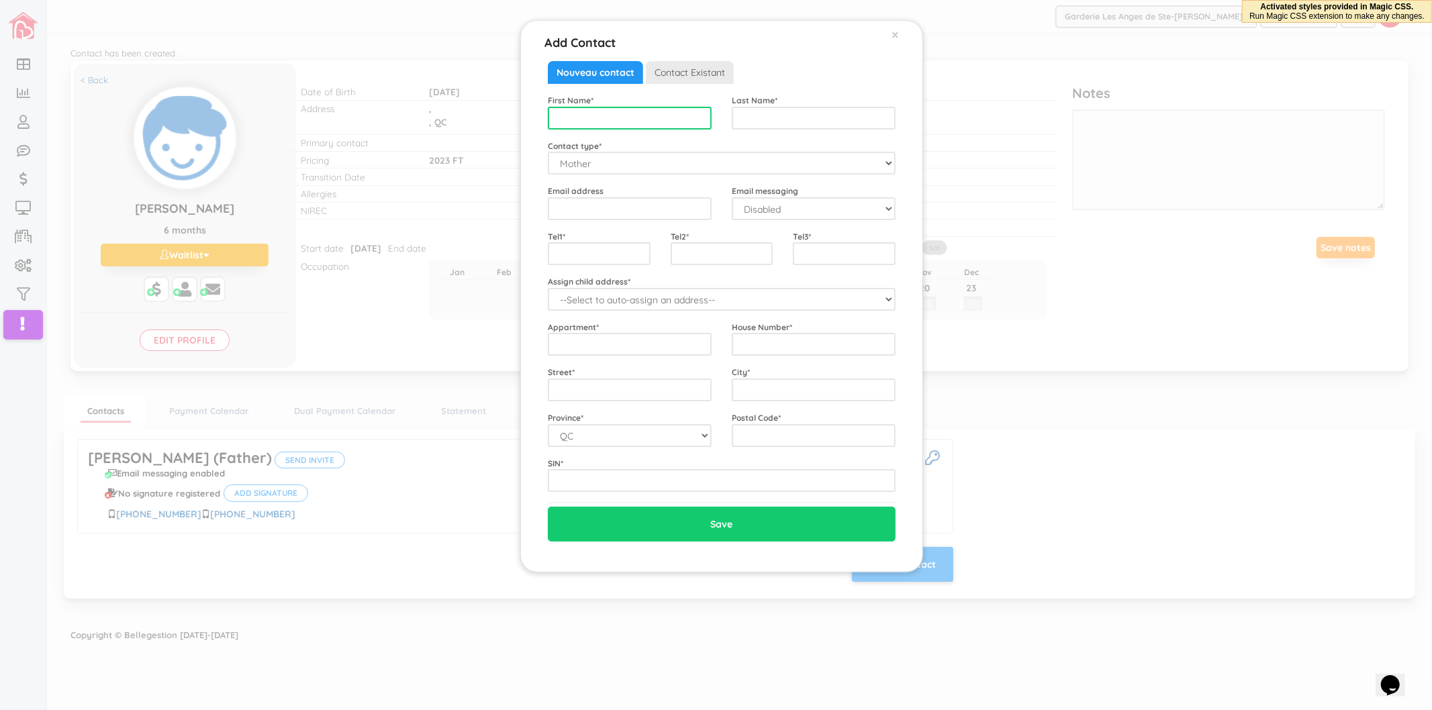
click at [661, 121] on input "text" at bounding box center [630, 118] width 164 height 23
type input "Perlette"
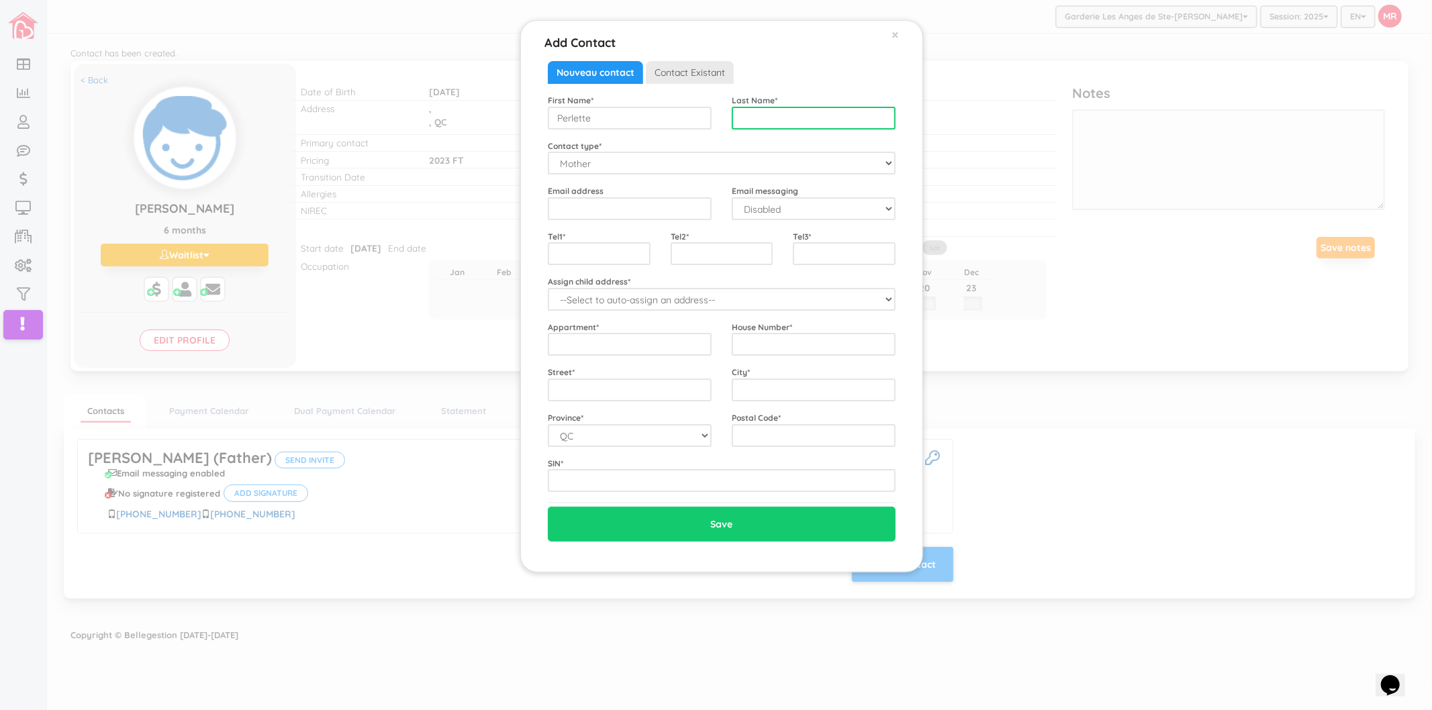
paste input "MARINDRAZANA"
type input "MARINDRAZANA"
paste input "[EMAIL_ADDRESS][DOMAIN_NAME]"
type input "[EMAIL_ADDRESS][DOMAIN_NAME]"
click at [764, 215] on select "Disabled Enabled" at bounding box center [814, 208] width 164 height 23
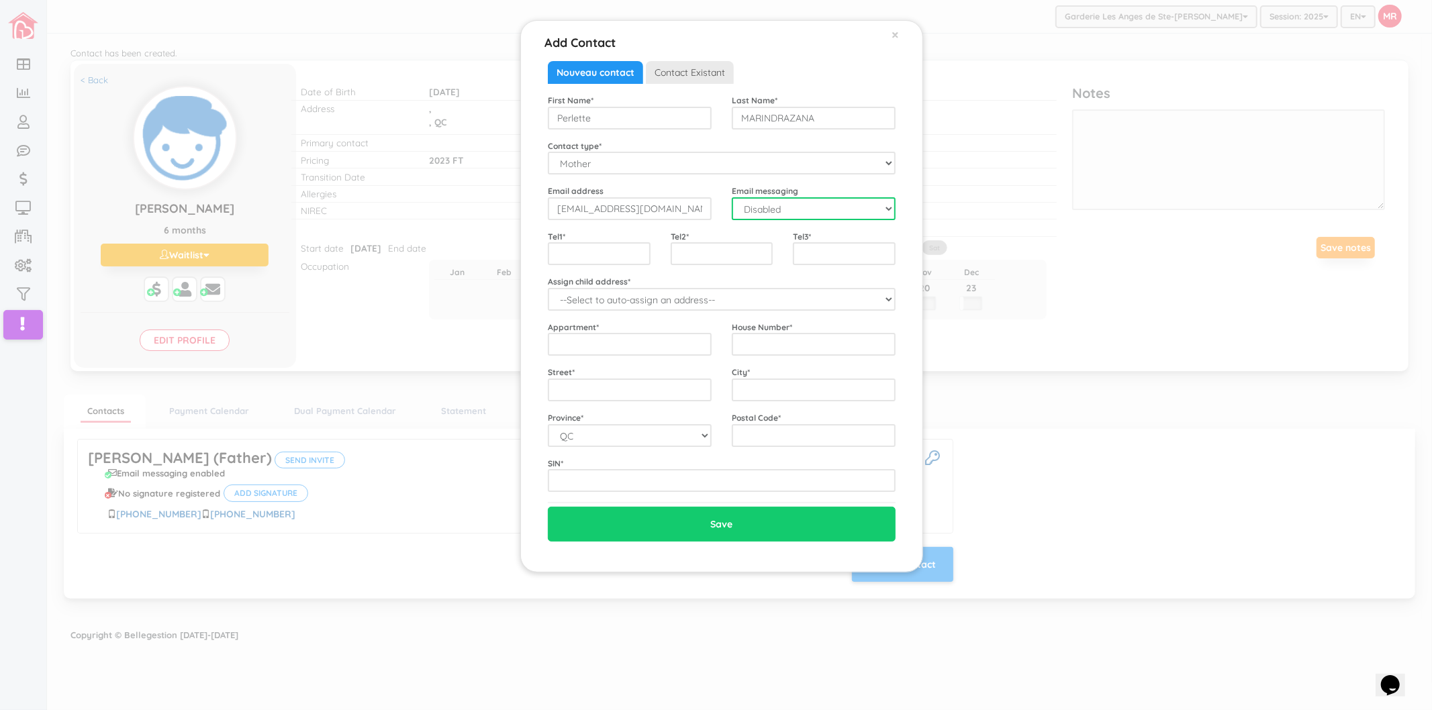
select select "1"
click at [732, 197] on select "Disabled Enabled" at bounding box center [814, 208] width 164 height 23
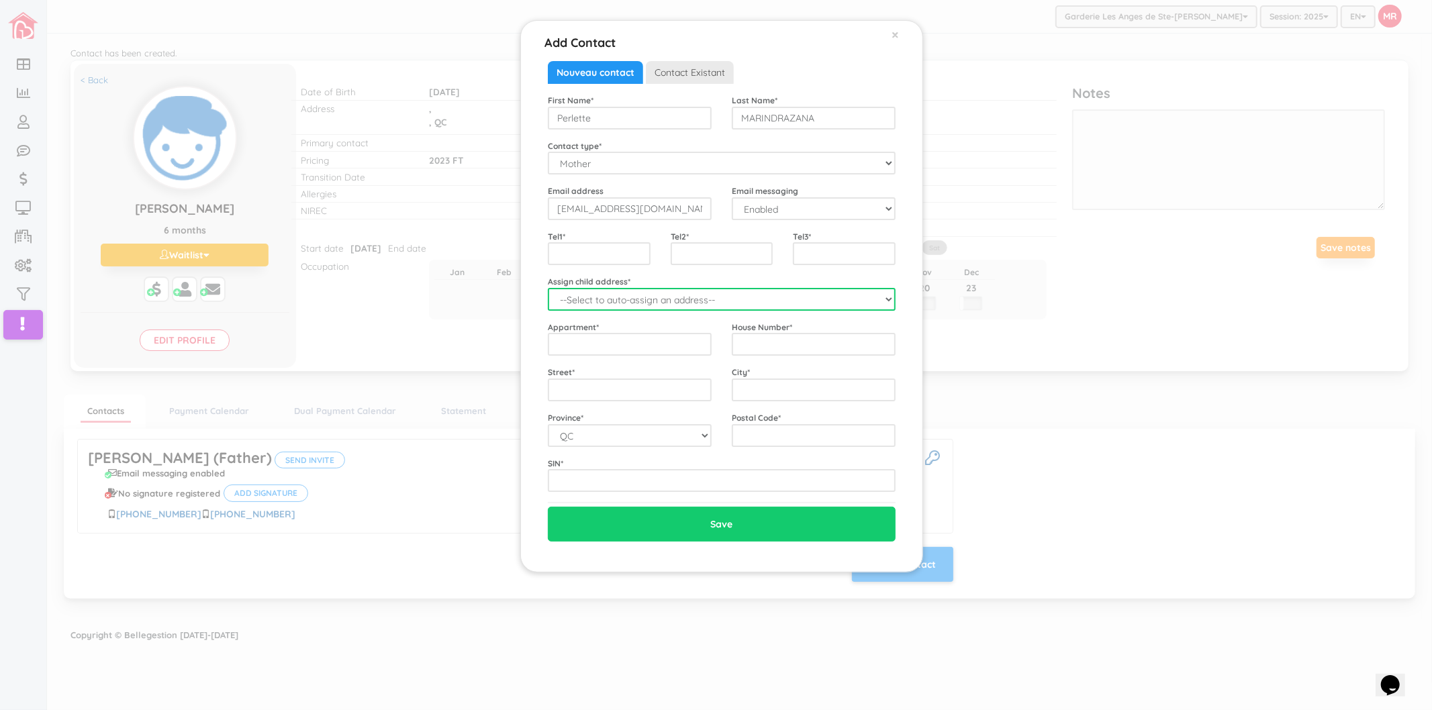
click at [667, 301] on select "--Select to auto-assign an address-- Frédéric Maherizo (QC,)" at bounding box center [722, 299] width 348 height 23
select select "2241"
click at [548, 288] on select "--Select to auto-assign an address-- Frédéric Maherizo (QC,)" at bounding box center [722, 299] width 348 height 23
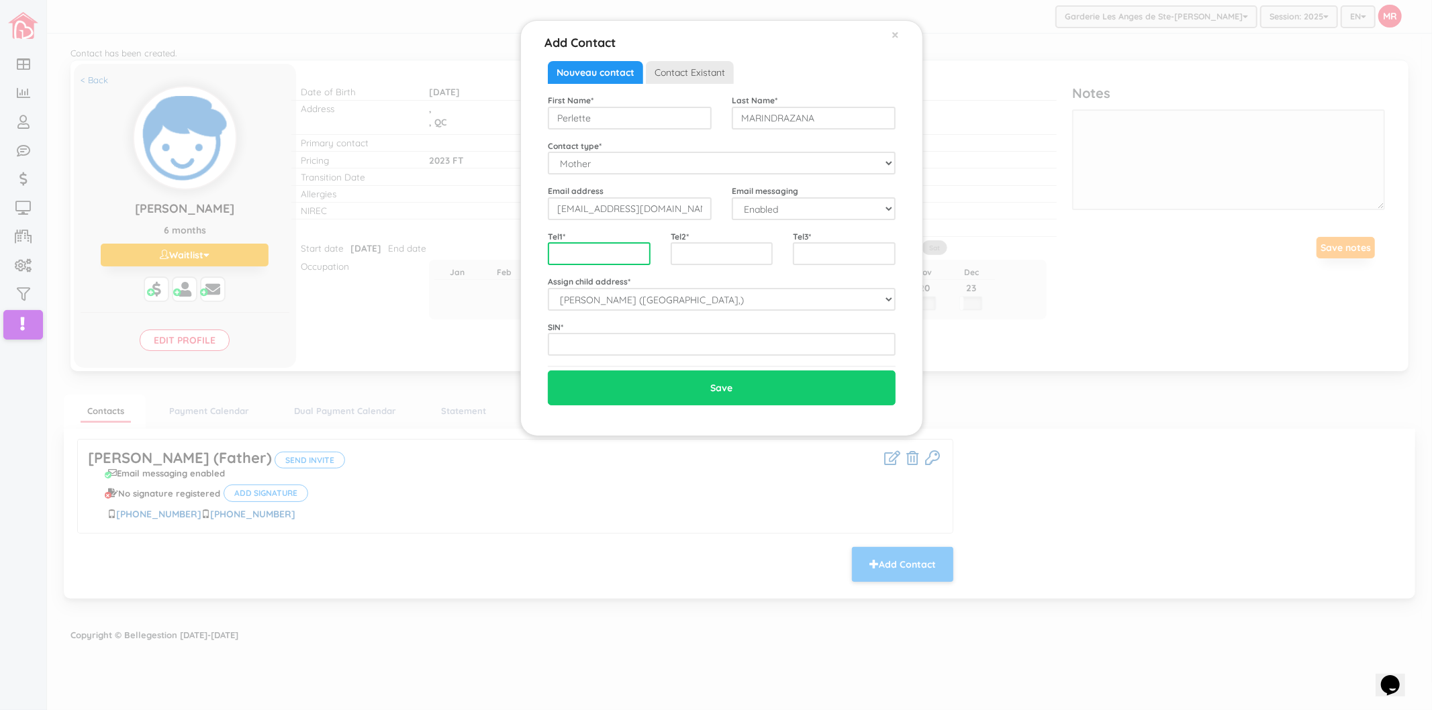
click at [621, 254] on input "text" at bounding box center [599, 253] width 103 height 23
paste input "5145715114"
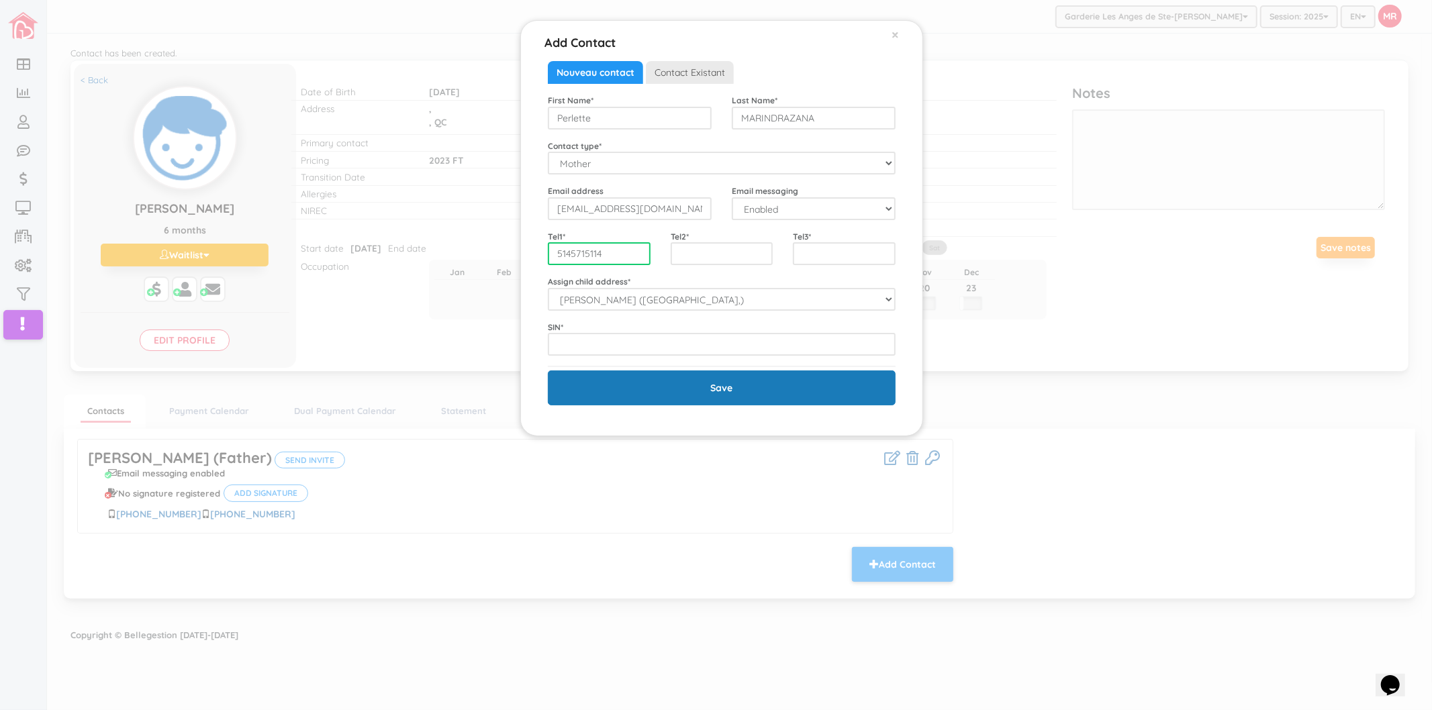
type input "5145715114"
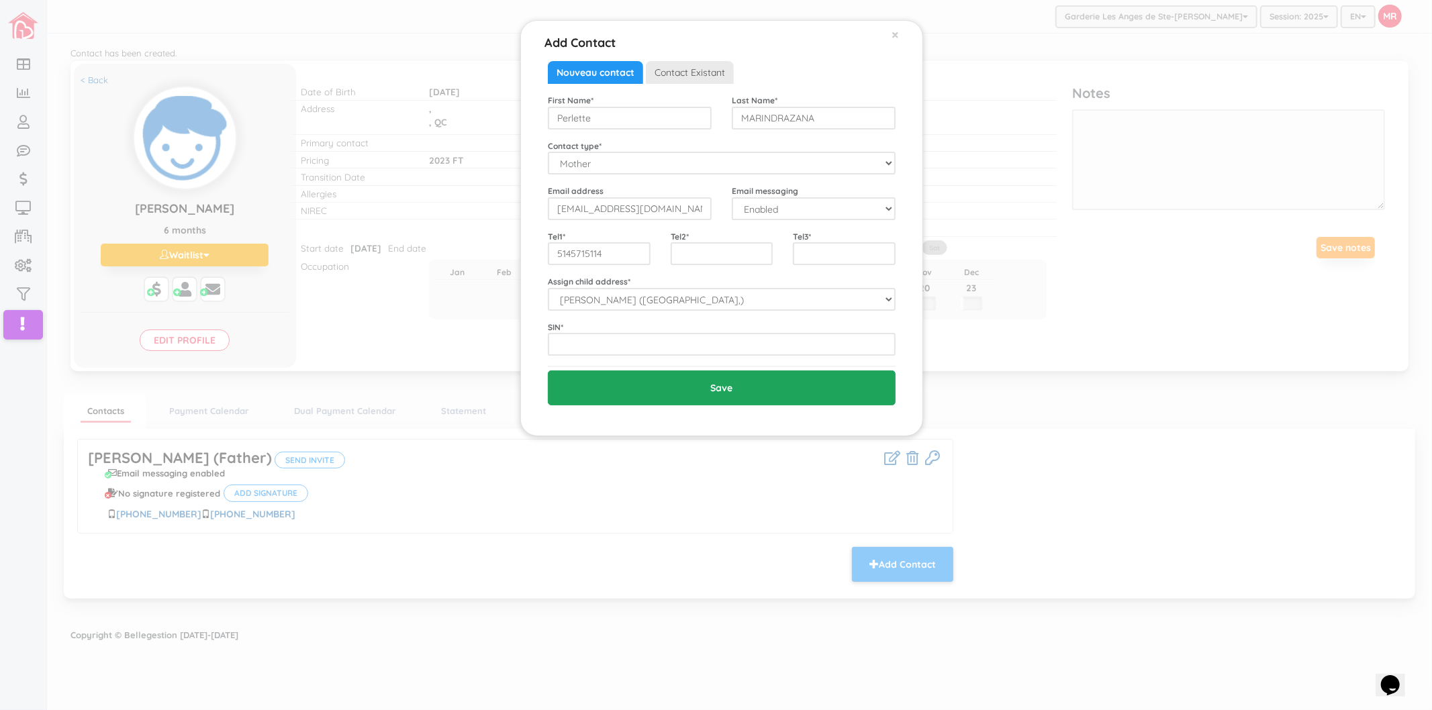
click at [628, 387] on input "Save" at bounding box center [722, 388] width 348 height 35
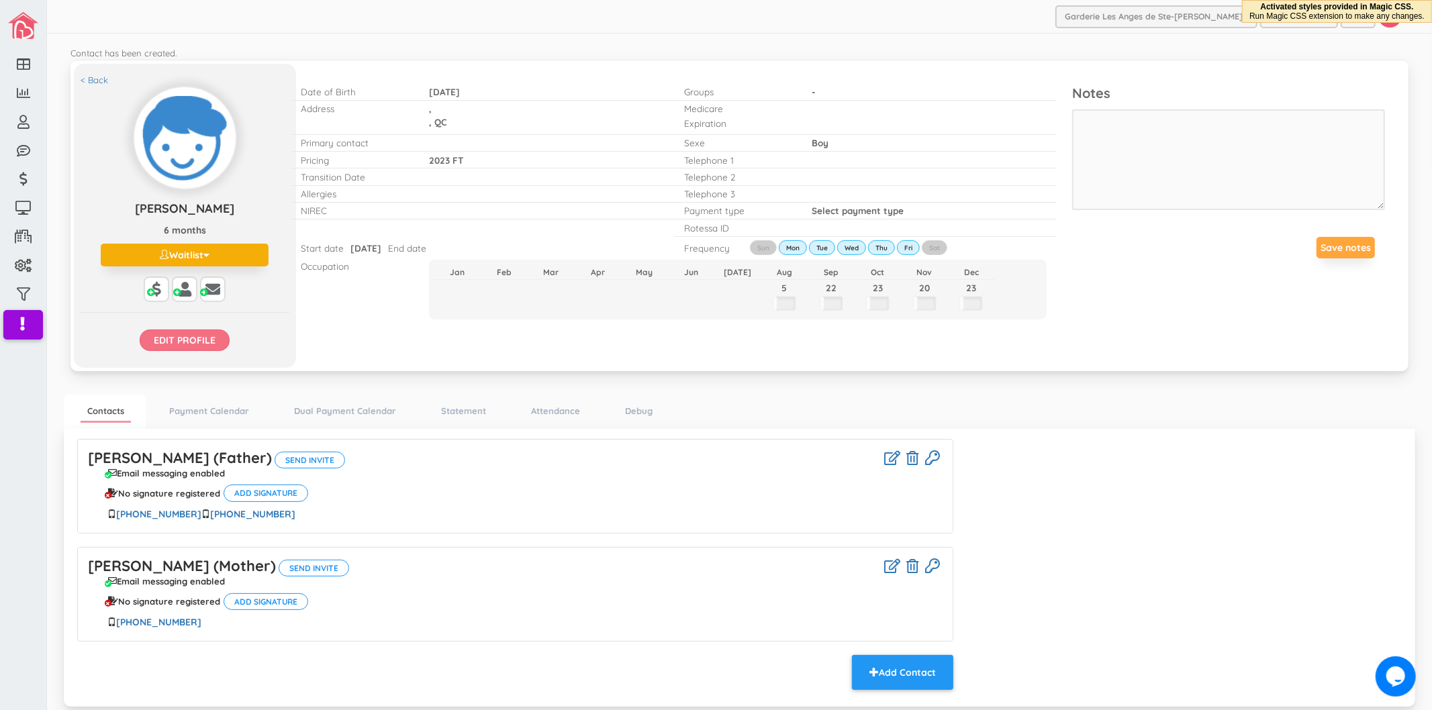
click at [228, 339] on input "Edit profile" at bounding box center [185, 340] width 90 height 21
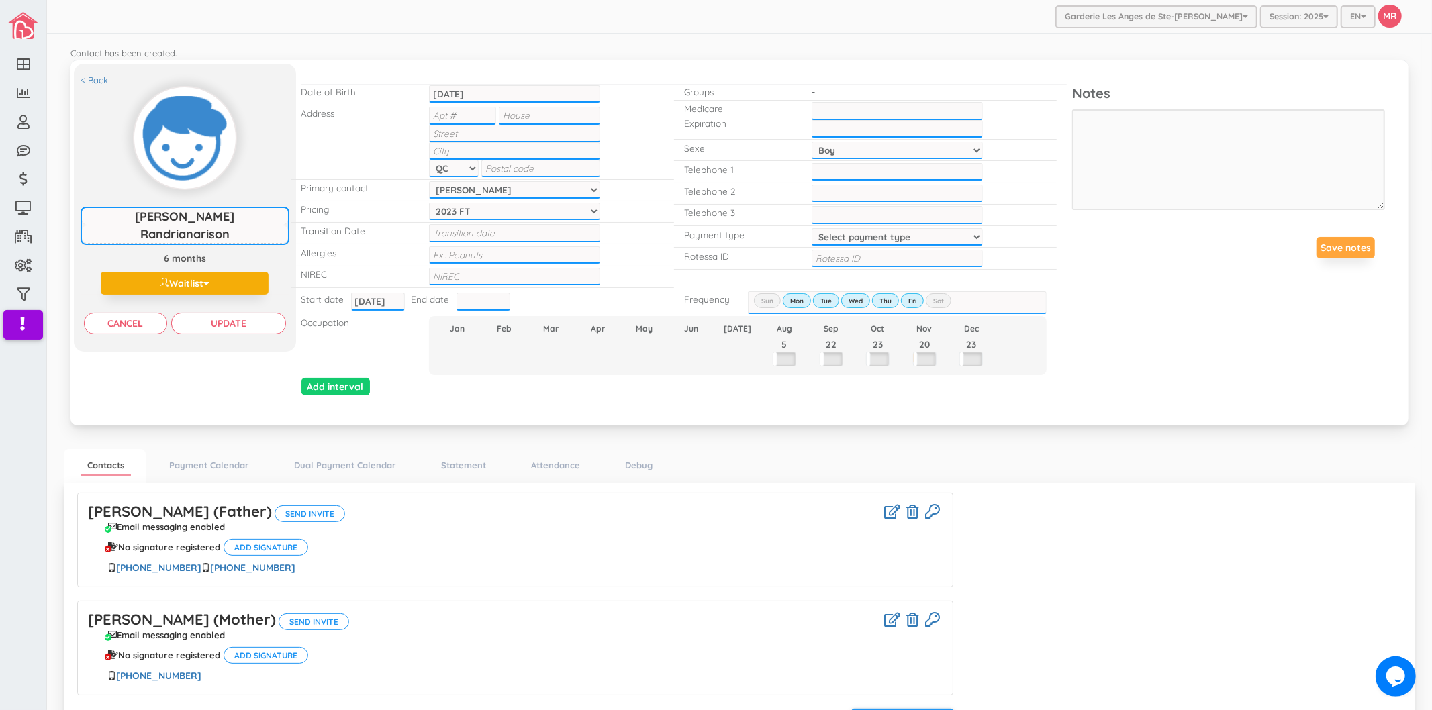
click at [505, 132] on input "text" at bounding box center [514, 133] width 171 height 17
click at [475, 118] on input "text" at bounding box center [462, 115] width 67 height 17
type input "5"
type input "21"
click at [491, 136] on input "Rue" at bounding box center [514, 133] width 171 height 17
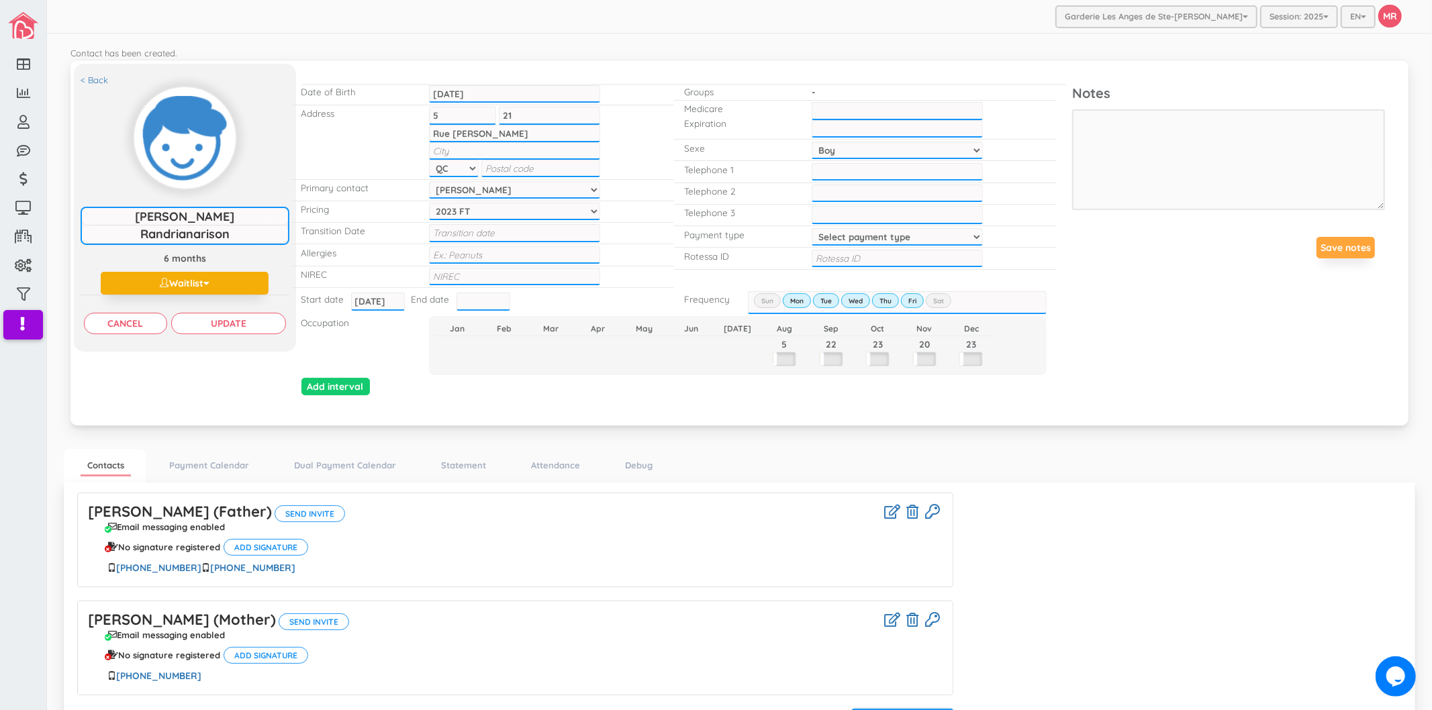
type input "Rue [PERSON_NAME]"
type input "Ste-[PERSON_NAME]"
click at [506, 164] on input "text" at bounding box center [540, 168] width 119 height 17
paste input "J7E 2Z6,"
type input "J7E 2Z6"
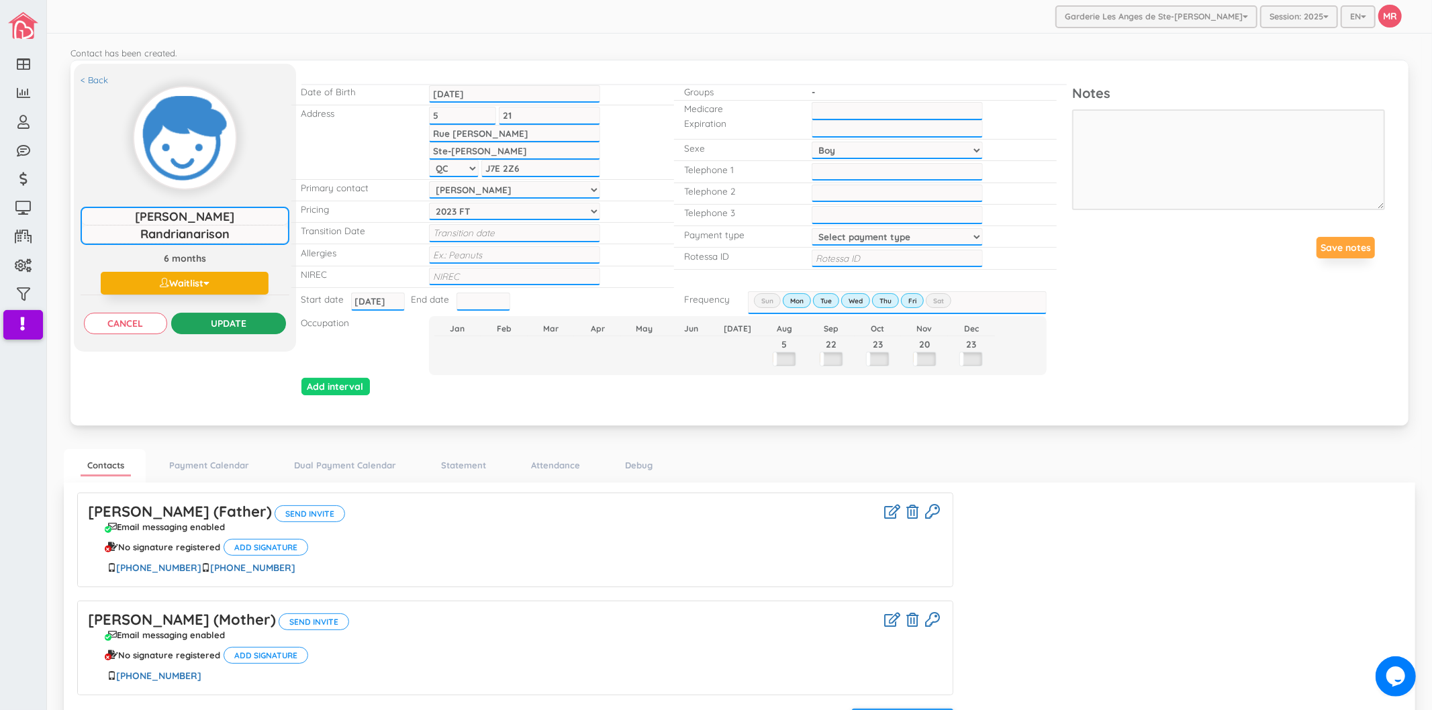
click at [267, 324] on input "Update" at bounding box center [228, 323] width 115 height 21
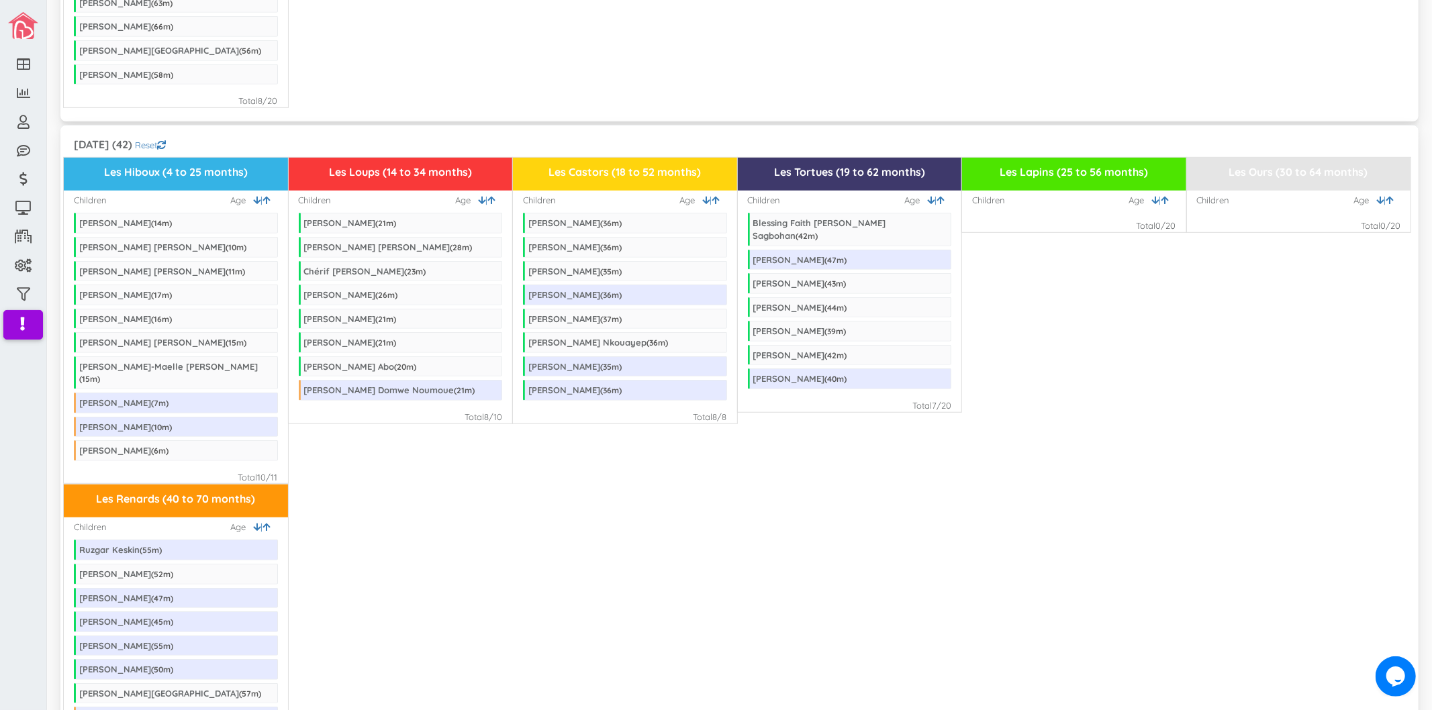
scroll to position [596, 0]
click at [560, 510] on div "Les Renards (40 to 70 months) Children | Age Ruzgar Keskin ( 55 m) Jeremie Quin…" at bounding box center [739, 634] width 1351 height 303
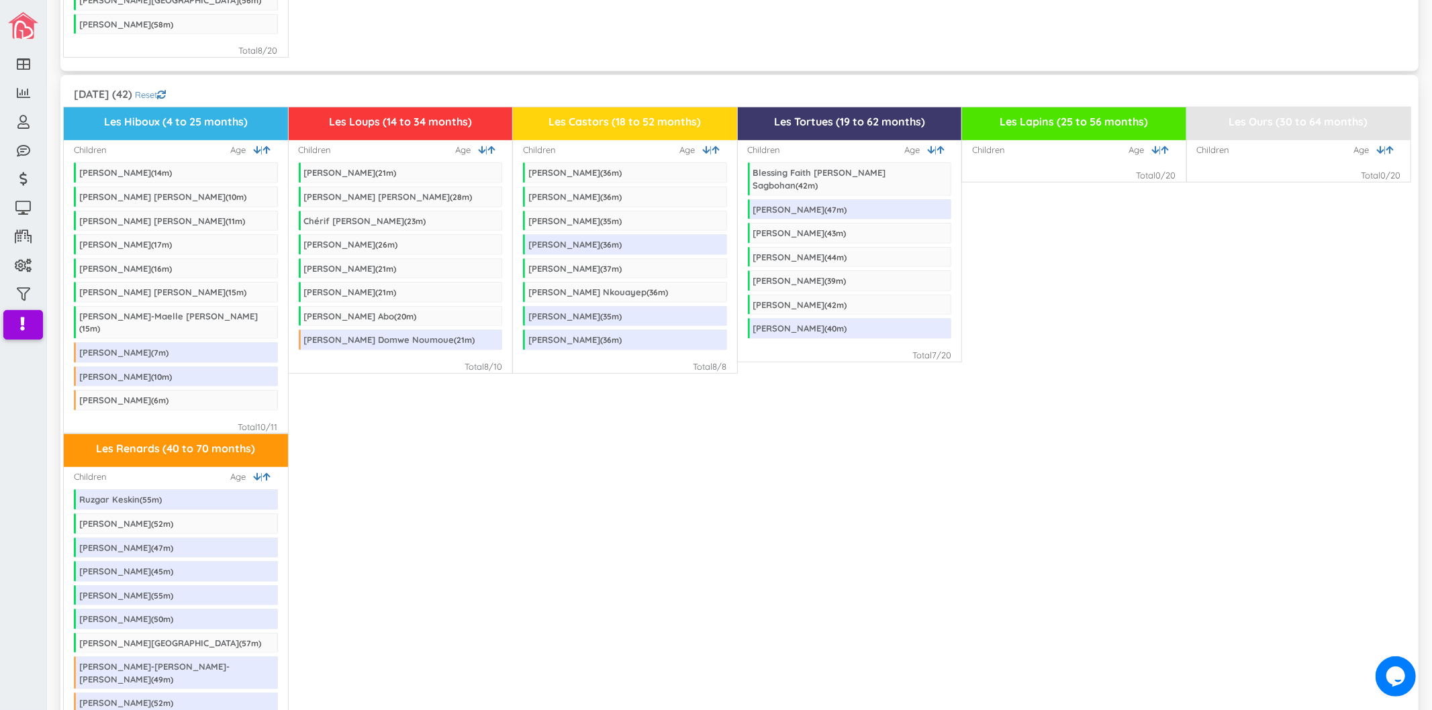
scroll to position [671, 0]
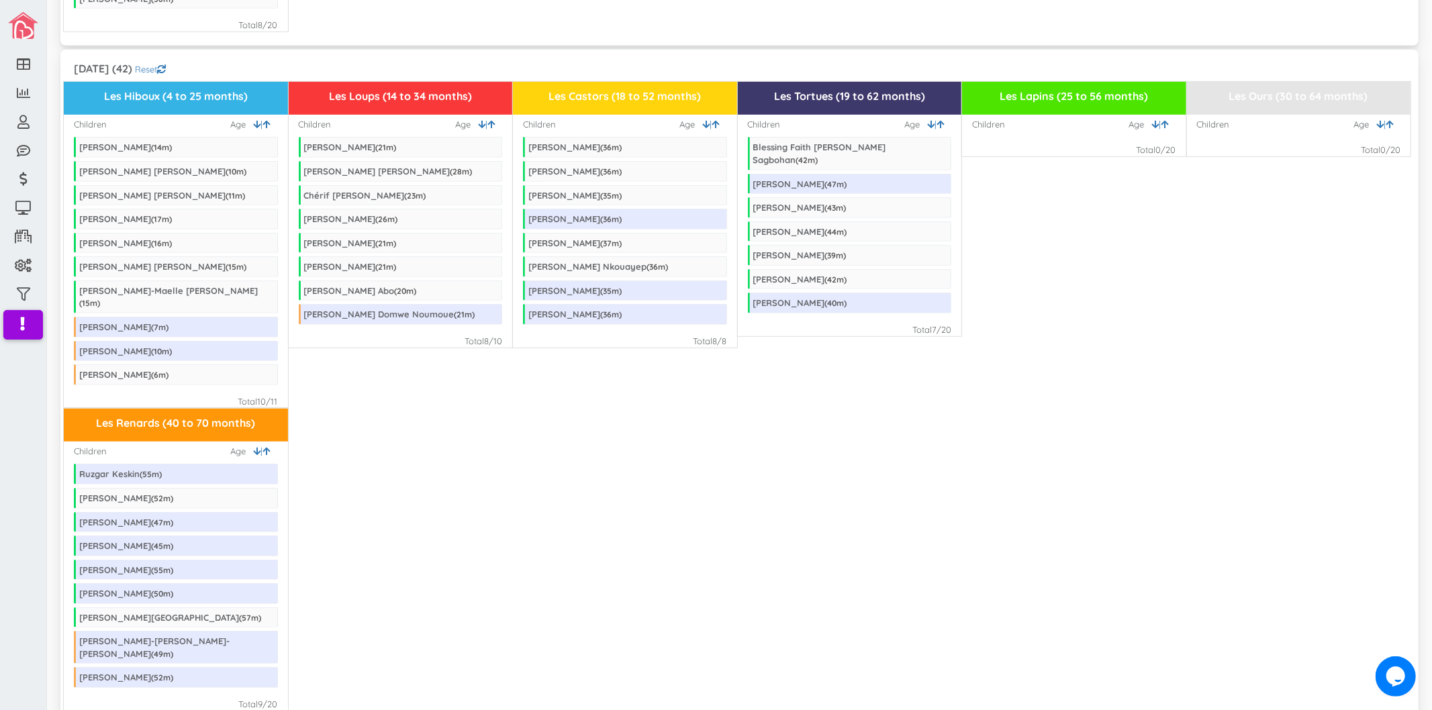
click at [385, 440] on div "Les Renards (40 to 70 months) Children | Age Ruzgar Keskin ( 55 m) Jeremie Quin…" at bounding box center [739, 559] width 1351 height 303
click at [701, 341] on div "Les Hiboux (4 to 25 months) Children | Age Samuel Boisclair ( 14 m) Cody Murray…" at bounding box center [739, 244] width 1351 height 327
drag, startPoint x: 689, startPoint y: 334, endPoint x: 742, endPoint y: 334, distance: 52.4
click at [742, 334] on div "Les Hiboux (4 to 25 months) Children | Age Samuel Boisclair ( 14 m) Cody Murray…" at bounding box center [739, 244] width 1351 height 327
click at [982, 334] on div "Les Hiboux (4 to 25 months) Children | Age Samuel Boisclair ( 14 m) Cody Murray…" at bounding box center [739, 244] width 1351 height 327
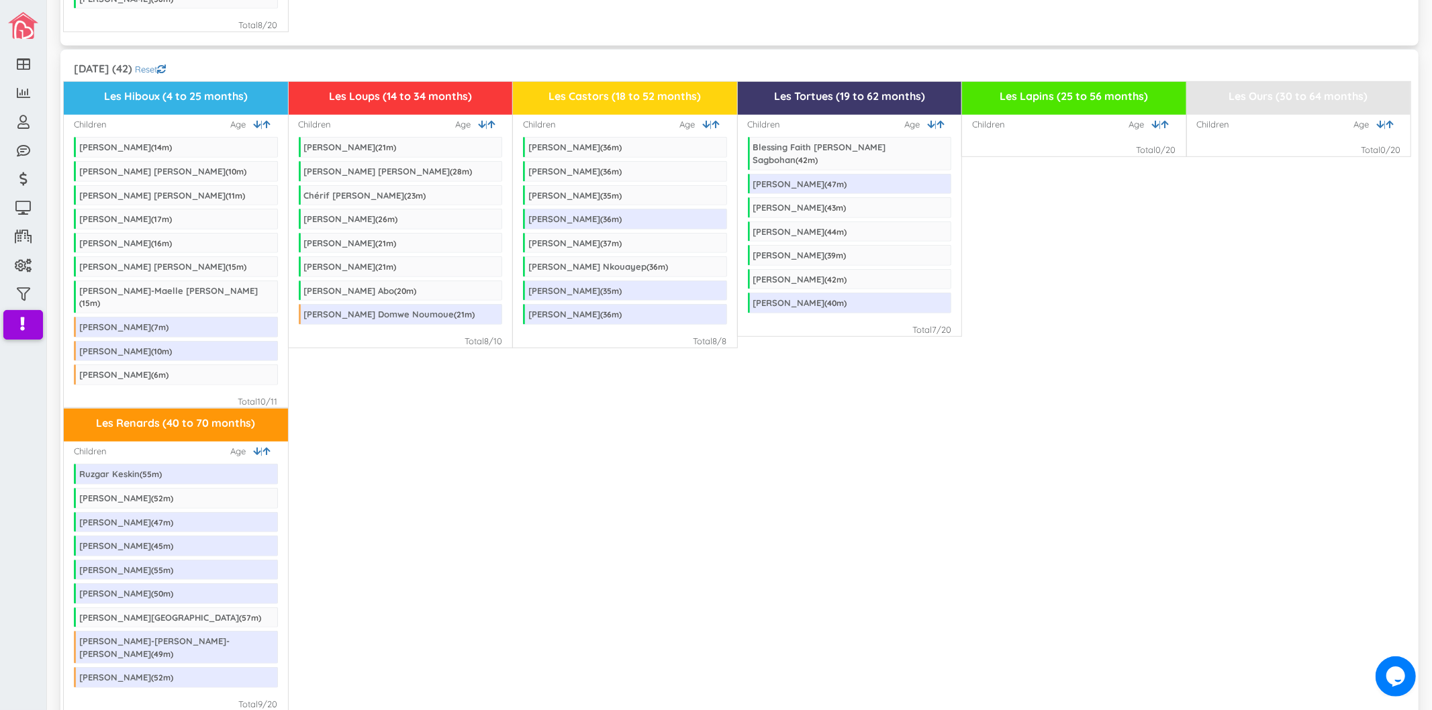
drag, startPoint x: 914, startPoint y: 310, endPoint x: 932, endPoint y: 309, distance: 18.1
click at [932, 324] on div "Total 7 /20" at bounding box center [931, 330] width 39 height 13
click at [636, 559] on div "Les Renards (40 to 70 months) Children | Age Ruzgar Keskin ( 55 m) Jeremie Quin…" at bounding box center [739, 559] width 1351 height 303
click at [505, 60] on div "September 2025 (42) Reset" at bounding box center [739, 71] width 1331 height 22
